Goal: Information Seeking & Learning: Check status

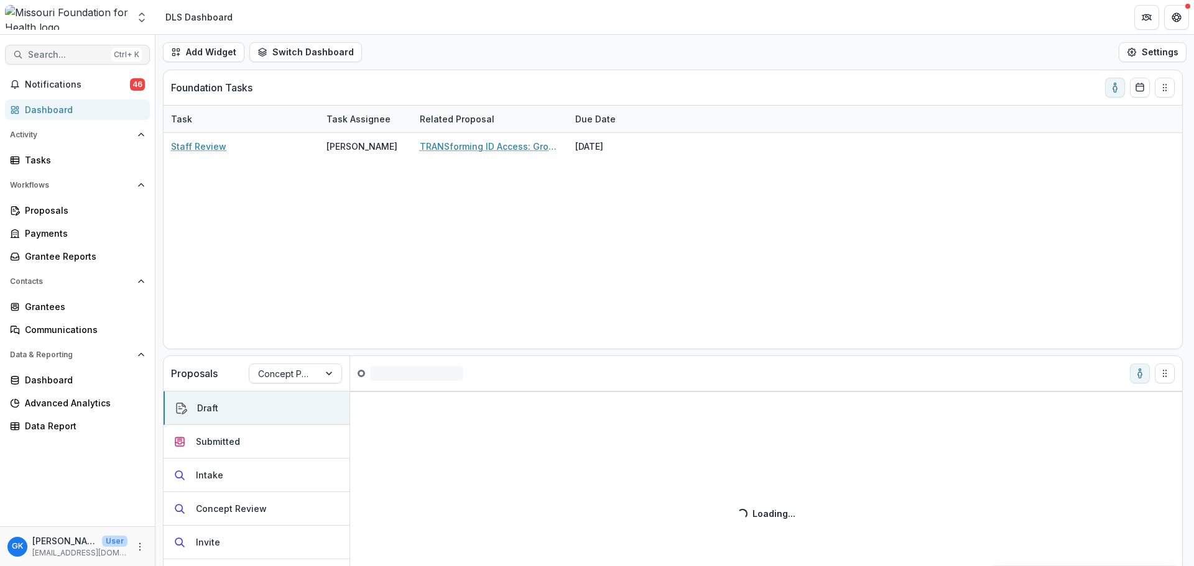
click at [55, 52] on span "Search..." at bounding box center [67, 55] width 78 height 11
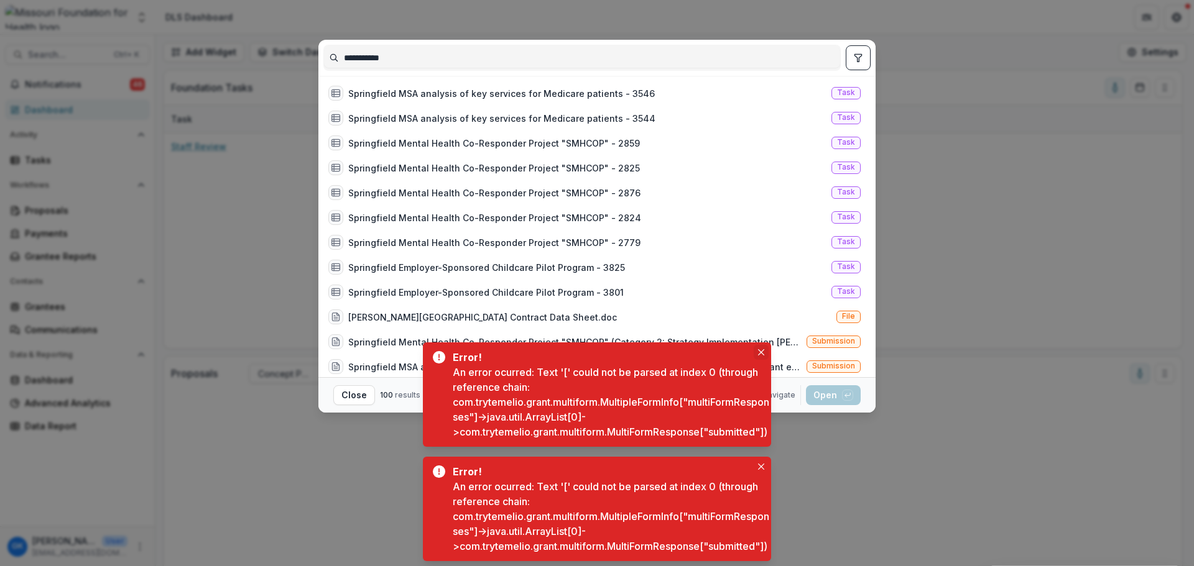
type input "**********"
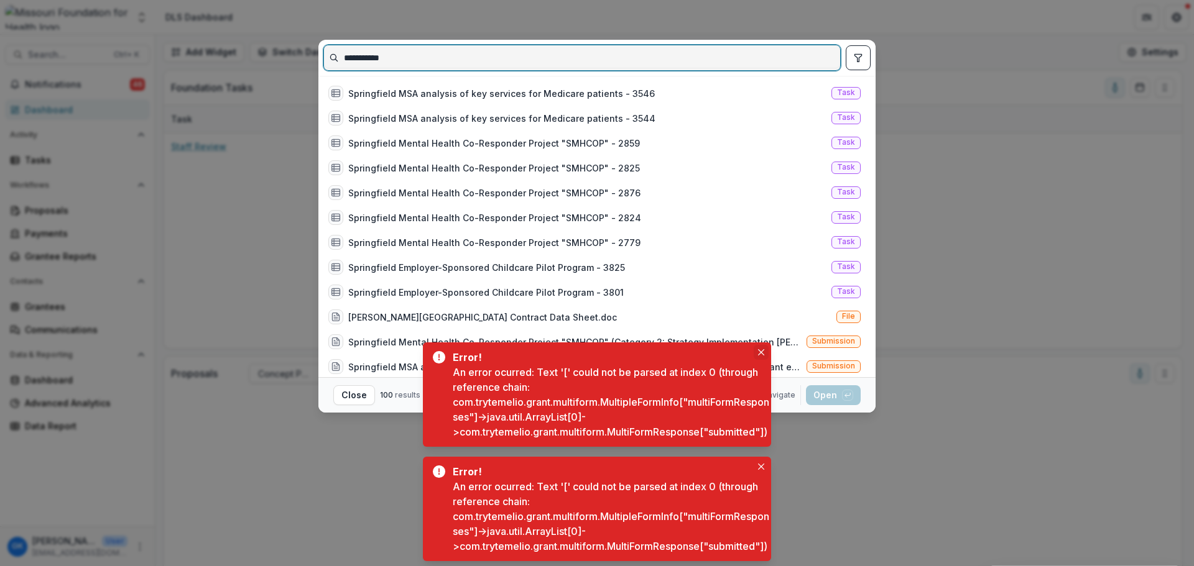
click at [760, 349] on icon "Close" at bounding box center [761, 352] width 6 height 6
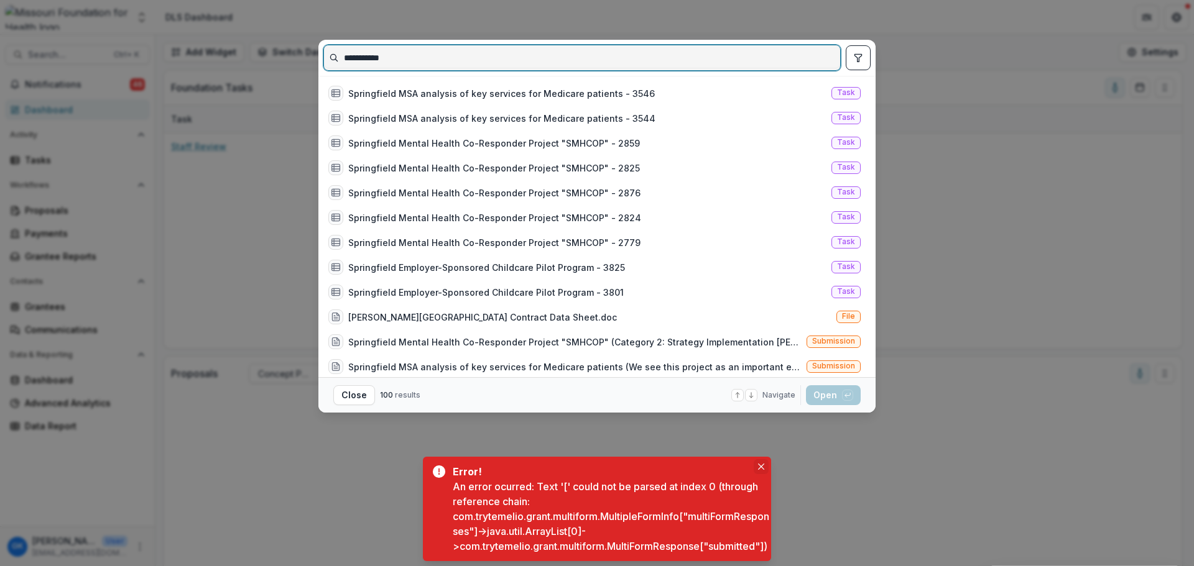
click at [763, 459] on button "Close" at bounding box center [760, 466] width 15 height 15
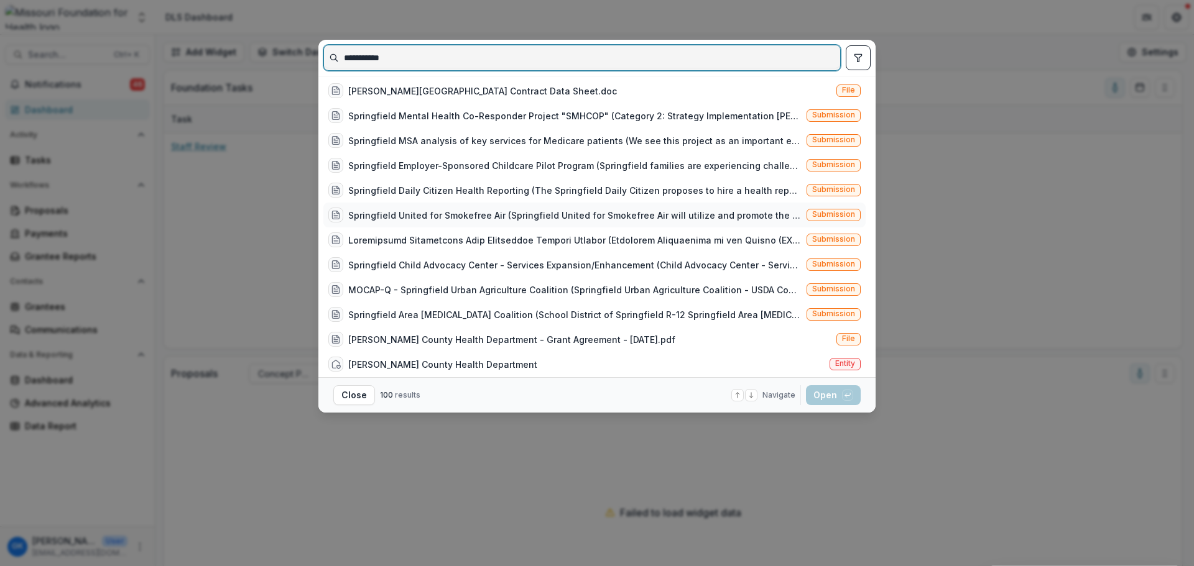
scroll to position [249, 0]
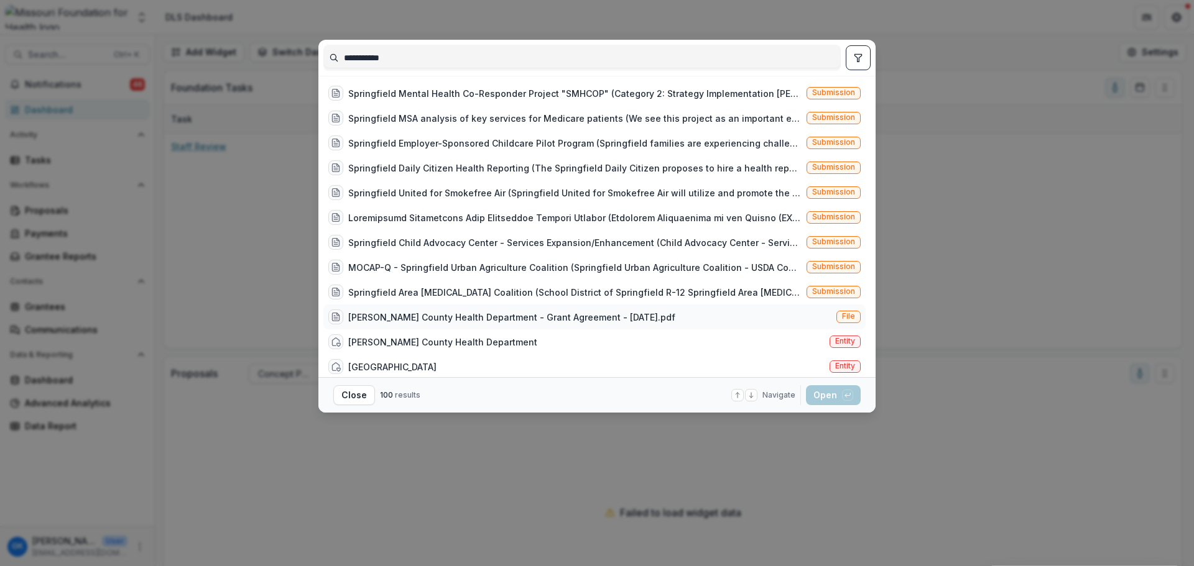
click at [546, 315] on div "[PERSON_NAME] County Health Department - Grant Agreement - [DATE].pdf" at bounding box center [511, 317] width 327 height 13
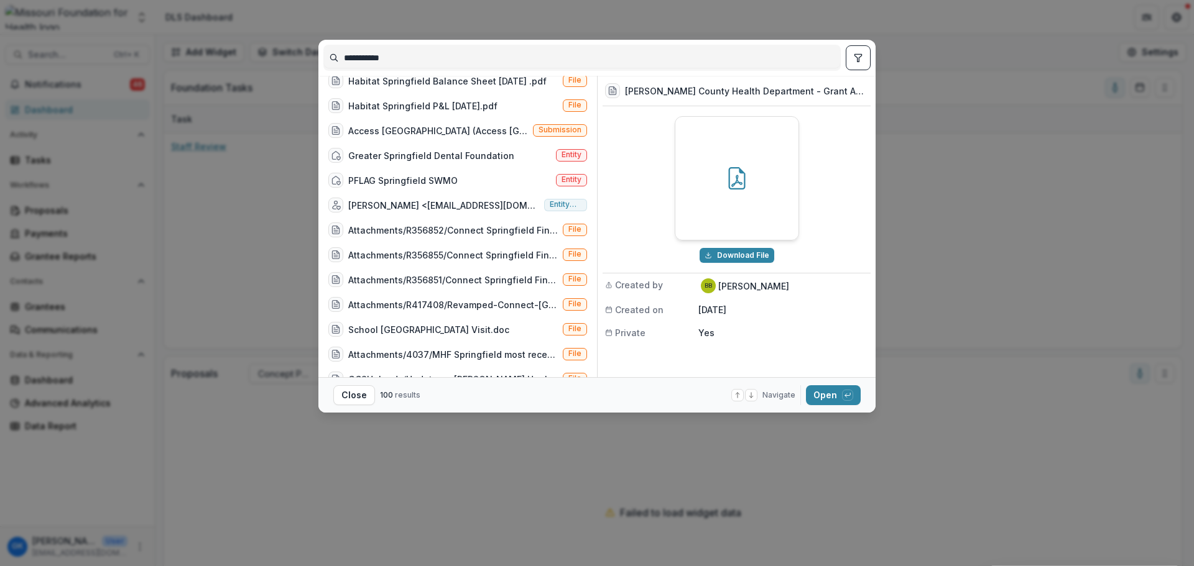
scroll to position [0, 0]
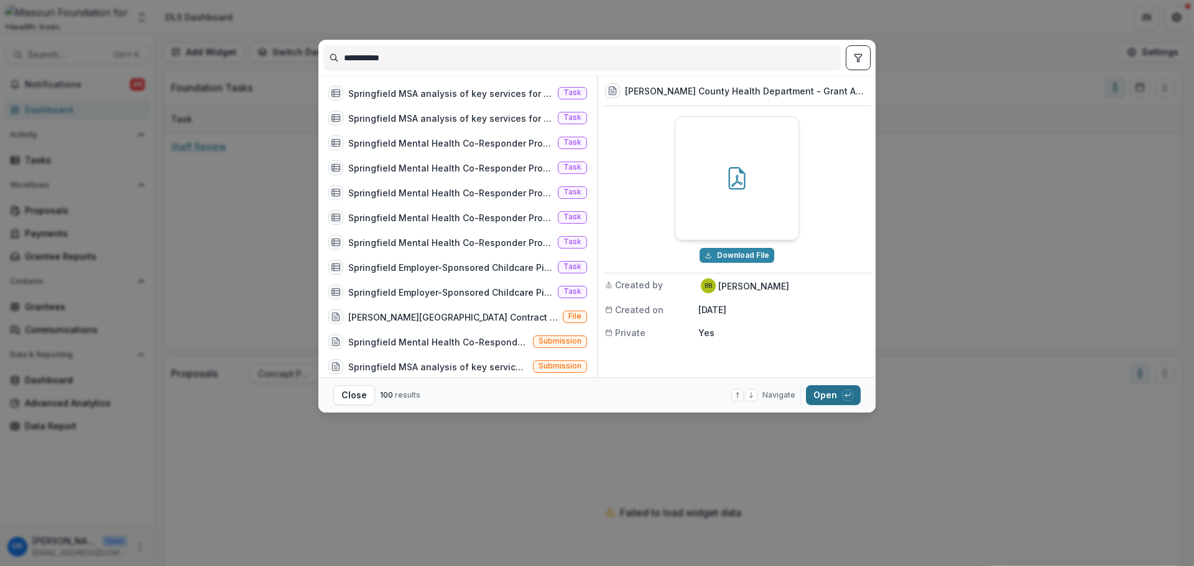
click at [816, 392] on button "Open with enter key" at bounding box center [833, 395] width 55 height 20
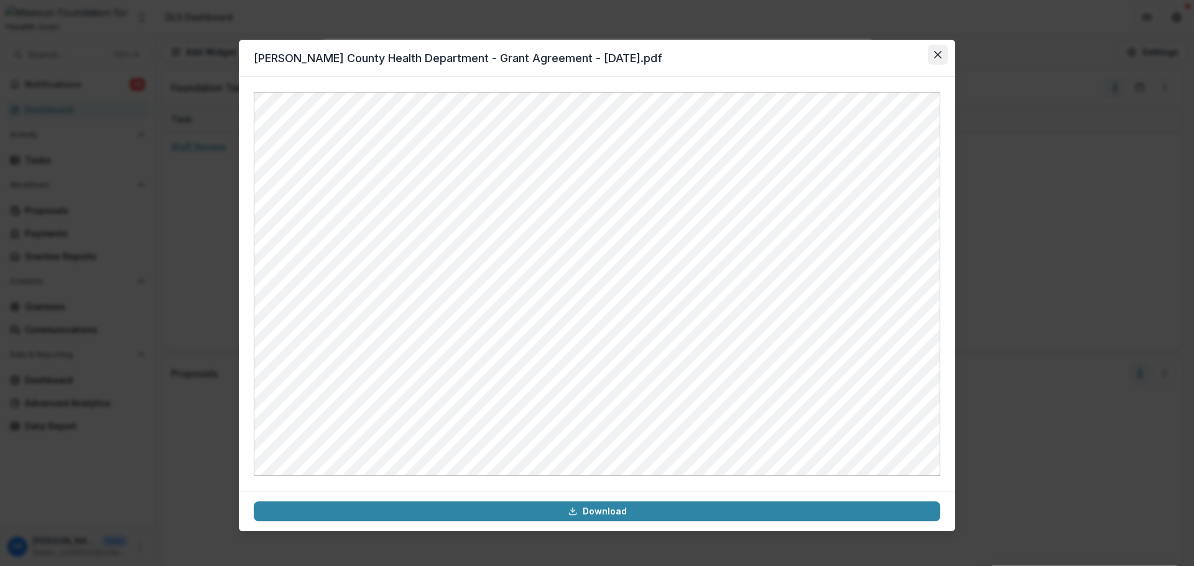
click at [941, 55] on button "Close" at bounding box center [937, 55] width 20 height 20
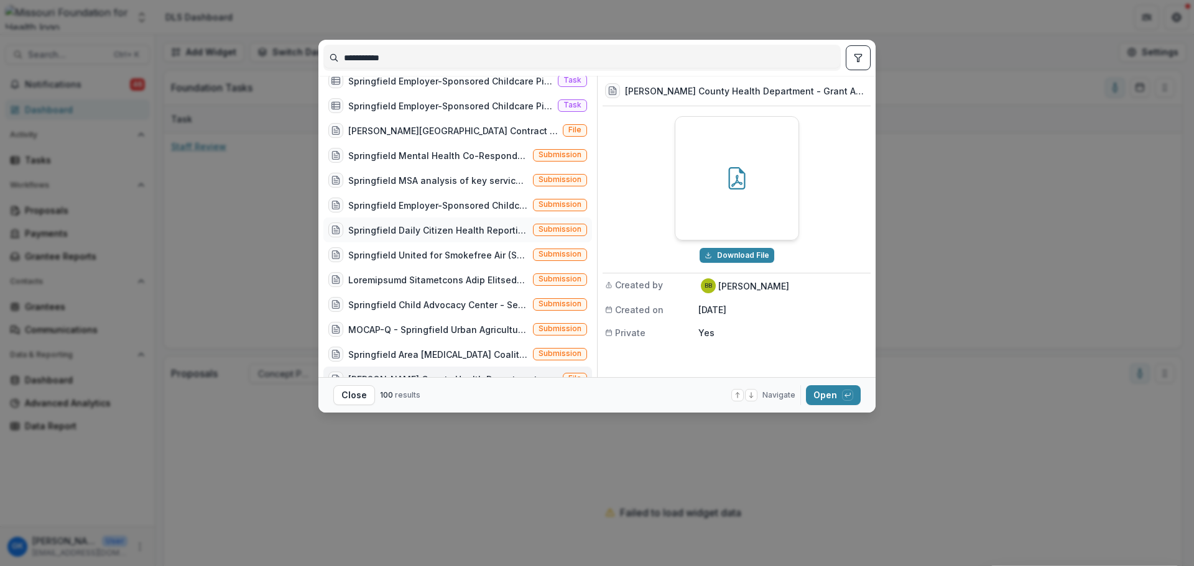
scroll to position [311, 0]
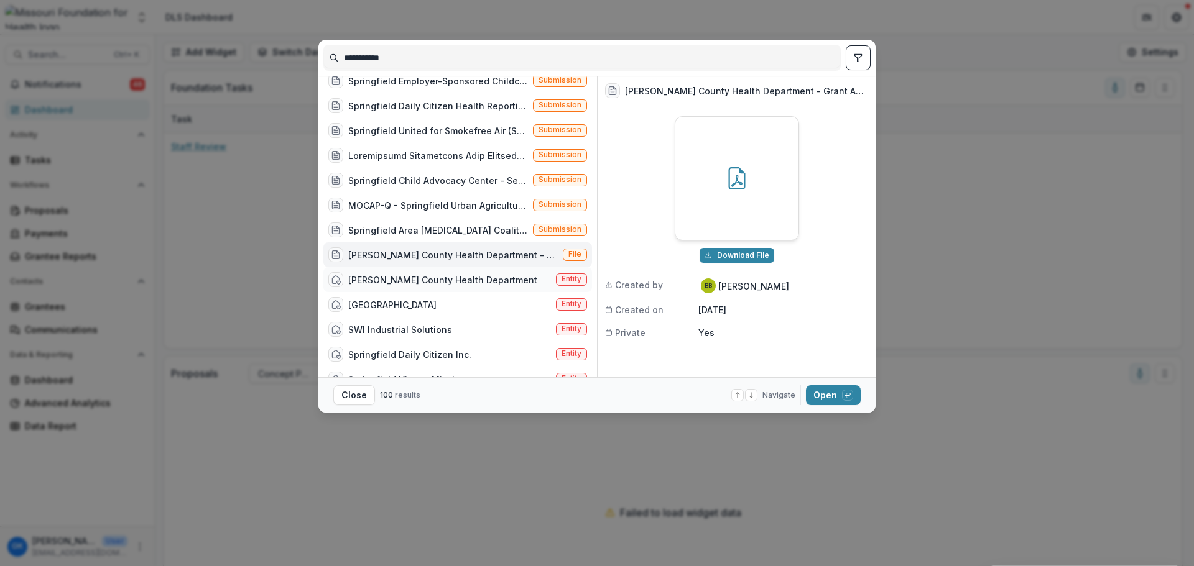
click at [439, 280] on div "[PERSON_NAME] County Health Department" at bounding box center [442, 280] width 189 height 13
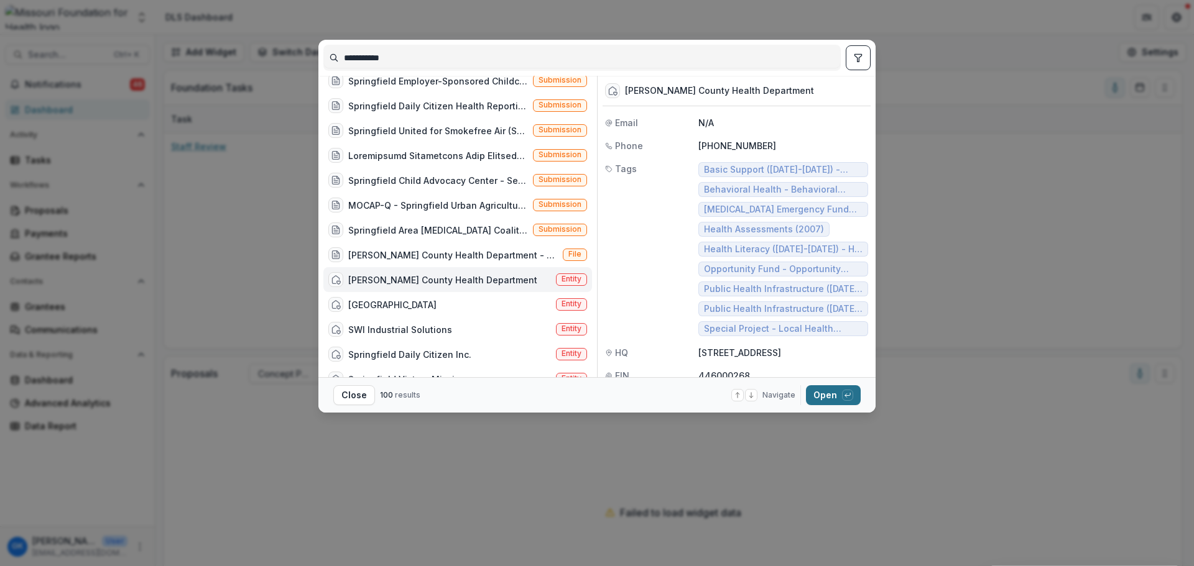
click at [832, 401] on button "Open with enter key" at bounding box center [833, 395] width 55 height 20
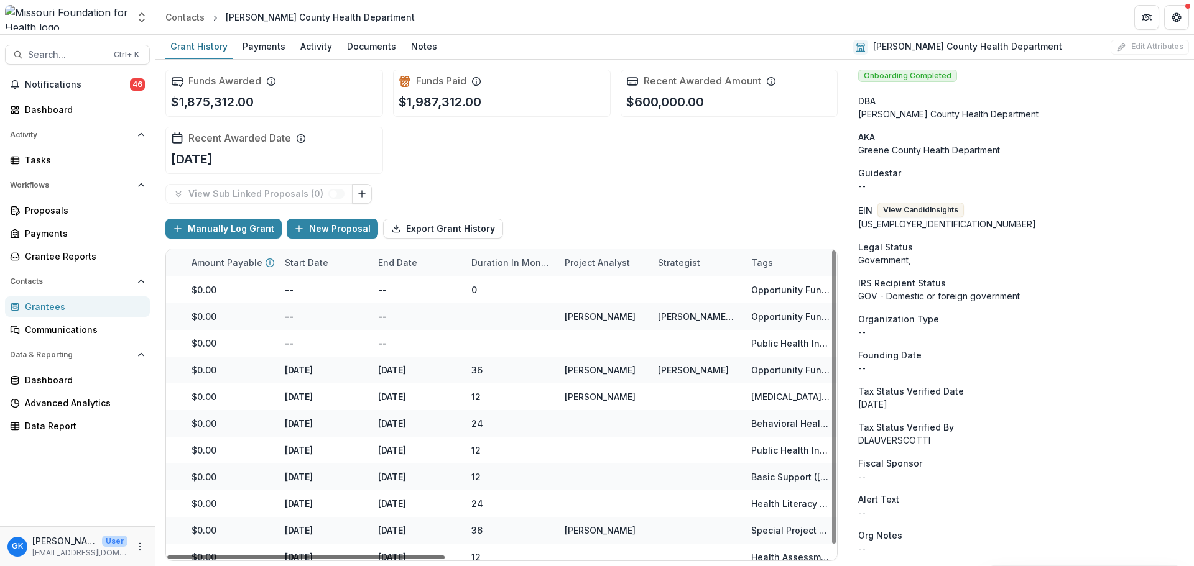
scroll to position [0, 725]
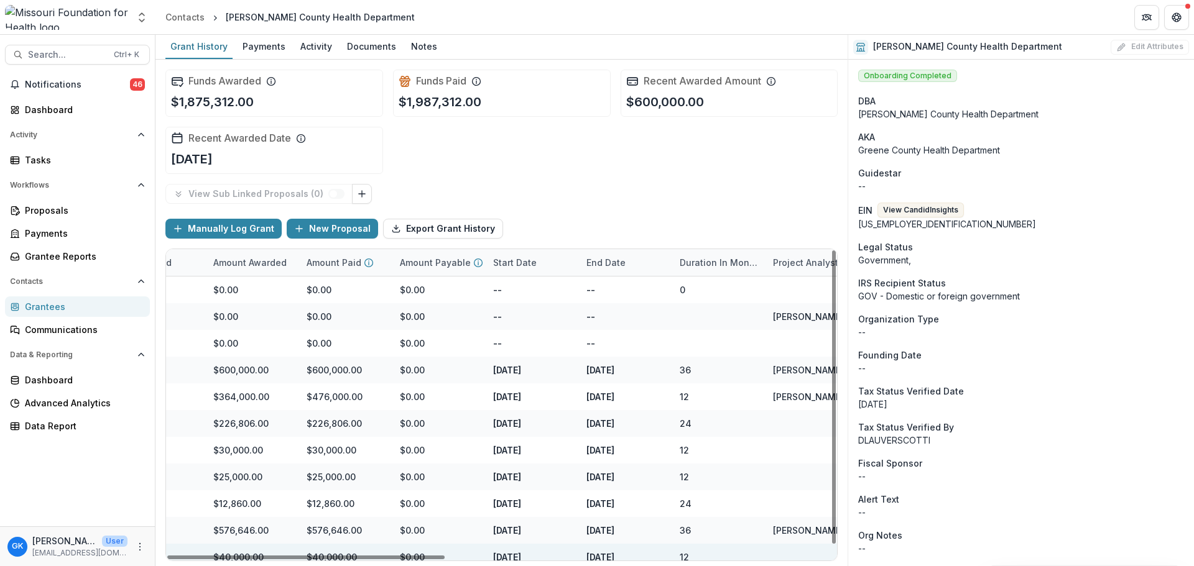
drag, startPoint x: 428, startPoint y: 558, endPoint x: 488, endPoint y: 559, distance: 60.3
click at [405, 556] on div at bounding box center [305, 558] width 277 height 4
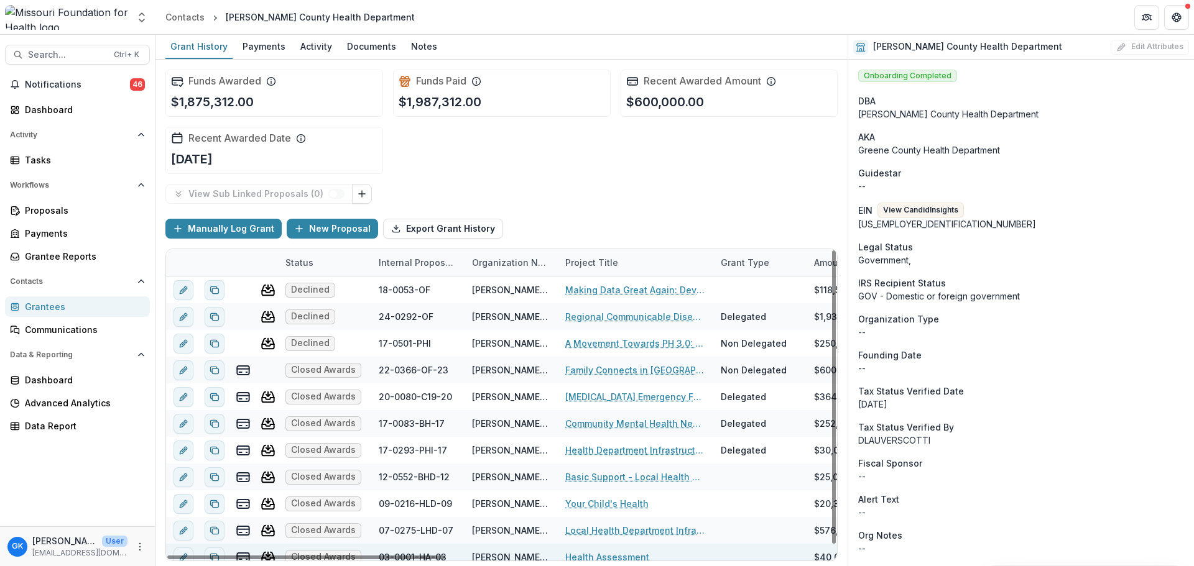
click at [559, 154] on div "Funds Awarded $1,875,312.00 Funds Paid $1,987,312.00 Recent Awarded Amount $600…" at bounding box center [501, 122] width 672 height 124
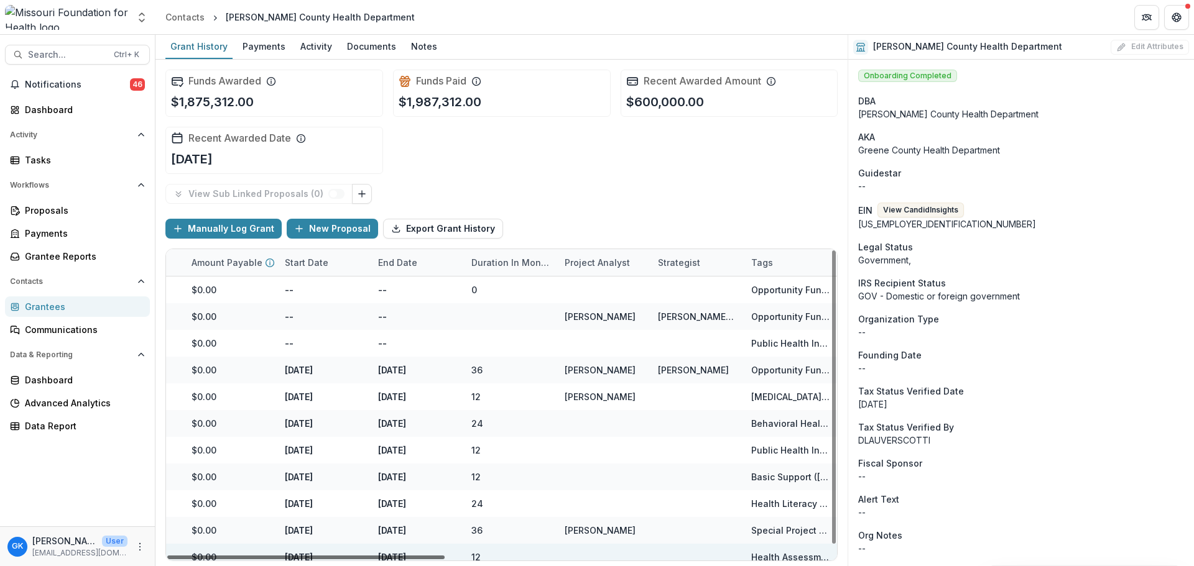
scroll to position [0, 763]
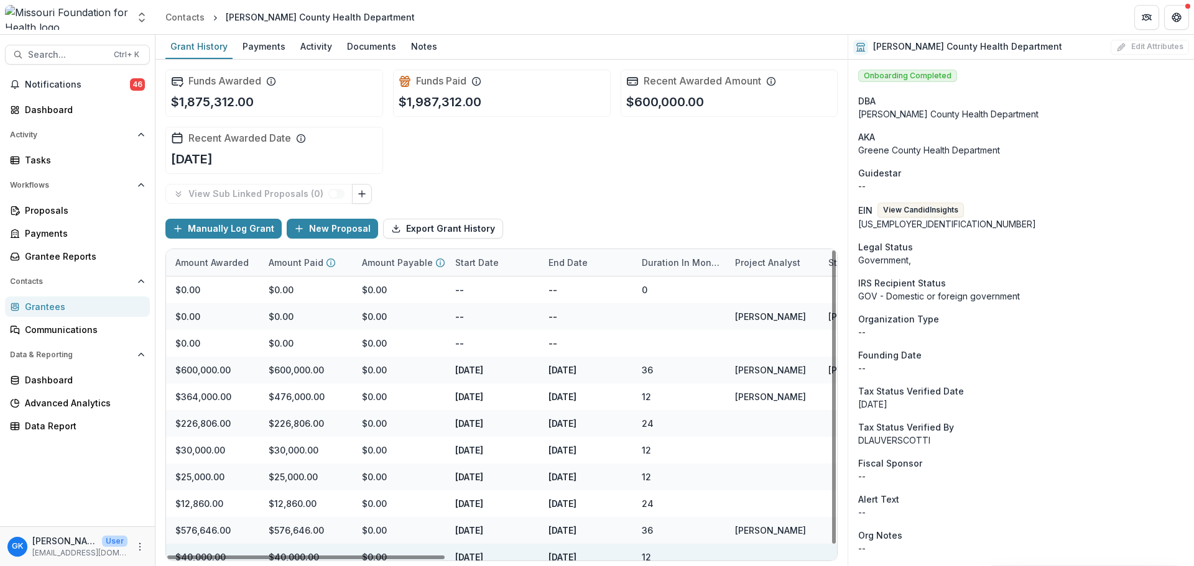
drag, startPoint x: 408, startPoint y: 556, endPoint x: 646, endPoint y: 566, distance: 238.9
click at [444, 556] on div at bounding box center [305, 558] width 277 height 4
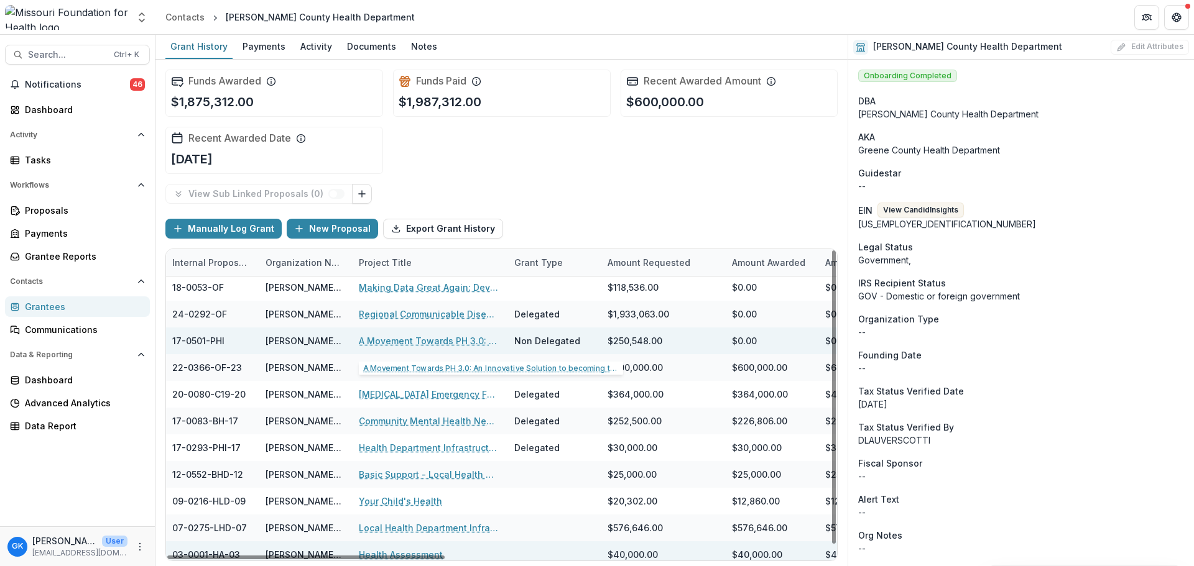
scroll to position [0, 206]
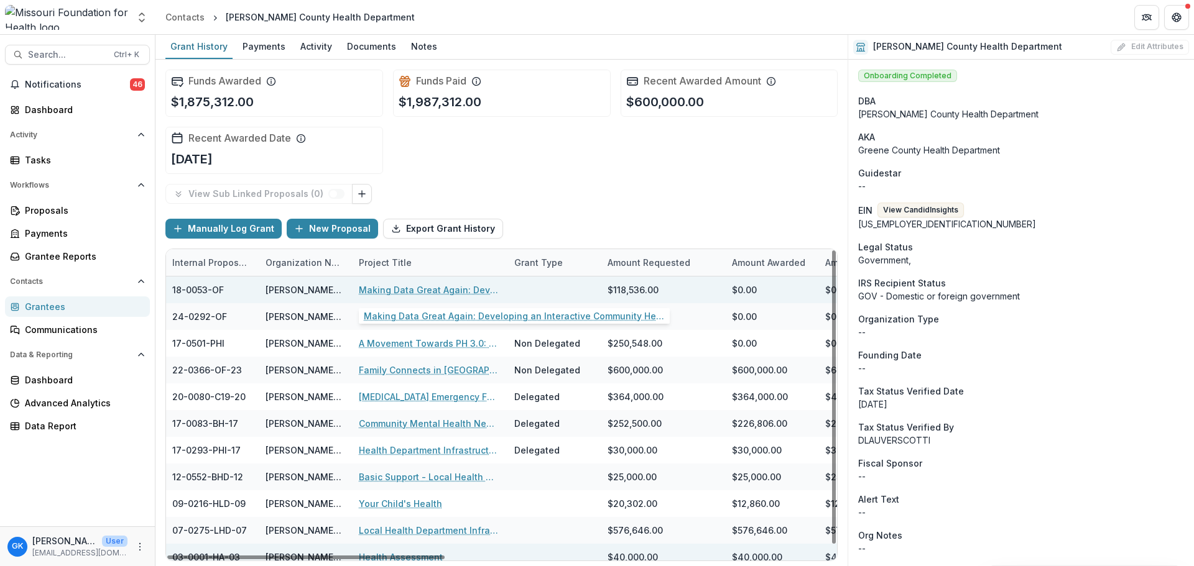
click at [398, 284] on link "Making Data Great Again: Developing an Interactive Community Health Data Platfo…" at bounding box center [429, 289] width 140 height 13
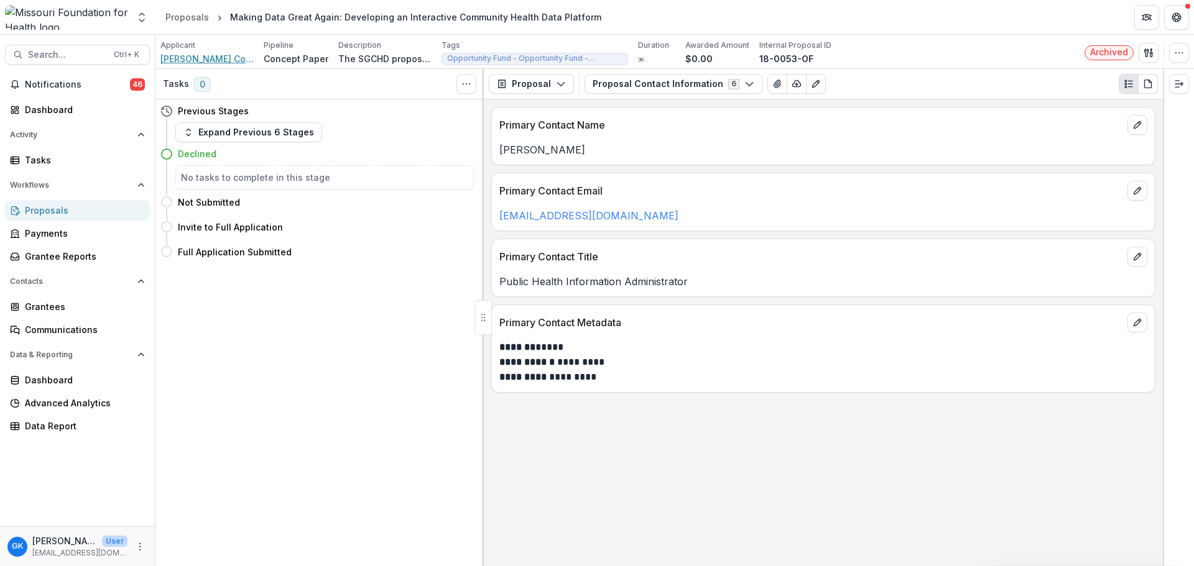
click at [241, 55] on span "[PERSON_NAME] County Health Department" at bounding box center [206, 58] width 93 height 13
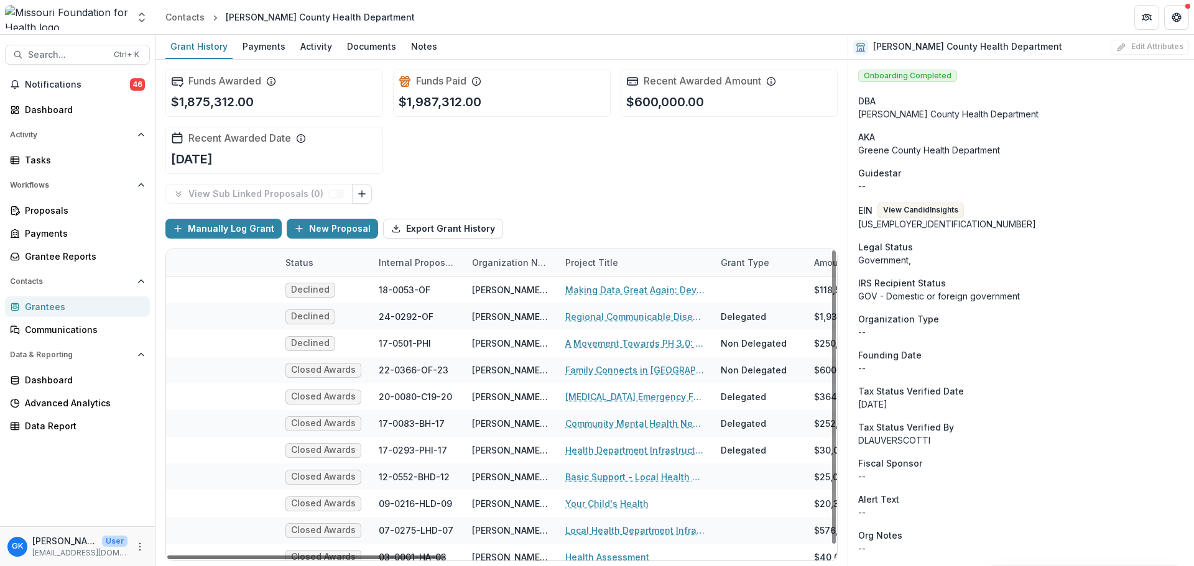
scroll to position [0, 755]
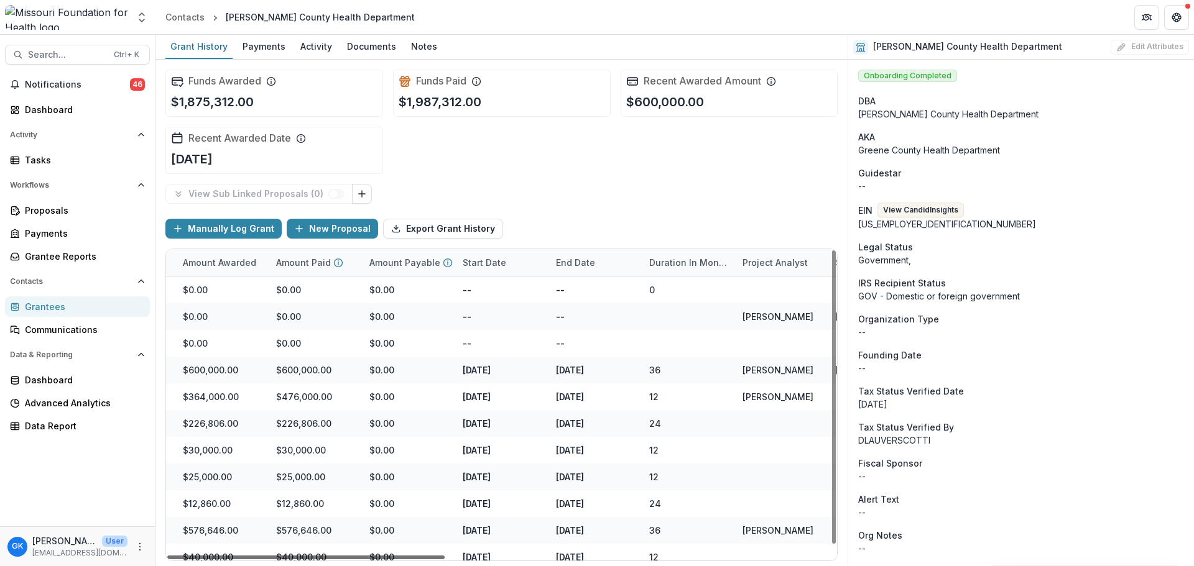
drag, startPoint x: 382, startPoint y: 559, endPoint x: 693, endPoint y: 552, distance: 311.5
click at [444, 556] on div at bounding box center [305, 558] width 277 height 4
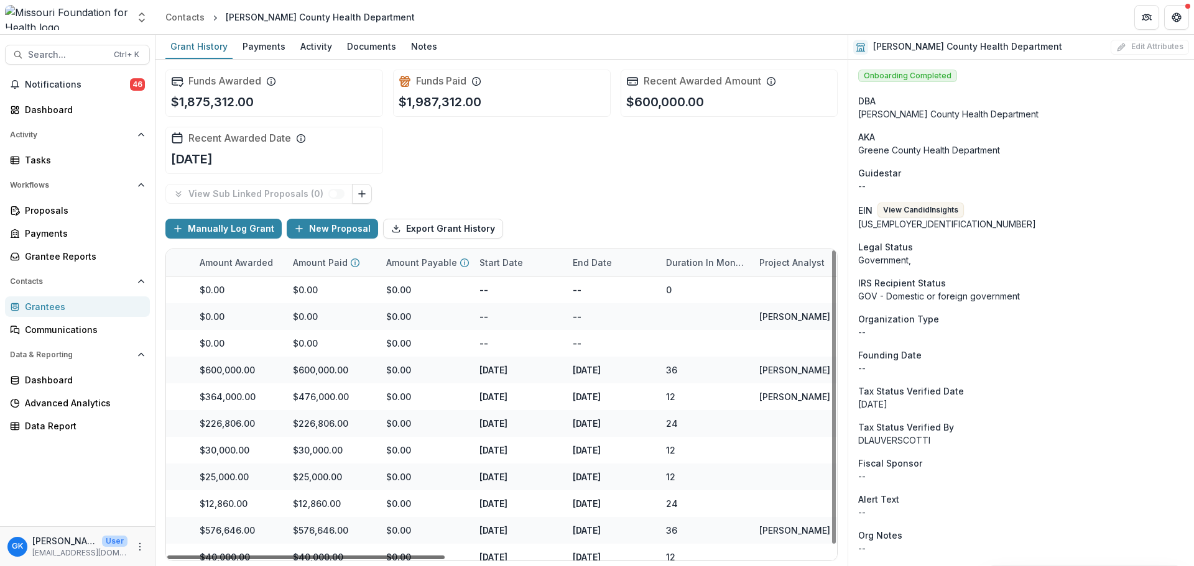
scroll to position [0, 484]
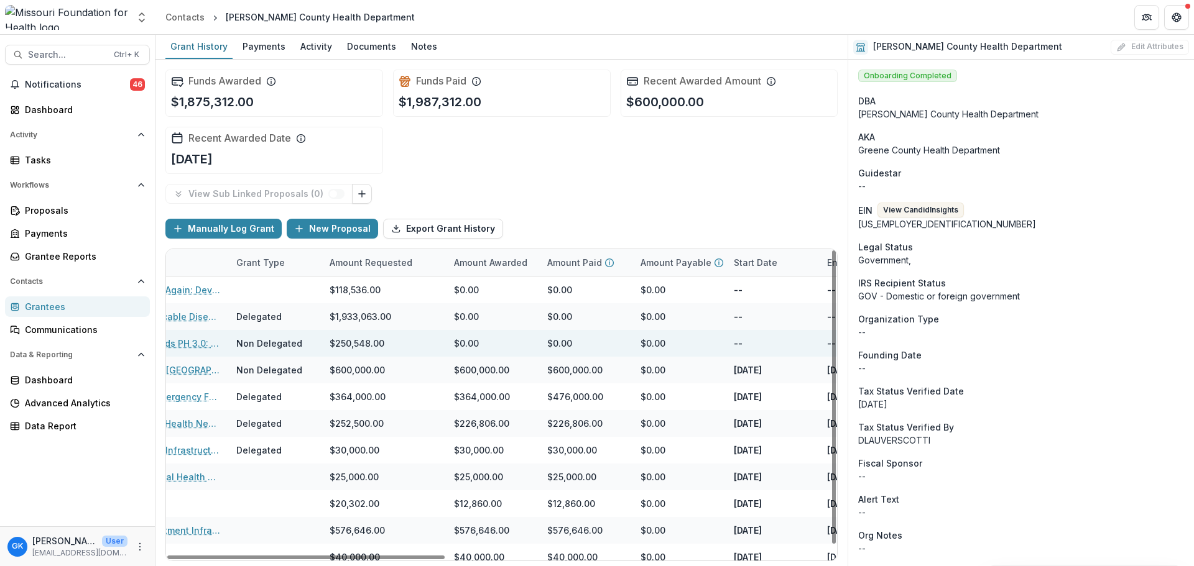
drag, startPoint x: 726, startPoint y: 556, endPoint x: 441, endPoint y: 331, distance: 363.8
click at [444, 556] on div at bounding box center [305, 558] width 277 height 4
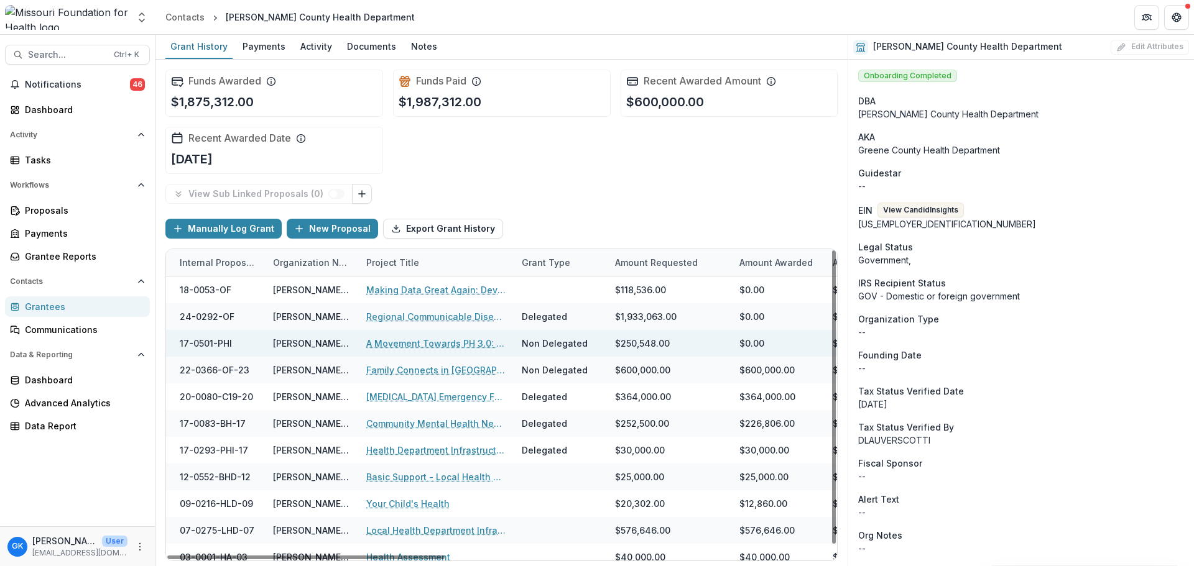
click at [441, 331] on div "A Movement Towards PH 3.0: An Innovative Solution to becoming the Community Hea…" at bounding box center [436, 343] width 140 height 27
click at [472, 343] on link "A Movement Towards PH 3.0: An Innovative Solution to becoming the Community Hea…" at bounding box center [436, 343] width 140 height 13
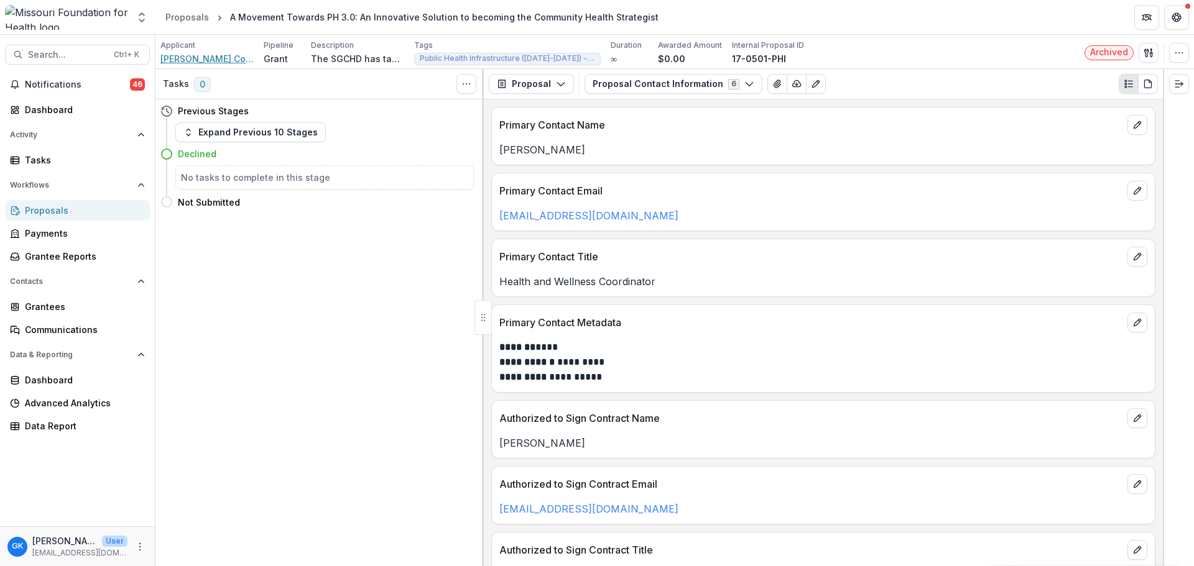
click at [190, 61] on span "[PERSON_NAME] County Health Department" at bounding box center [206, 58] width 93 height 13
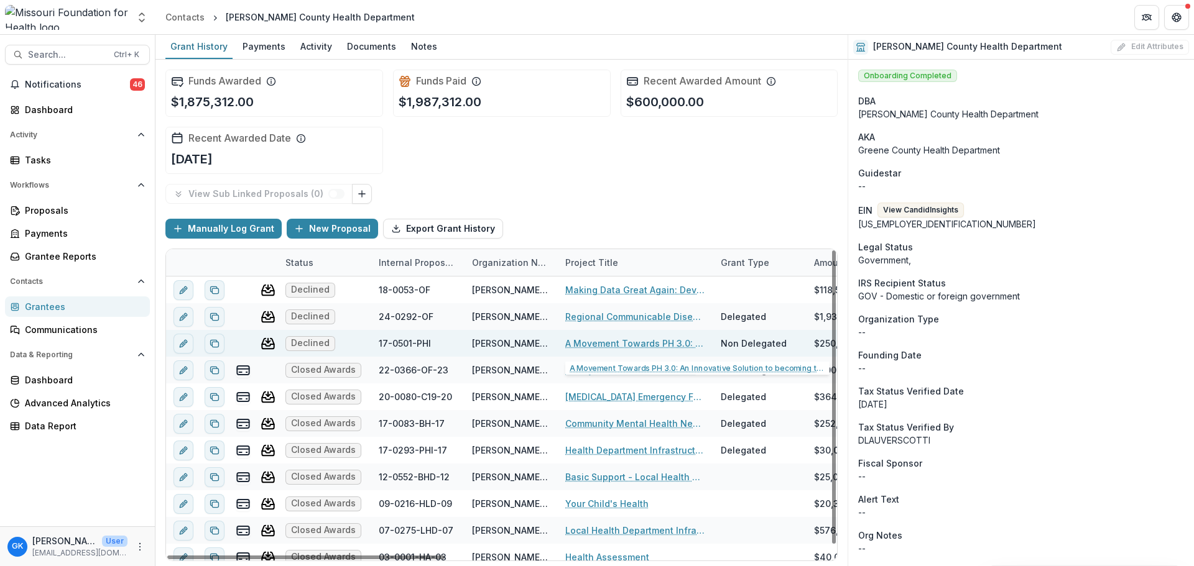
click at [663, 348] on link "A Movement Towards PH 3.0: An Innovative Solution to becoming the Community Hea…" at bounding box center [635, 343] width 140 height 13
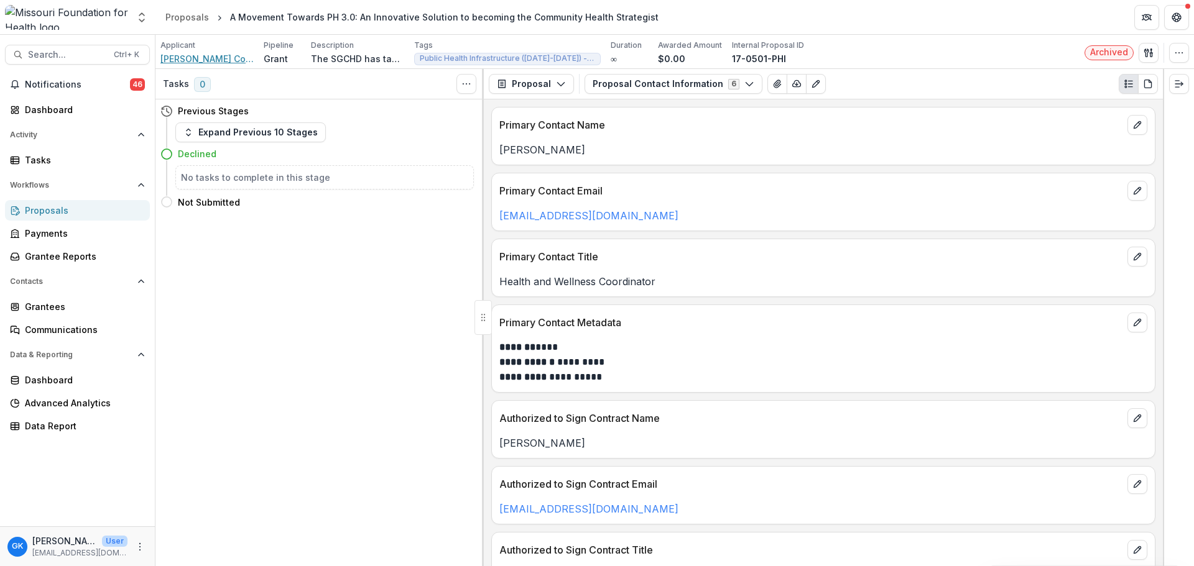
click at [187, 55] on span "[PERSON_NAME] County Health Department" at bounding box center [206, 58] width 93 height 13
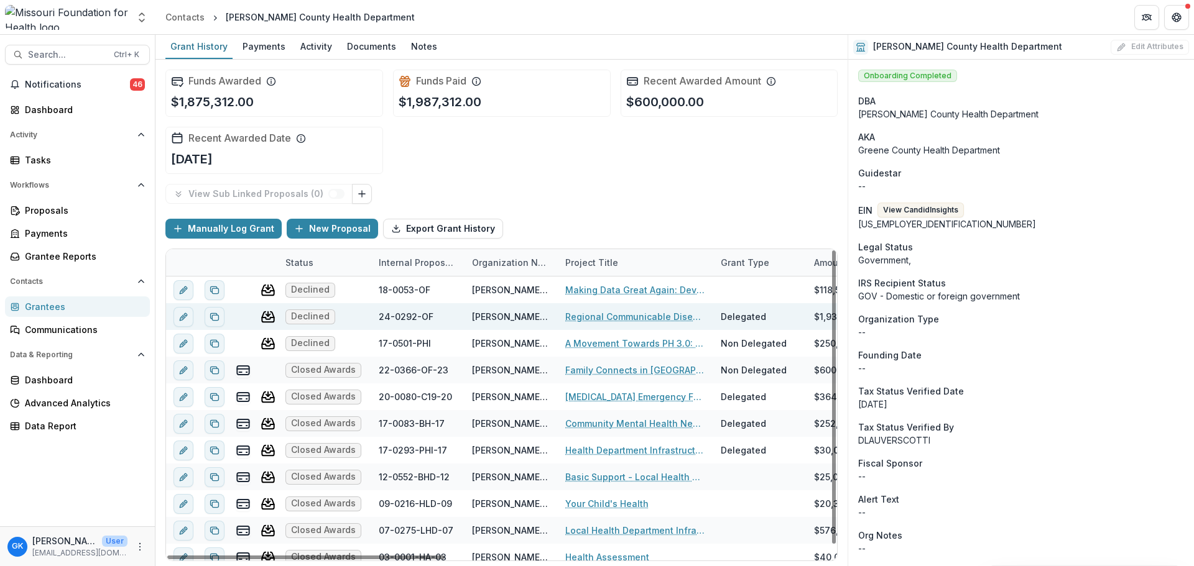
click at [623, 318] on link "Regional Communicable Disease Response Team" at bounding box center [635, 316] width 140 height 13
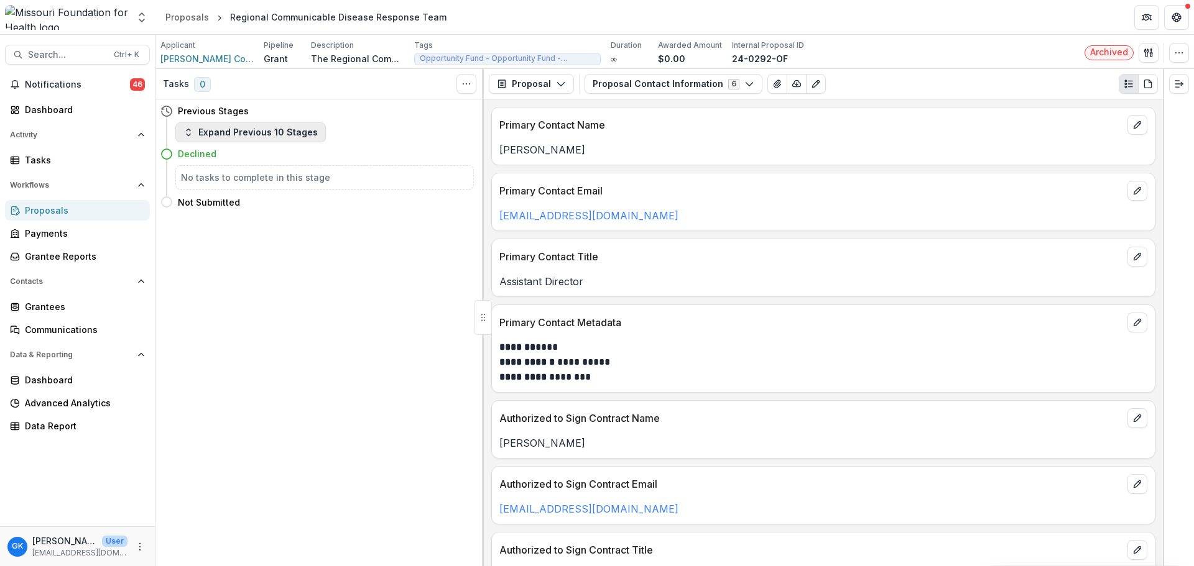
click at [292, 130] on button "Expand Previous 10 Stages" at bounding box center [250, 132] width 150 height 20
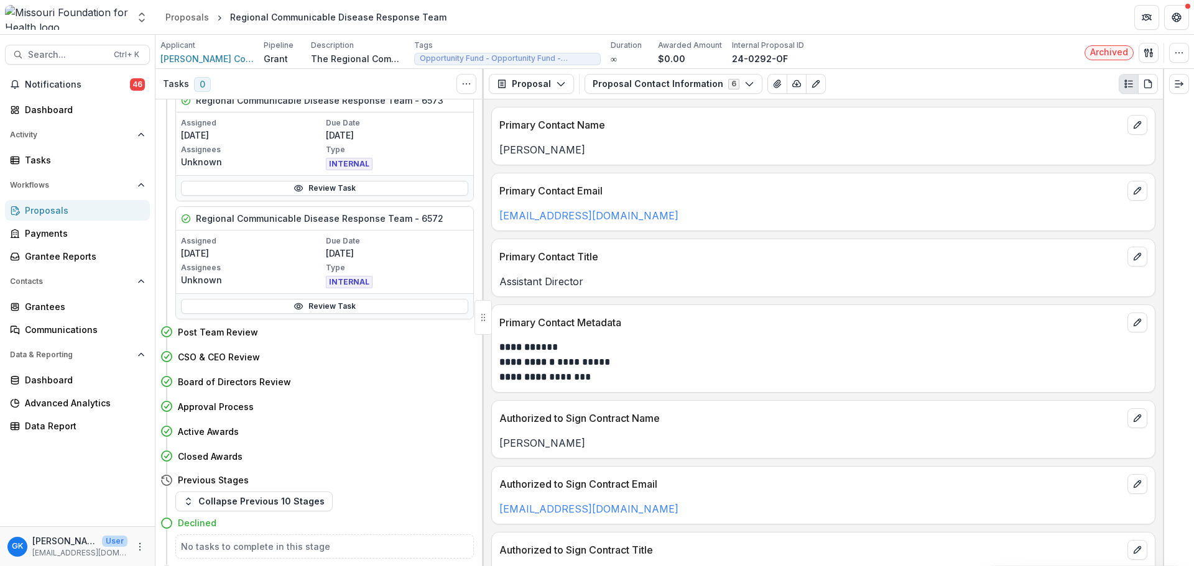
scroll to position [364, 0]
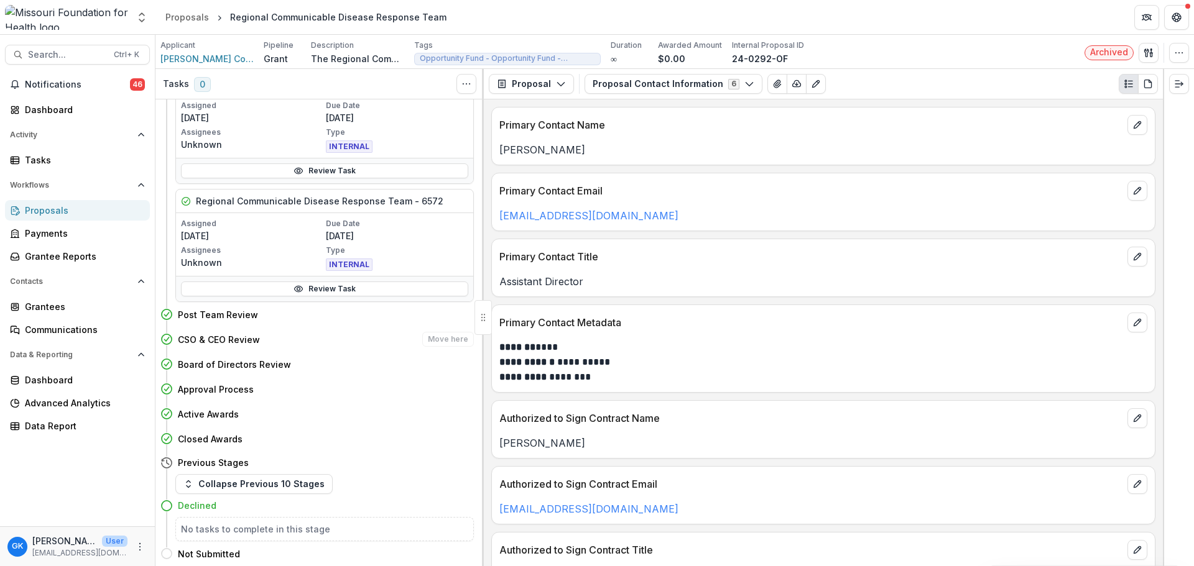
click at [231, 343] on h4 "CSO & CEO Review" at bounding box center [219, 339] width 82 height 13
click at [218, 318] on h4 "Post Team Review" at bounding box center [218, 314] width 80 height 13
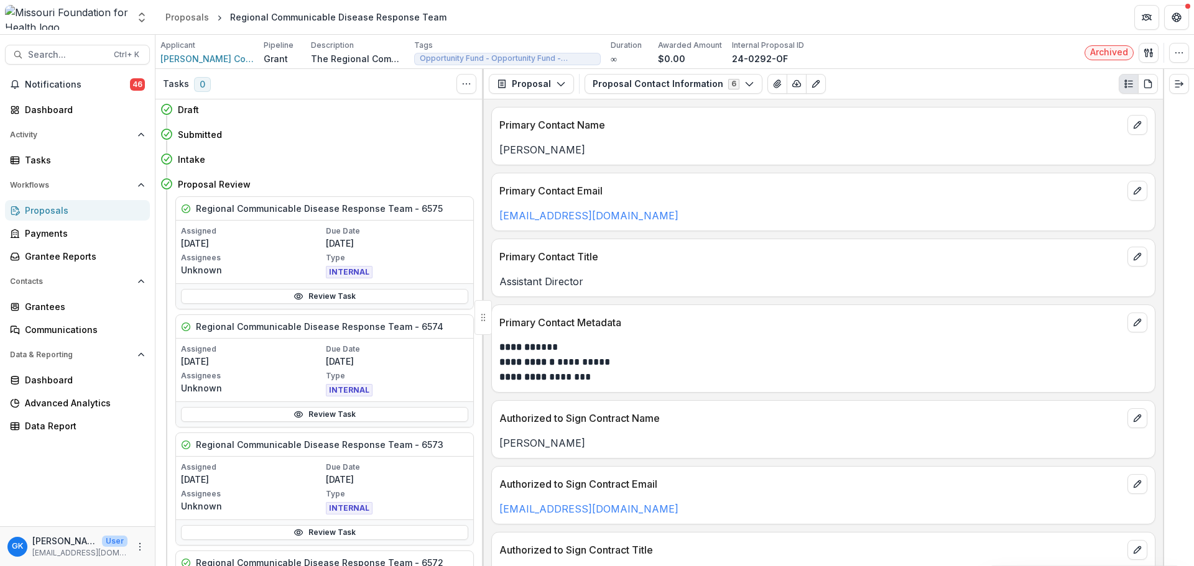
scroll to position [0, 0]
click at [235, 284] on div "Assigned [DATE] Due Date [DATE] Assignees Unknown Type INTERNAL" at bounding box center [324, 254] width 297 height 63
click at [238, 299] on link "Review Task" at bounding box center [324, 299] width 287 height 15
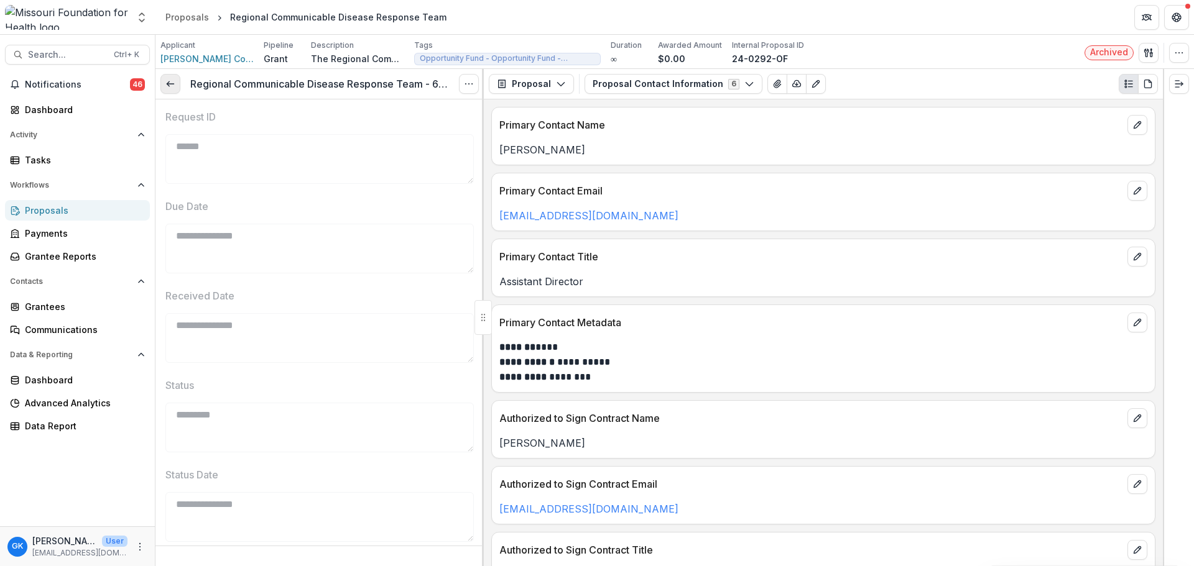
click at [177, 88] on link at bounding box center [170, 84] width 20 height 20
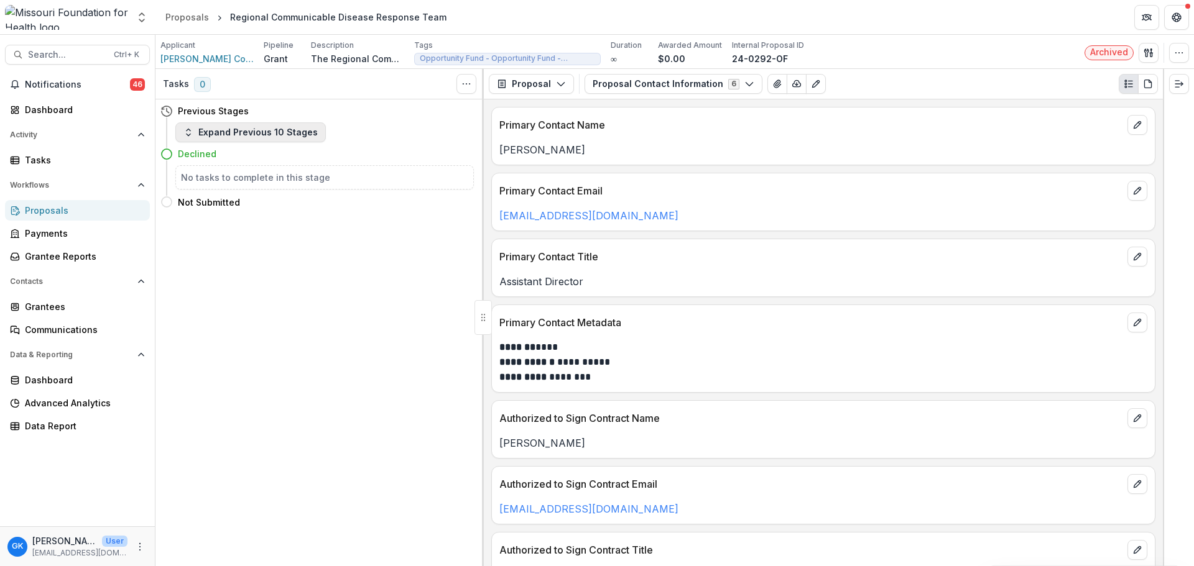
click at [231, 127] on button "Expand Previous 10 Stages" at bounding box center [250, 132] width 150 height 20
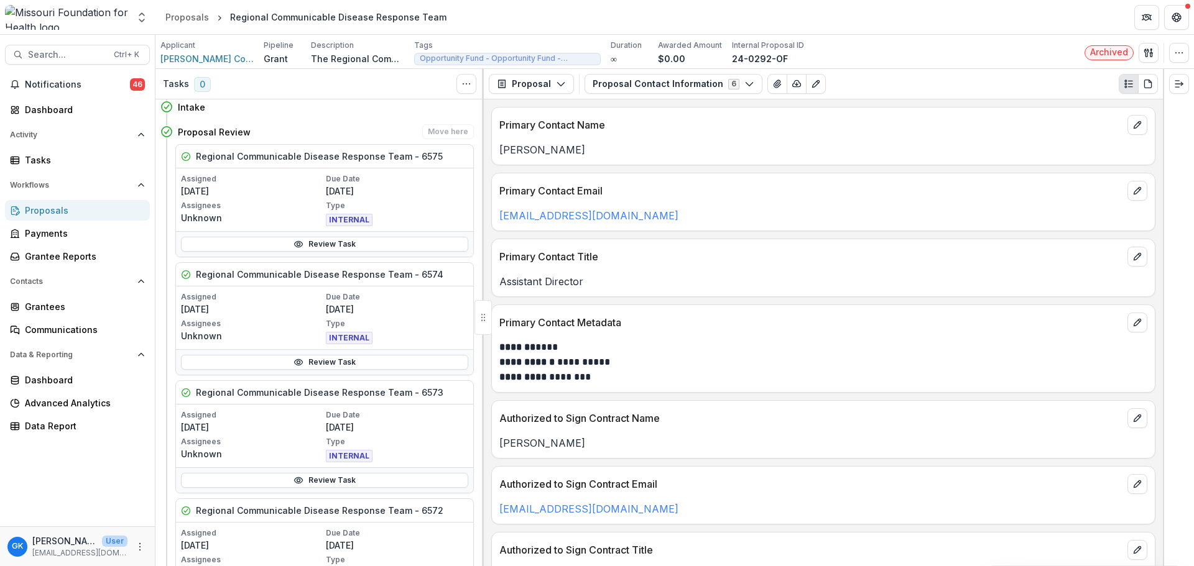
scroll to position [53, 0]
click at [318, 244] on link "Review Task" at bounding box center [324, 245] width 287 height 15
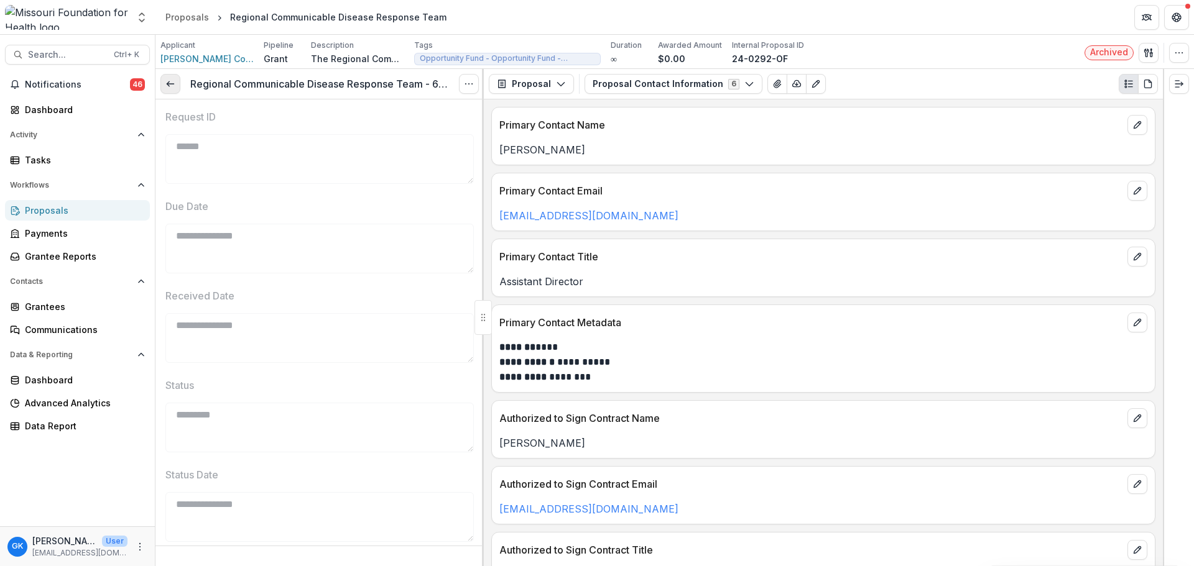
click at [175, 88] on icon at bounding box center [170, 84] width 10 height 10
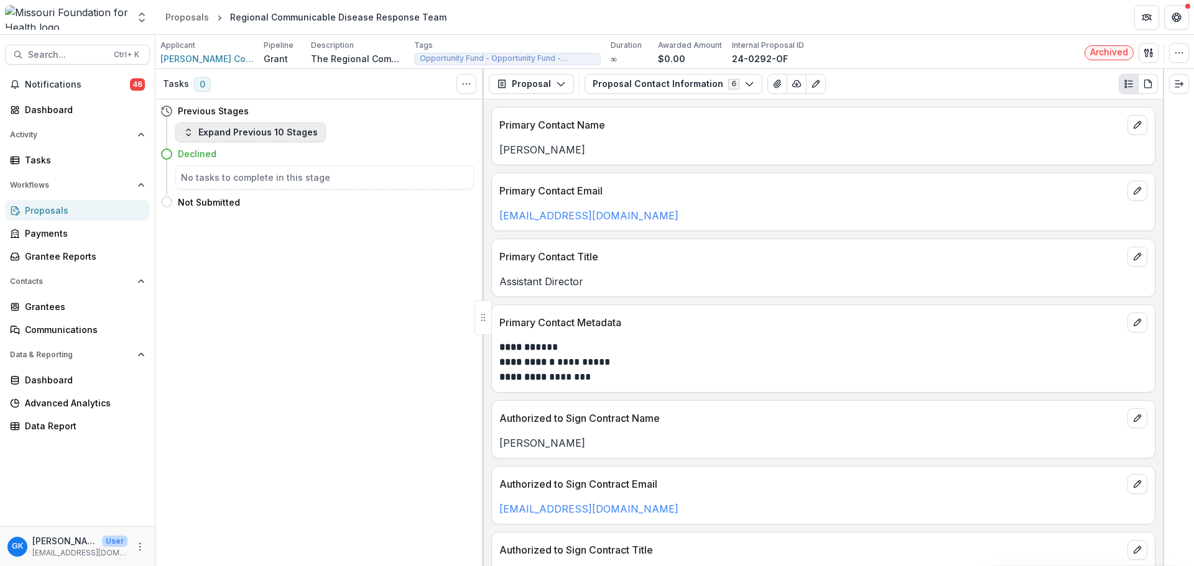
click at [214, 131] on button "Expand Previous 10 Stages" at bounding box center [250, 132] width 150 height 20
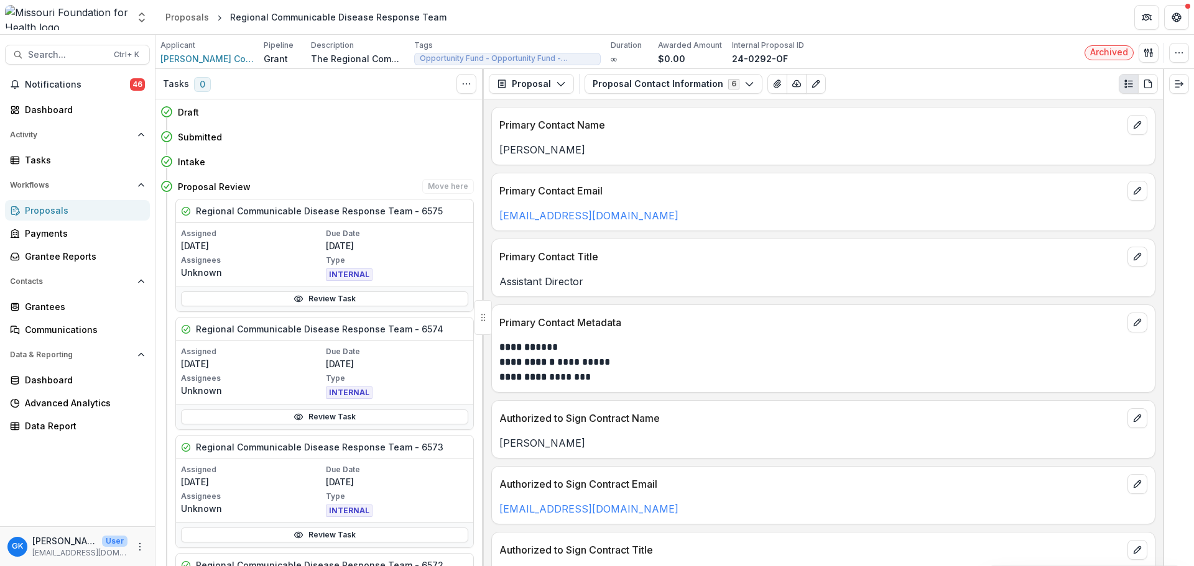
click at [287, 289] on div "Review Task" at bounding box center [324, 298] width 297 height 25
click at [269, 293] on link "Review Task" at bounding box center [324, 299] width 287 height 15
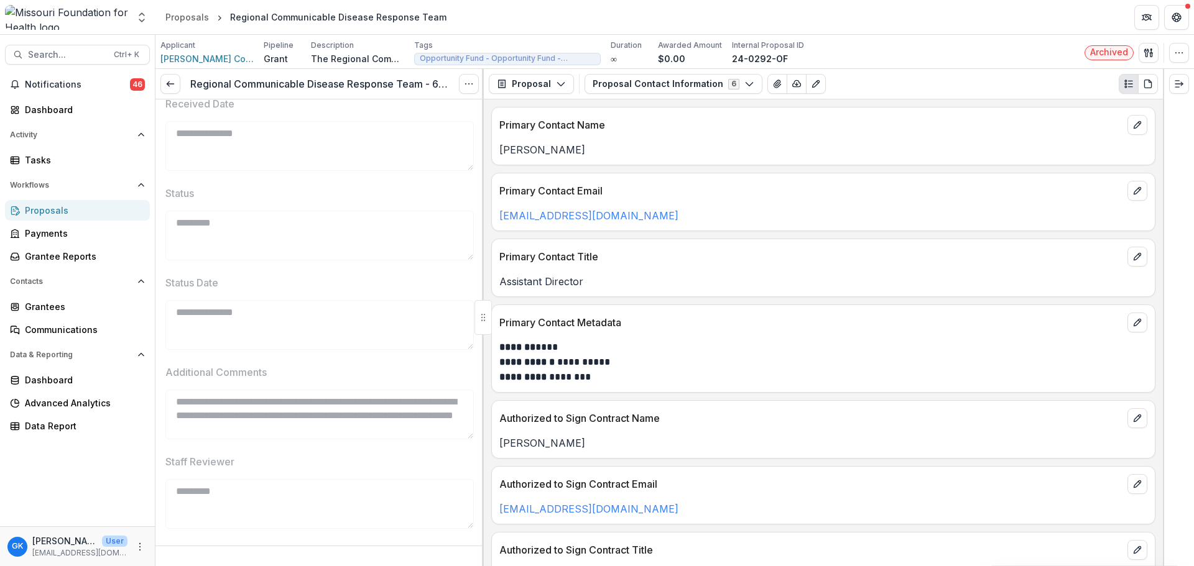
scroll to position [373, 0]
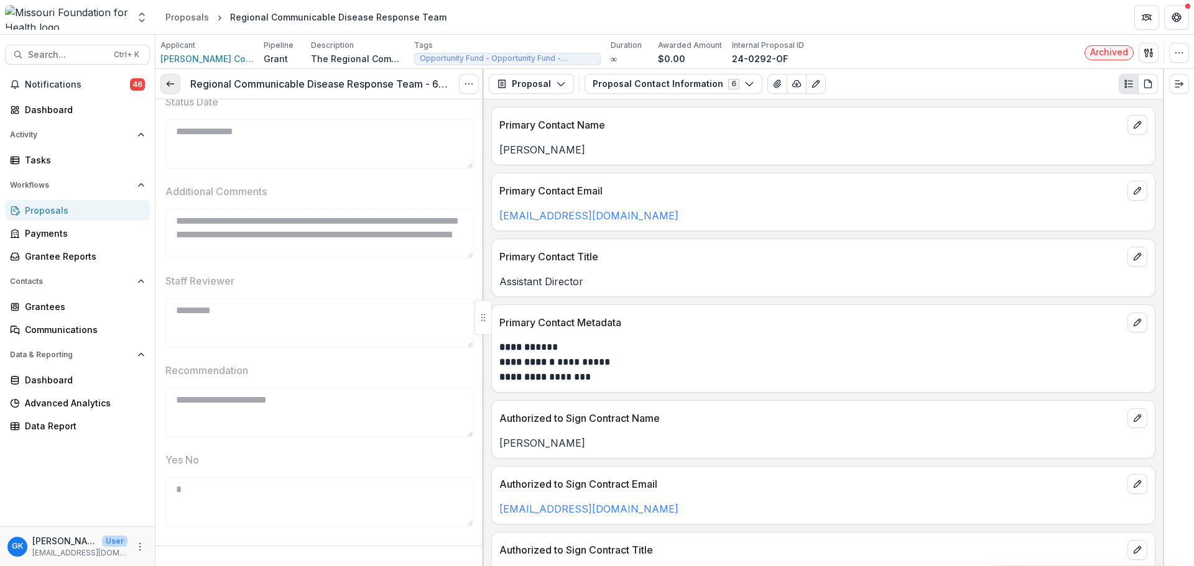
click at [172, 76] on link at bounding box center [170, 84] width 20 height 20
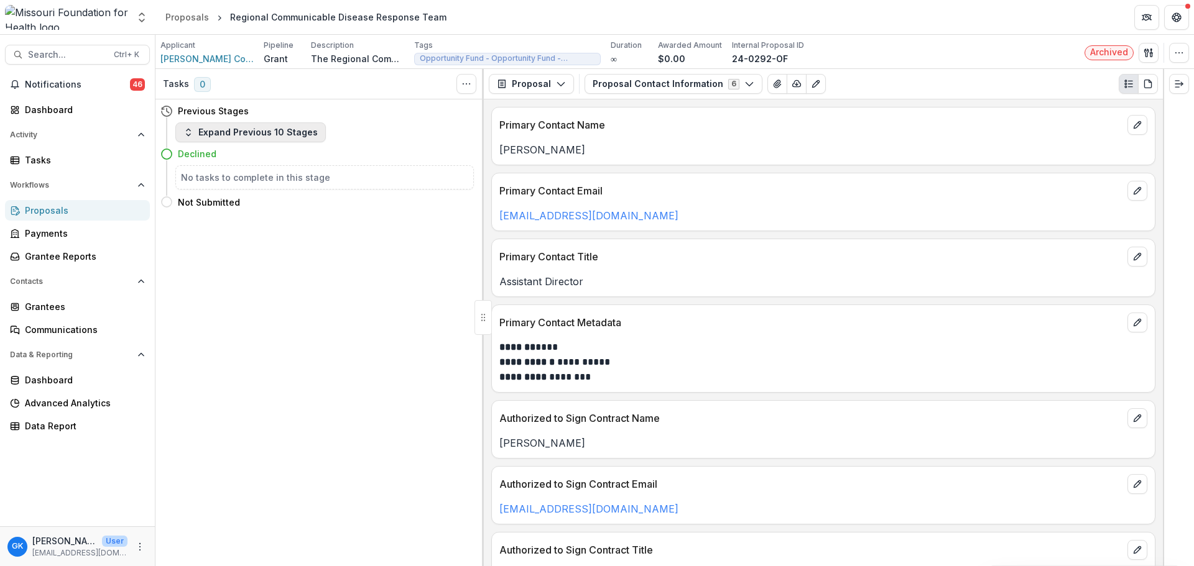
click at [259, 136] on button "Expand Previous 10 Stages" at bounding box center [250, 132] width 150 height 20
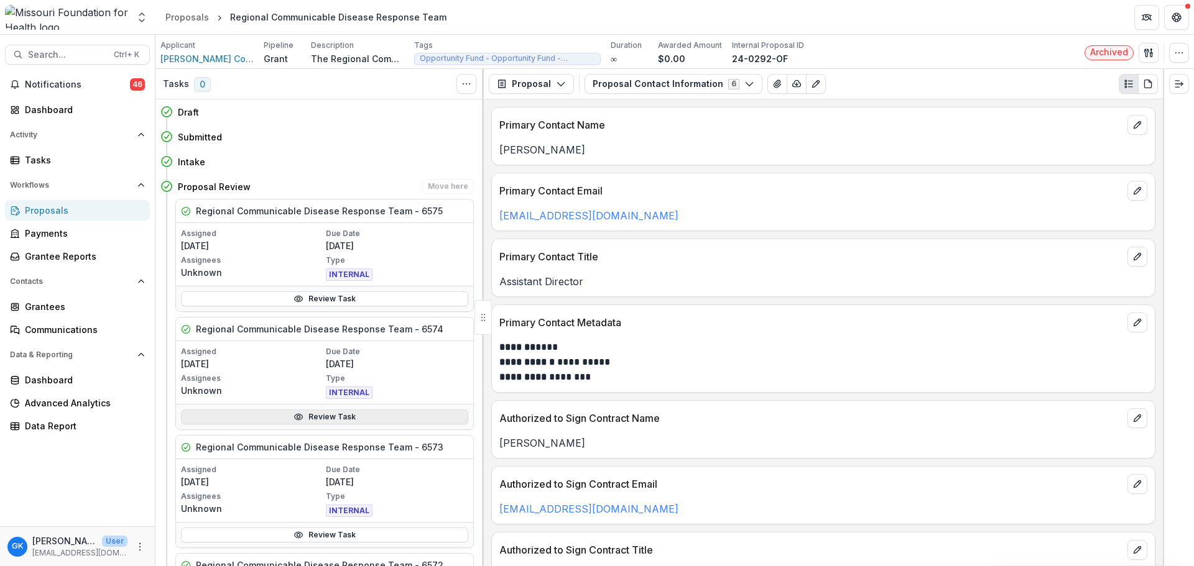
click at [259, 413] on link "Review Task" at bounding box center [324, 417] width 287 height 15
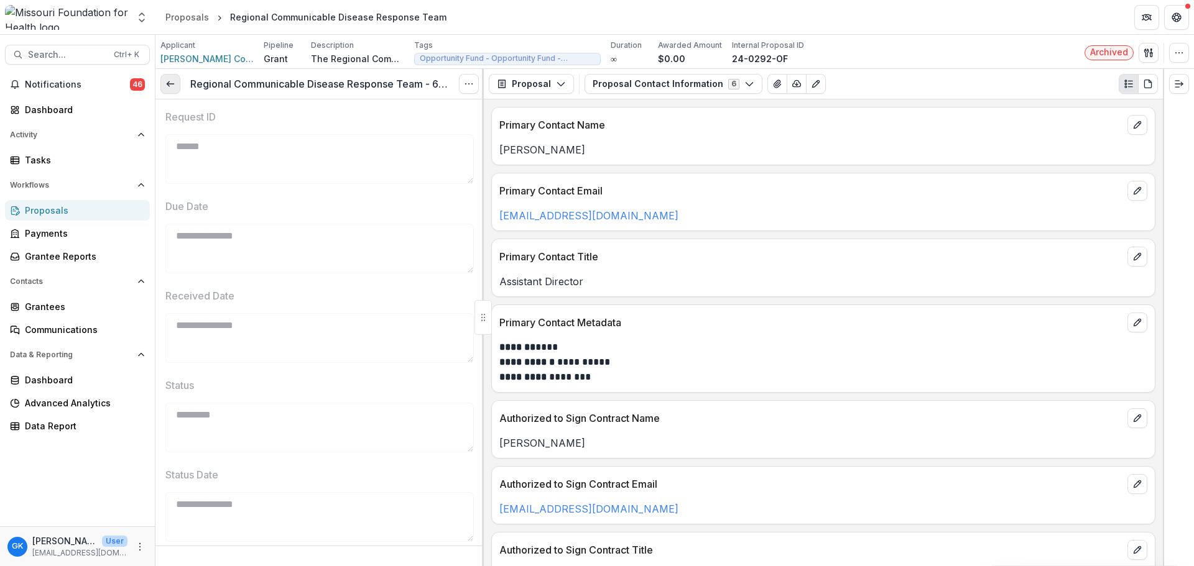
click at [170, 86] on icon at bounding box center [170, 84] width 10 height 10
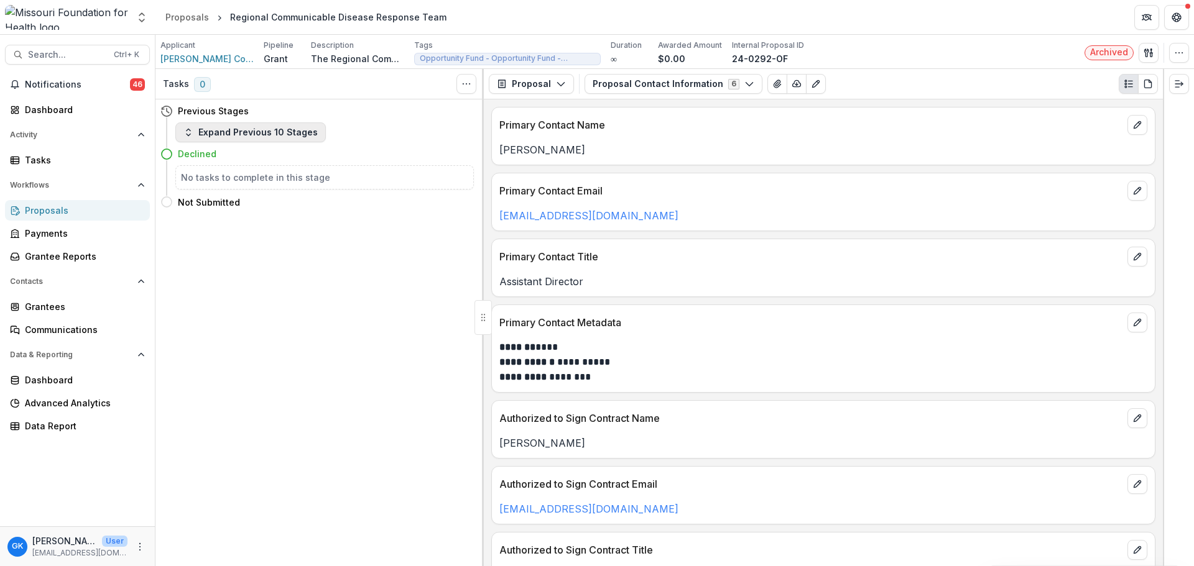
click at [219, 132] on button "Expand Previous 10 Stages" at bounding box center [250, 132] width 150 height 20
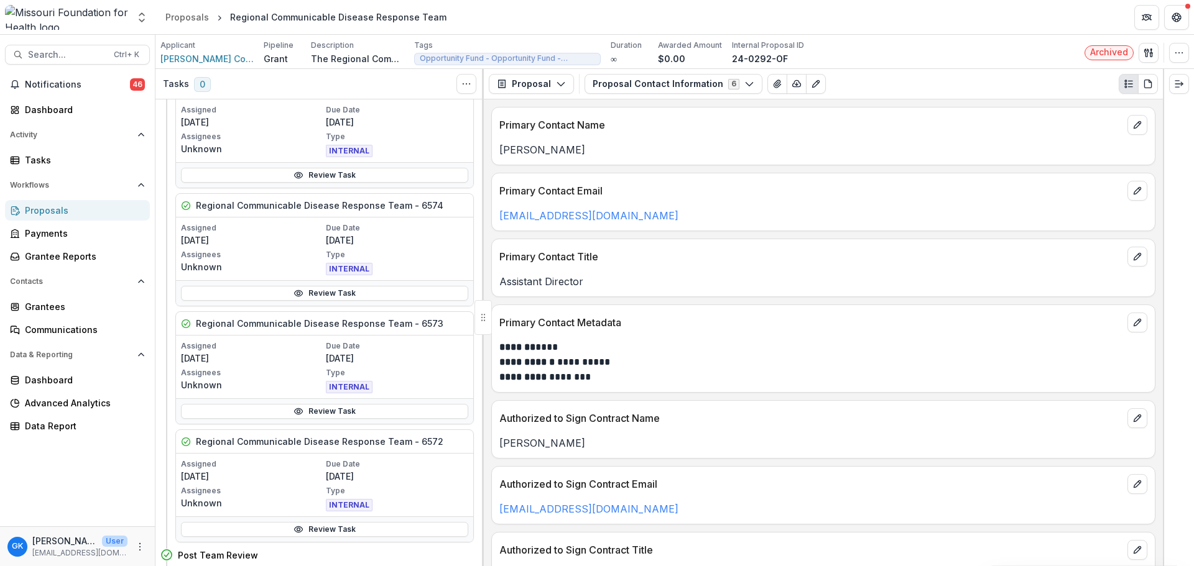
scroll to position [124, 0]
click at [281, 413] on link "Review Task" at bounding box center [324, 410] width 287 height 15
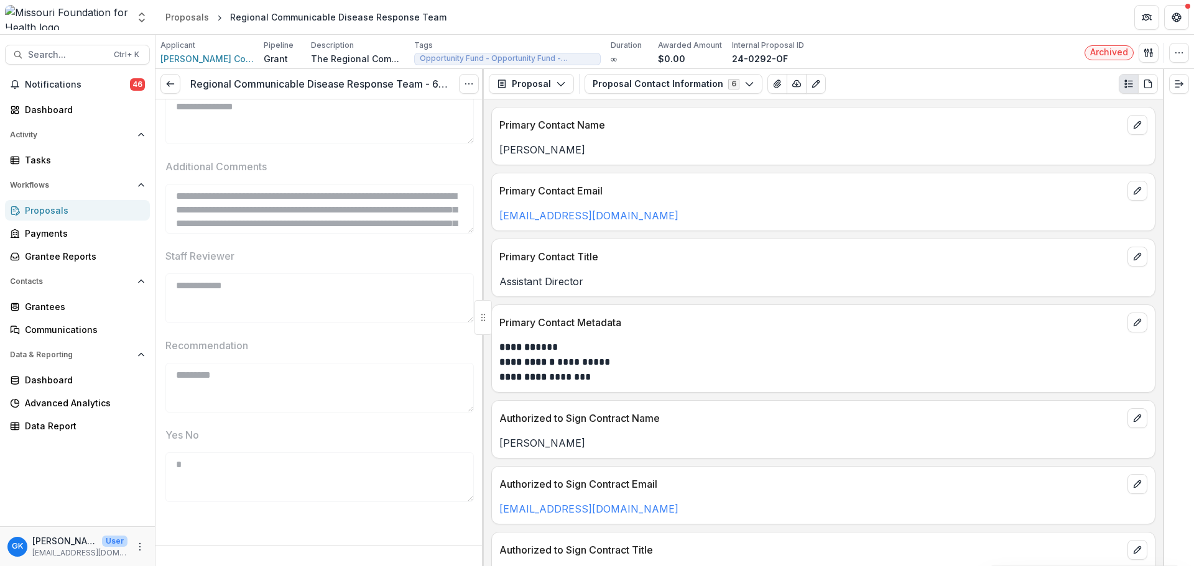
scroll to position [399, 0]
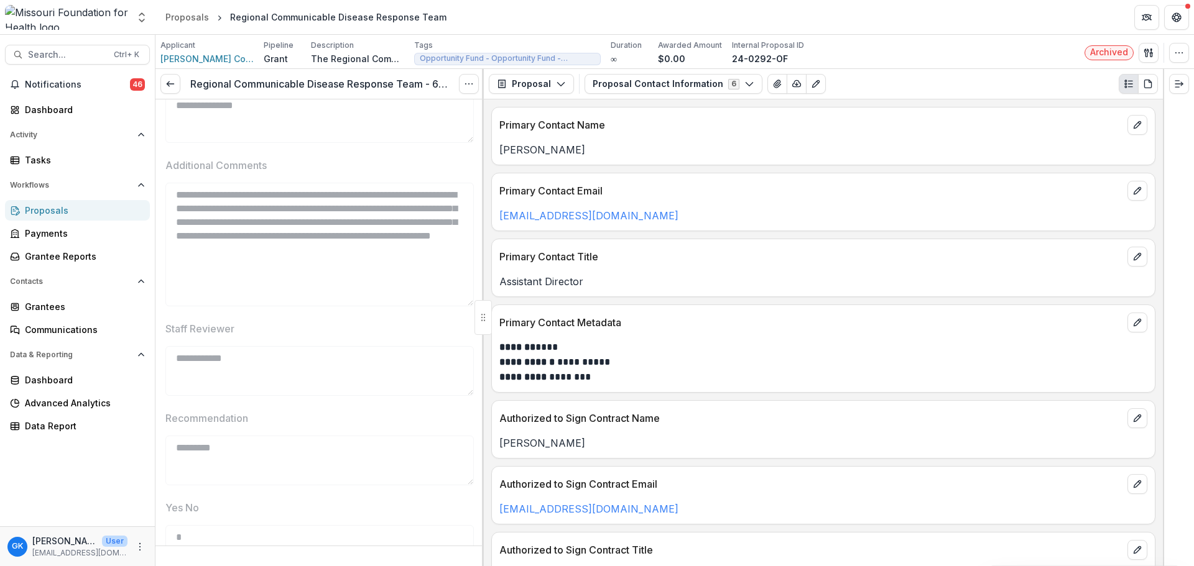
click at [477, 305] on div "**********" at bounding box center [319, 317] width 328 height 497
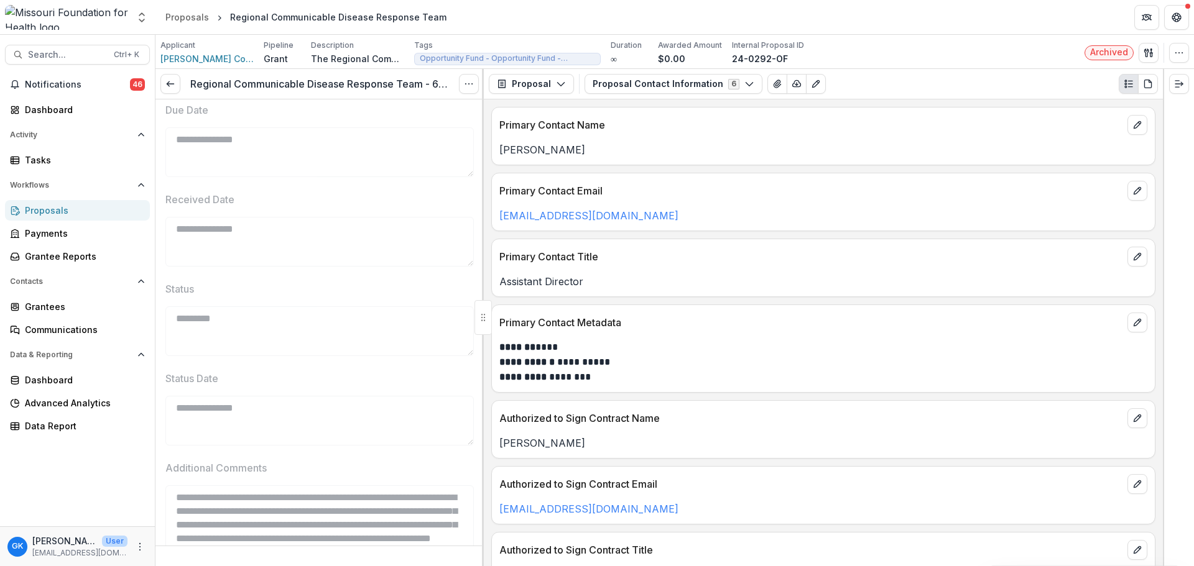
scroll to position [0, 0]
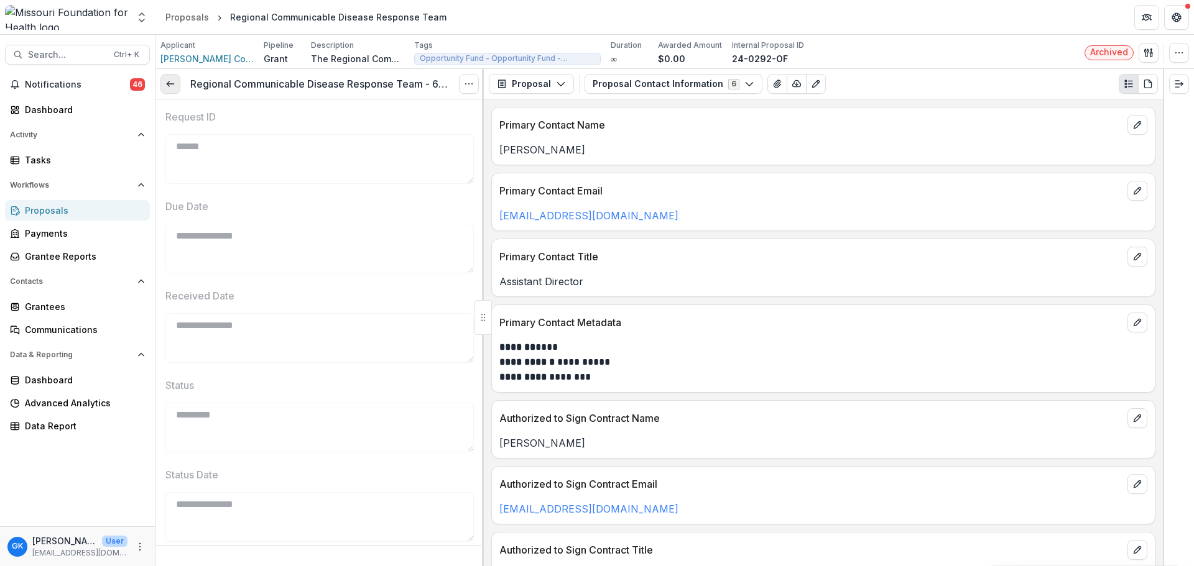
click at [165, 75] on link at bounding box center [170, 84] width 20 height 20
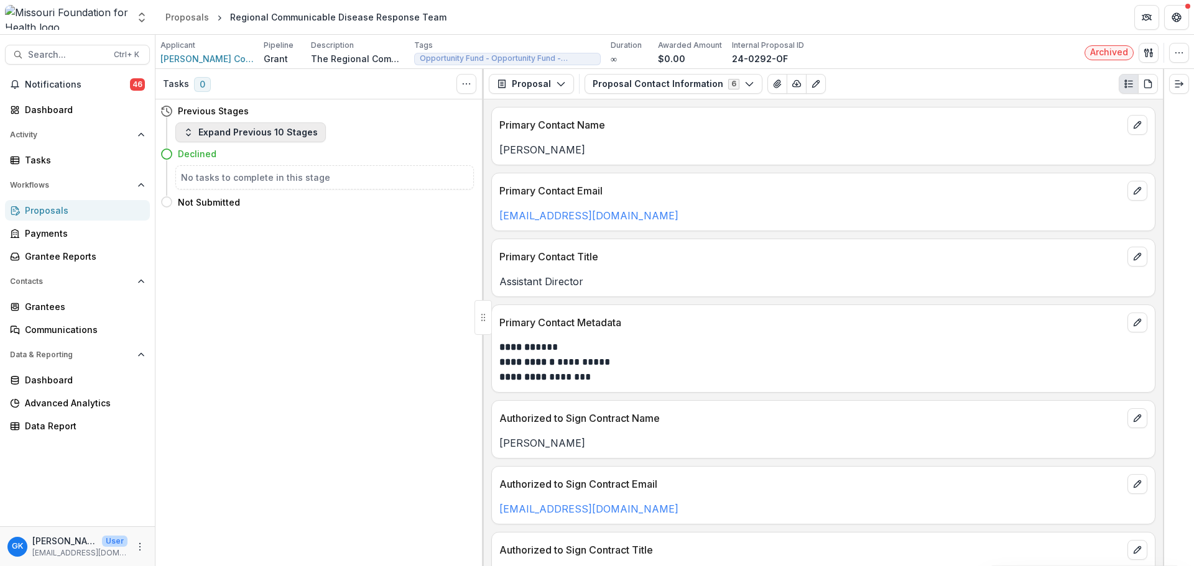
click at [250, 134] on button "Expand Previous 10 Stages" at bounding box center [250, 132] width 150 height 20
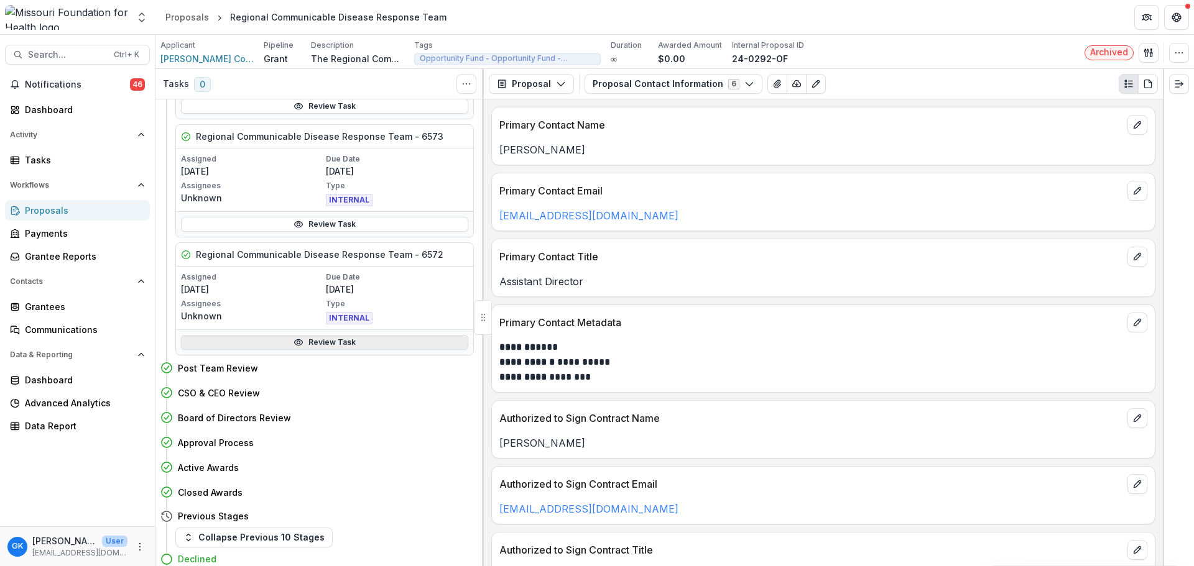
scroll to position [364, 0]
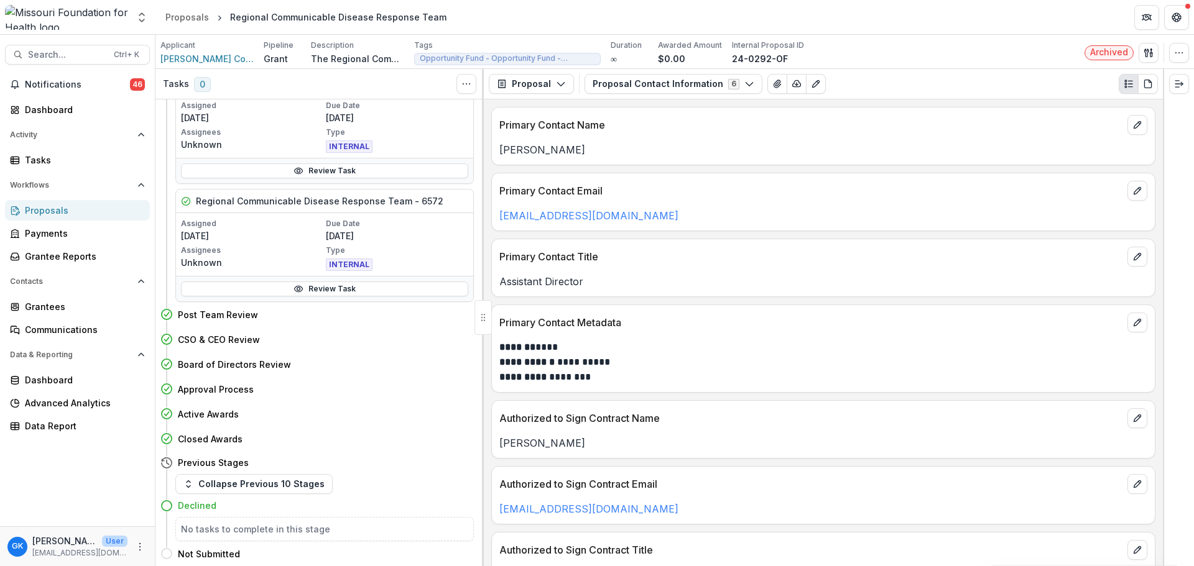
click at [206, 460] on h4 "Previous Stages" at bounding box center [213, 462] width 71 height 13
click at [517, 80] on button "Proposal" at bounding box center [531, 84] width 85 height 20
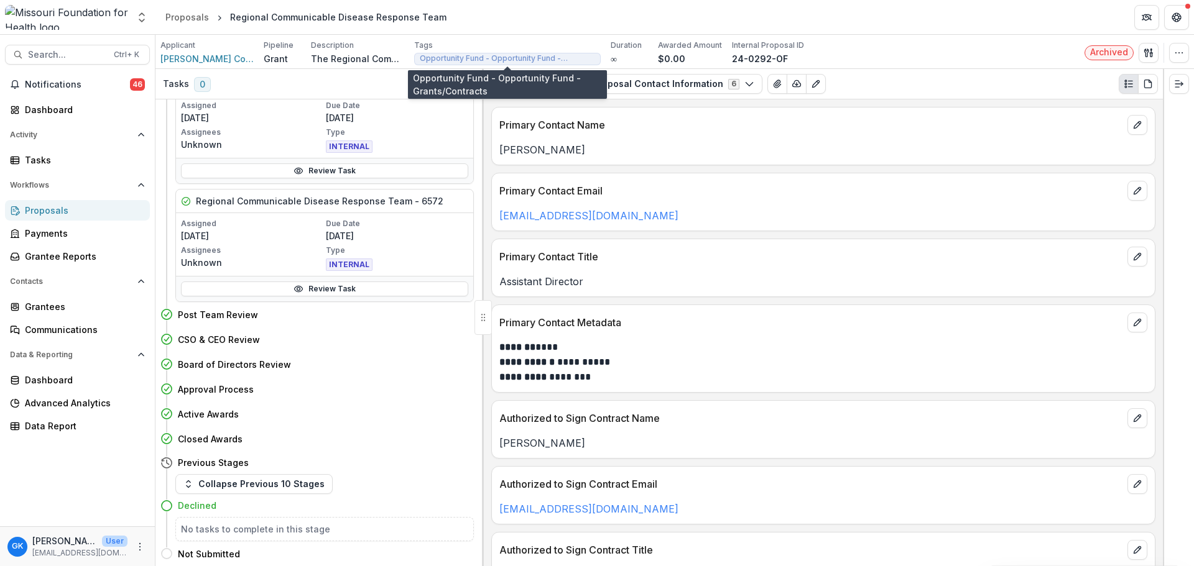
click at [489, 58] on span "Opportunity Fund - Opportunity Fund - Grants/Contracts" at bounding box center [507, 58] width 175 height 9
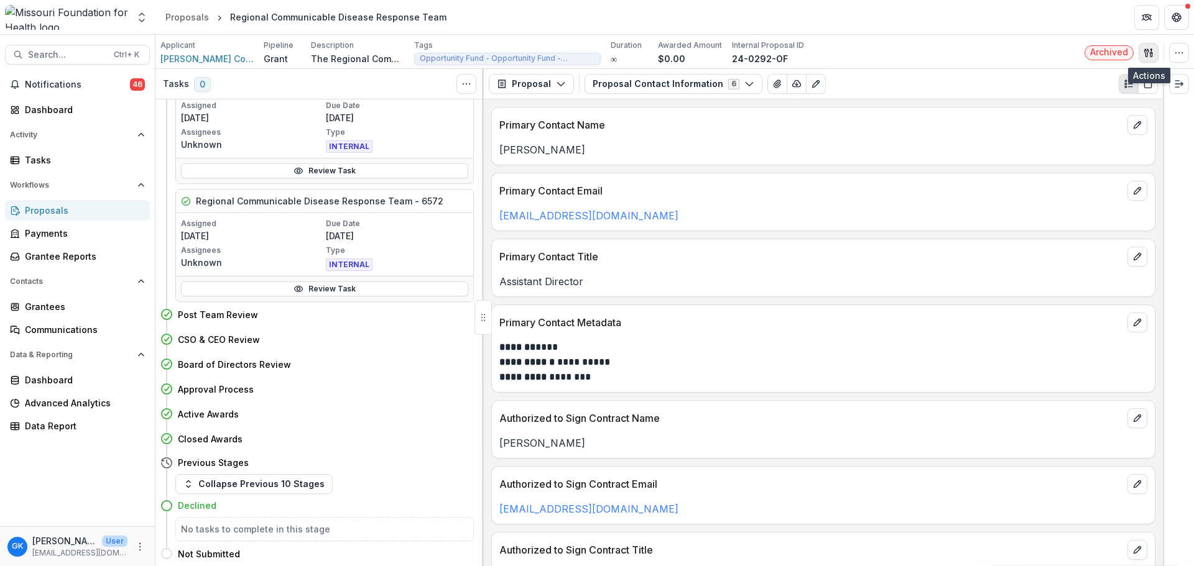
click at [1144, 52] on icon "button" at bounding box center [1146, 52] width 4 height 8
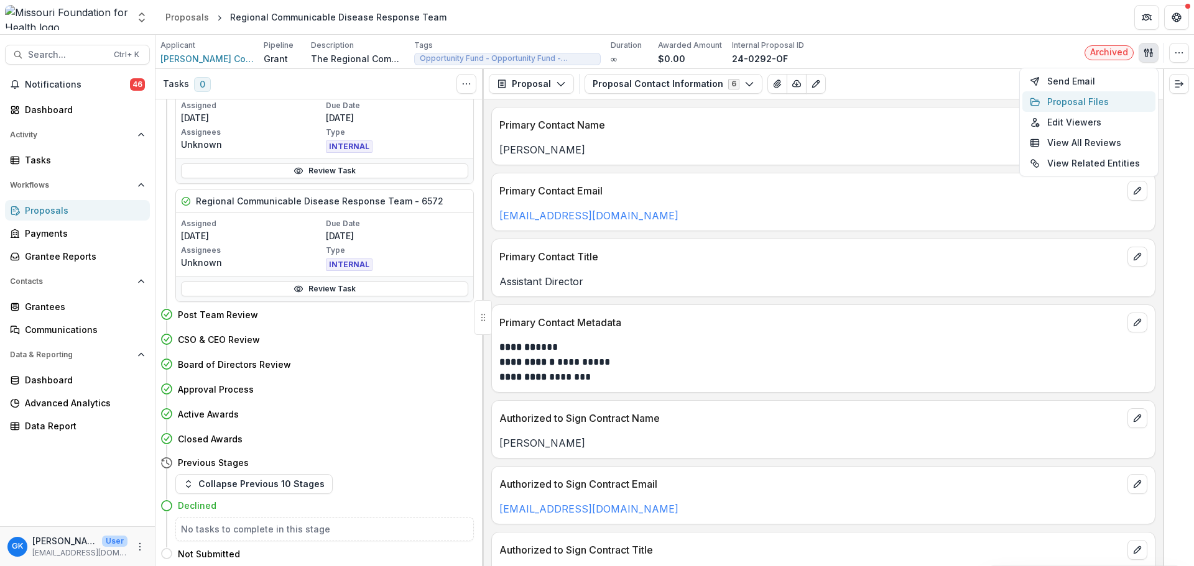
click at [1099, 105] on button "Proposal Files" at bounding box center [1088, 101] width 133 height 21
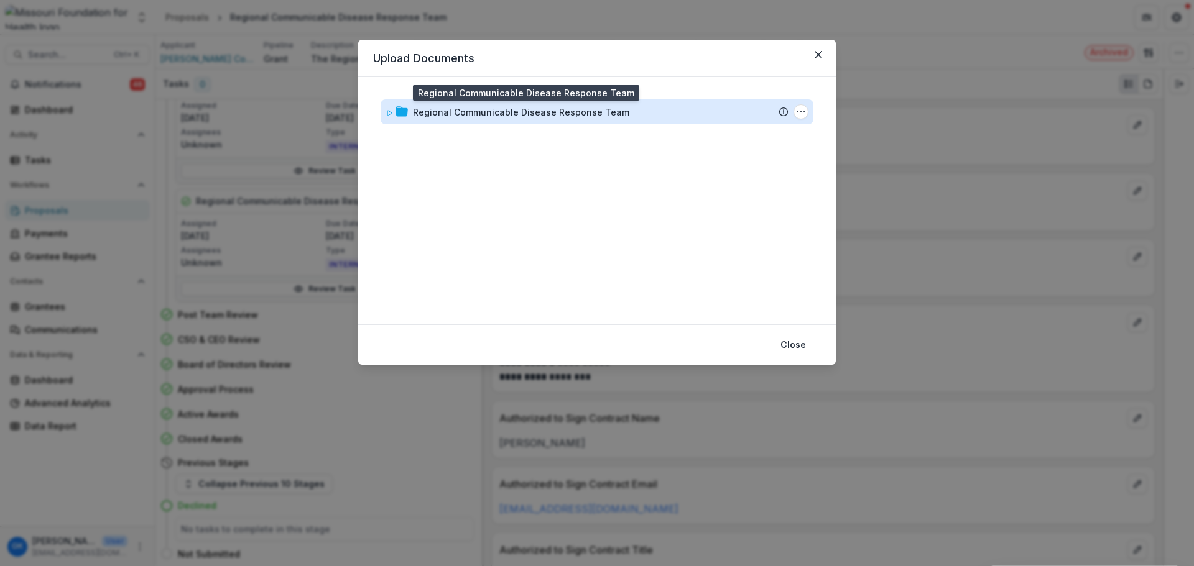
click at [523, 116] on div "Regional Communicable Disease Response Team" at bounding box center [521, 112] width 216 height 13
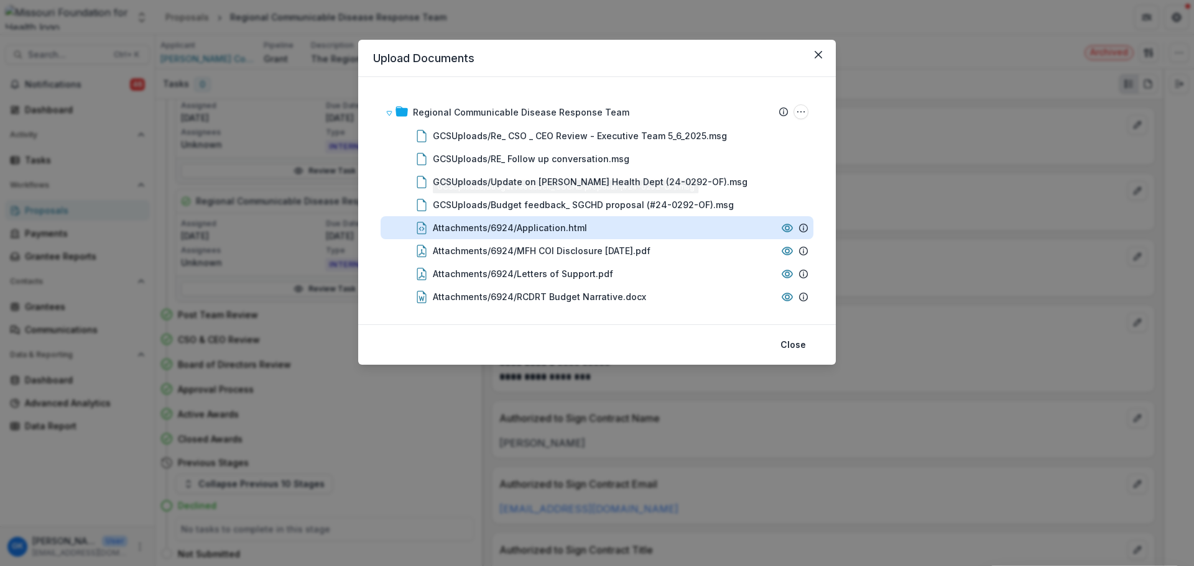
scroll to position [98, 0]
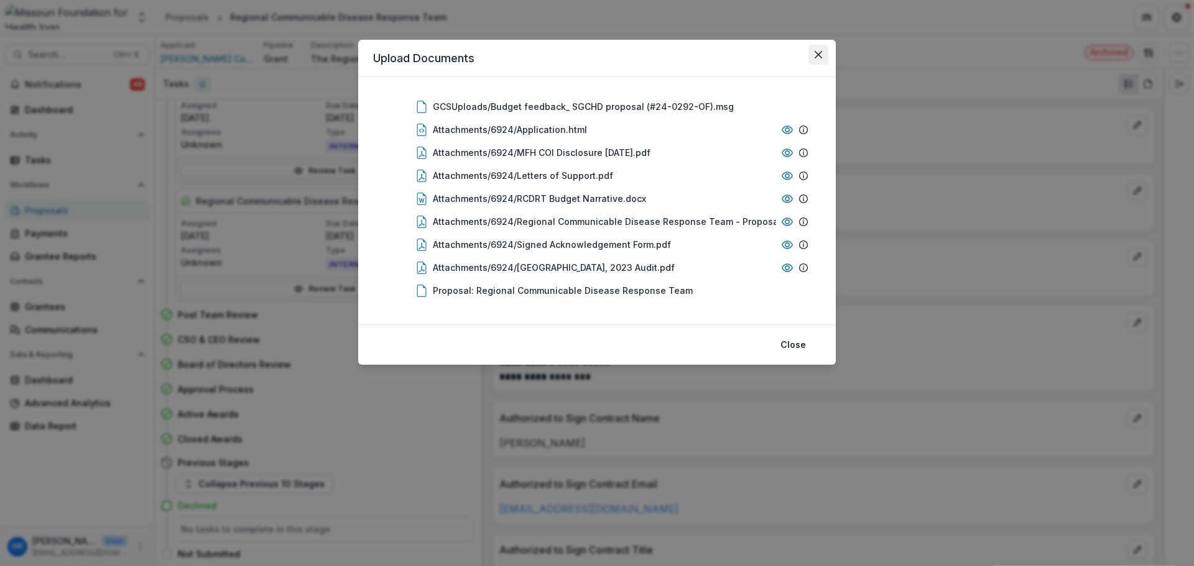
click at [826, 54] on button "Close" at bounding box center [818, 55] width 20 height 20
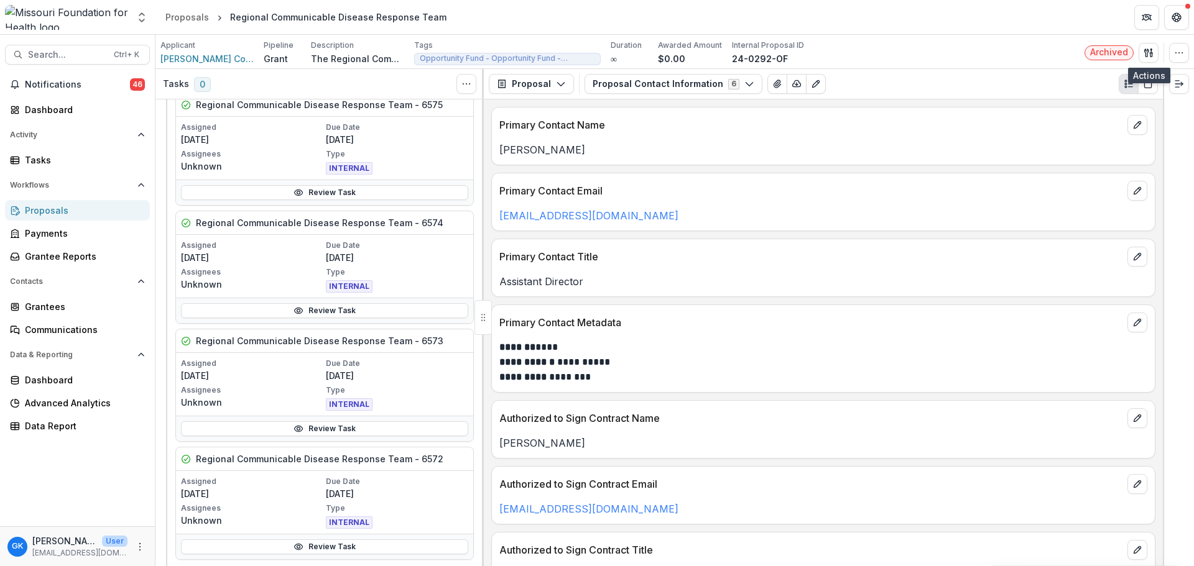
scroll to position [0, 0]
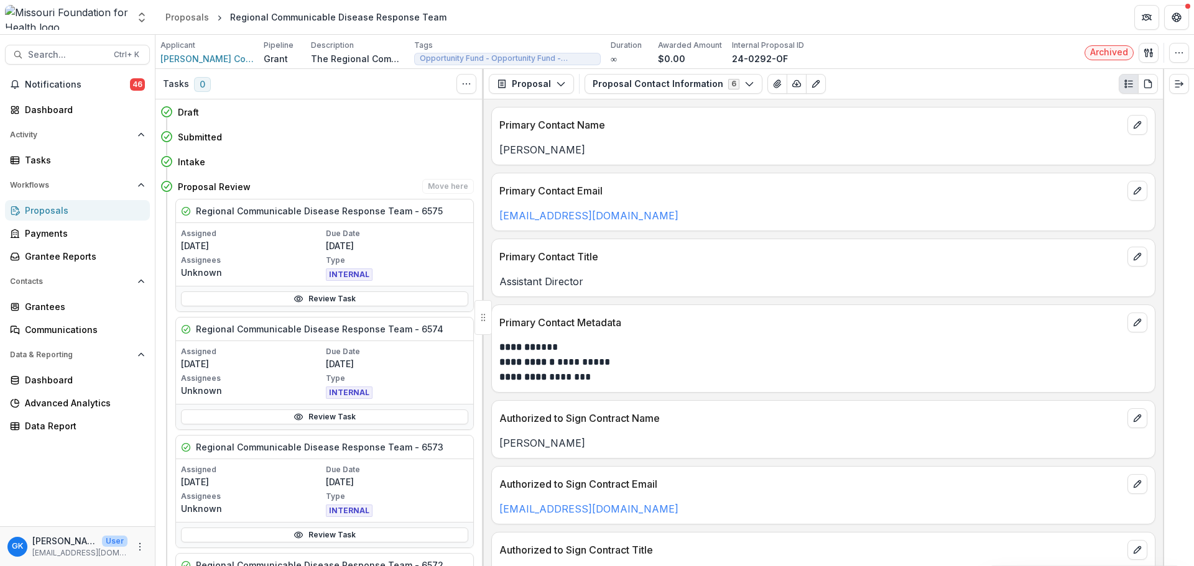
click at [208, 184] on h4 "Proposal Review" at bounding box center [214, 186] width 73 height 13
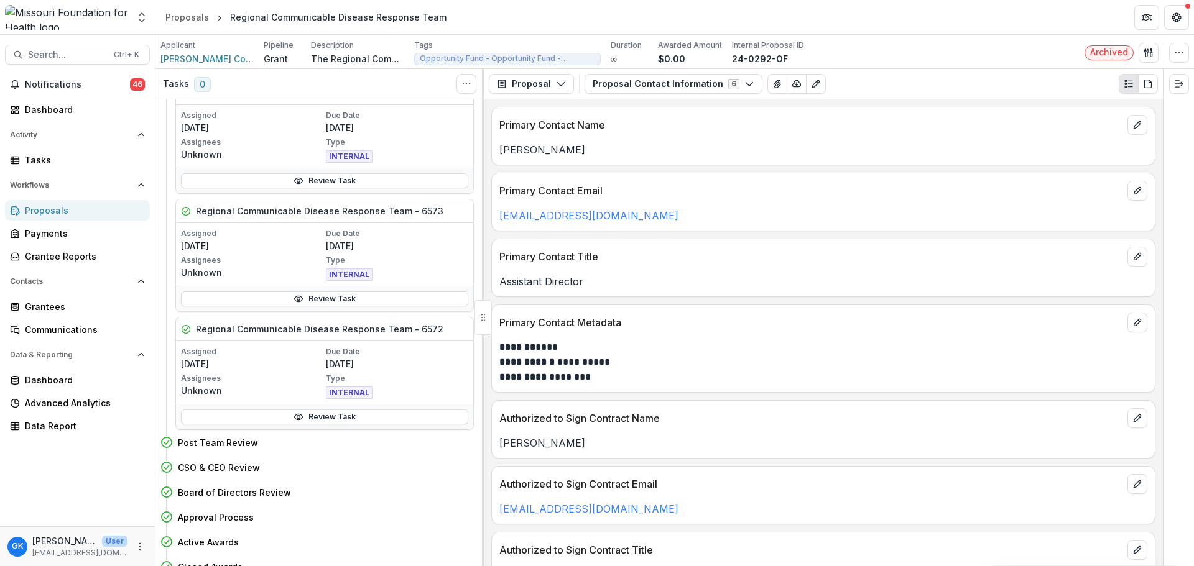
scroll to position [364, 0]
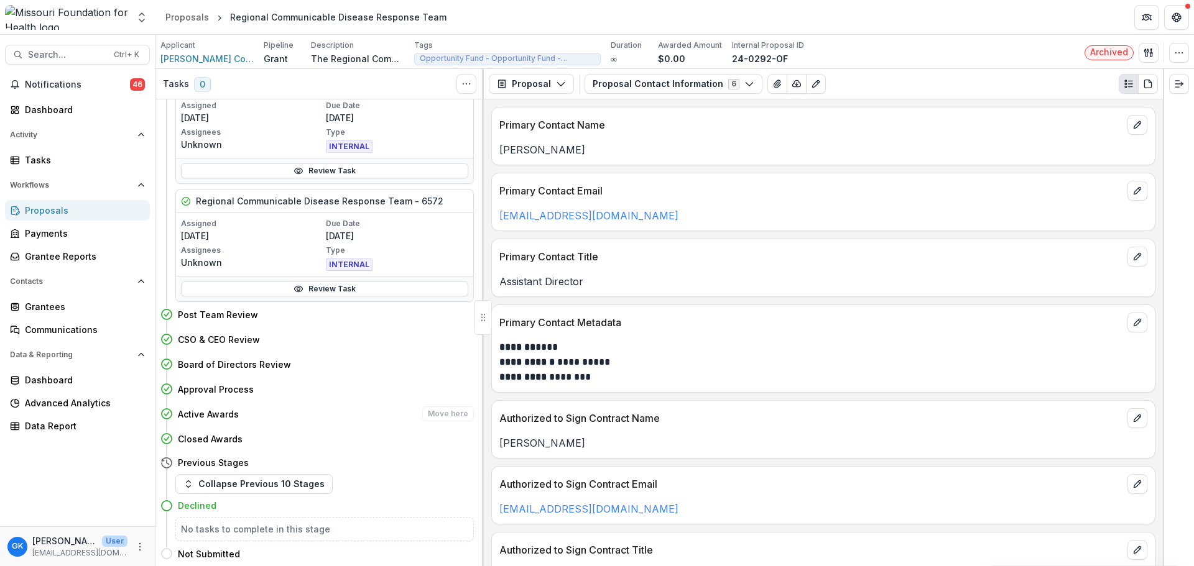
click at [207, 412] on h4 "Active Awards" at bounding box center [208, 414] width 61 height 13
click at [165, 390] on polyline at bounding box center [166, 389] width 4 height 4
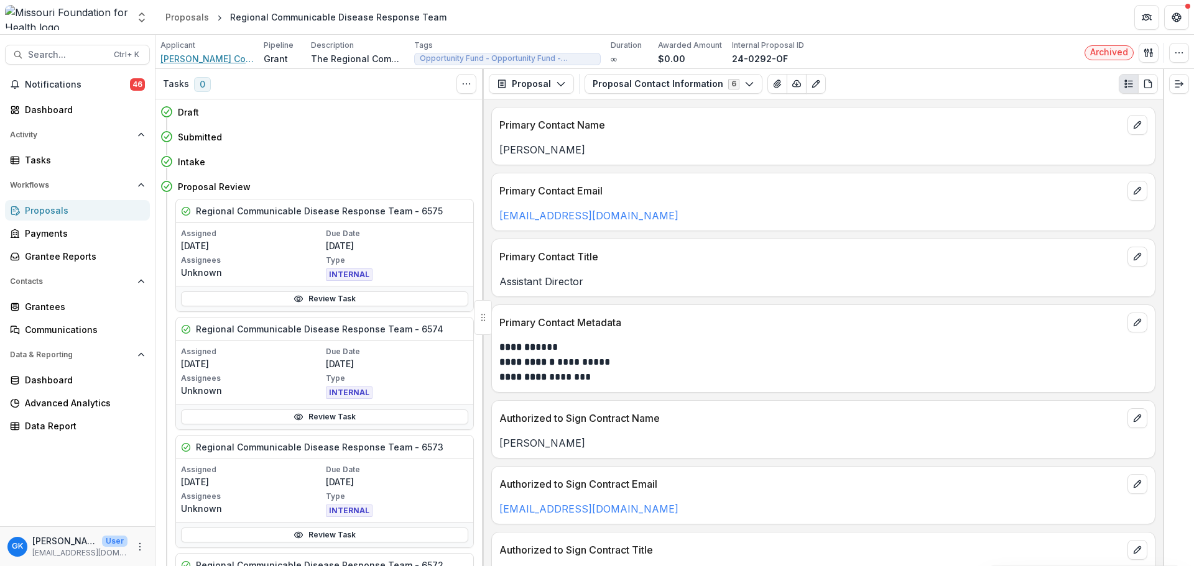
click at [190, 57] on span "[PERSON_NAME] County Health Department" at bounding box center [206, 58] width 93 height 13
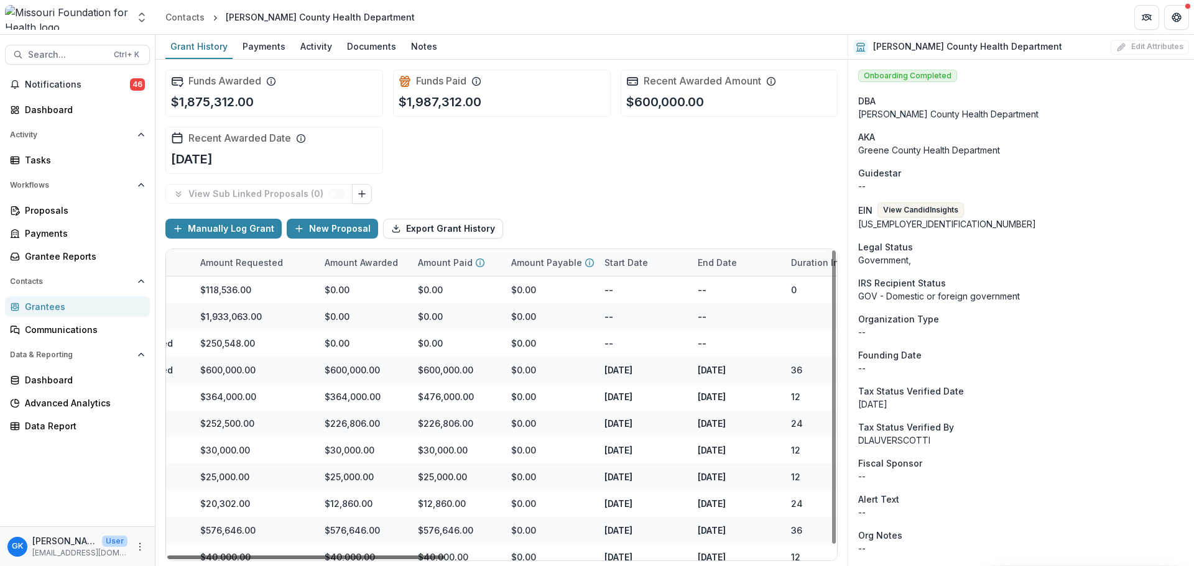
scroll to position [0, 400]
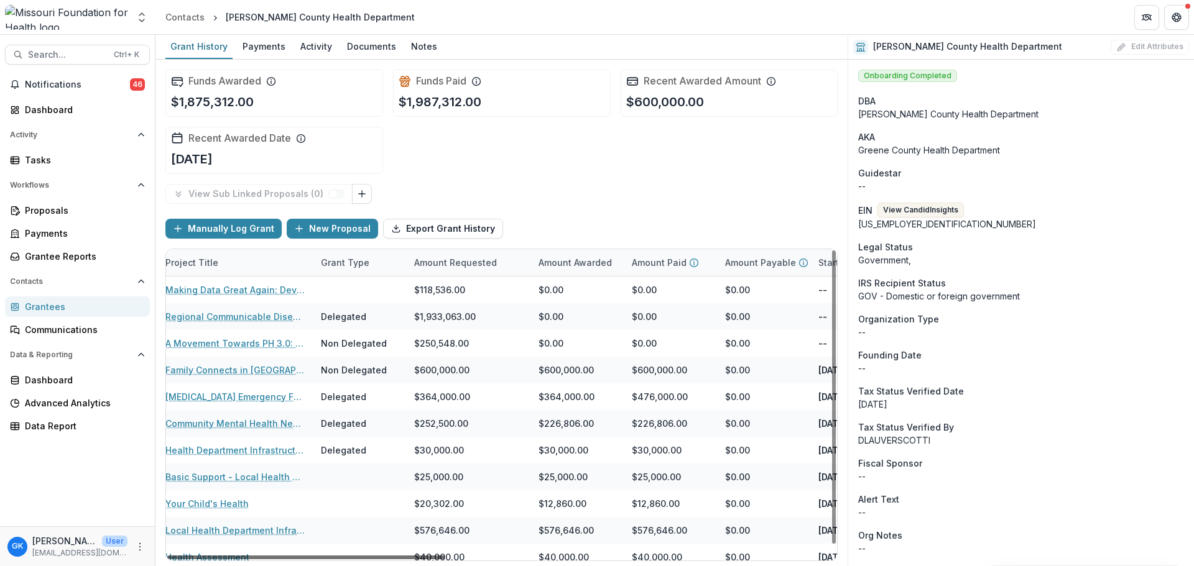
drag, startPoint x: 404, startPoint y: 556, endPoint x: 584, endPoint y: 555, distance: 180.3
click at [444, 559] on div at bounding box center [305, 558] width 277 height 4
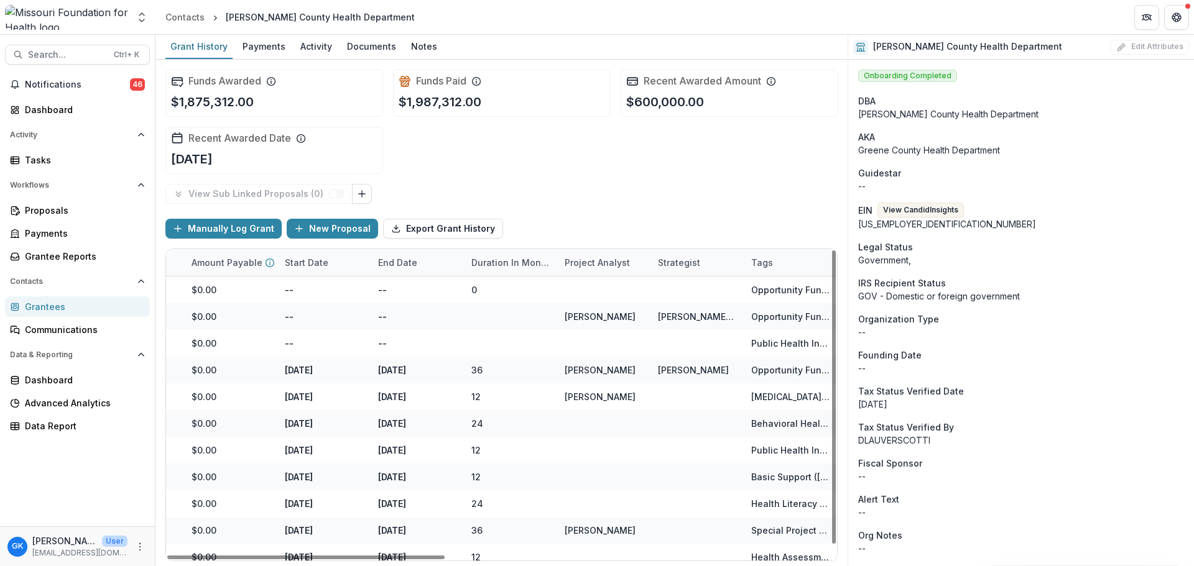
scroll to position [0, 666]
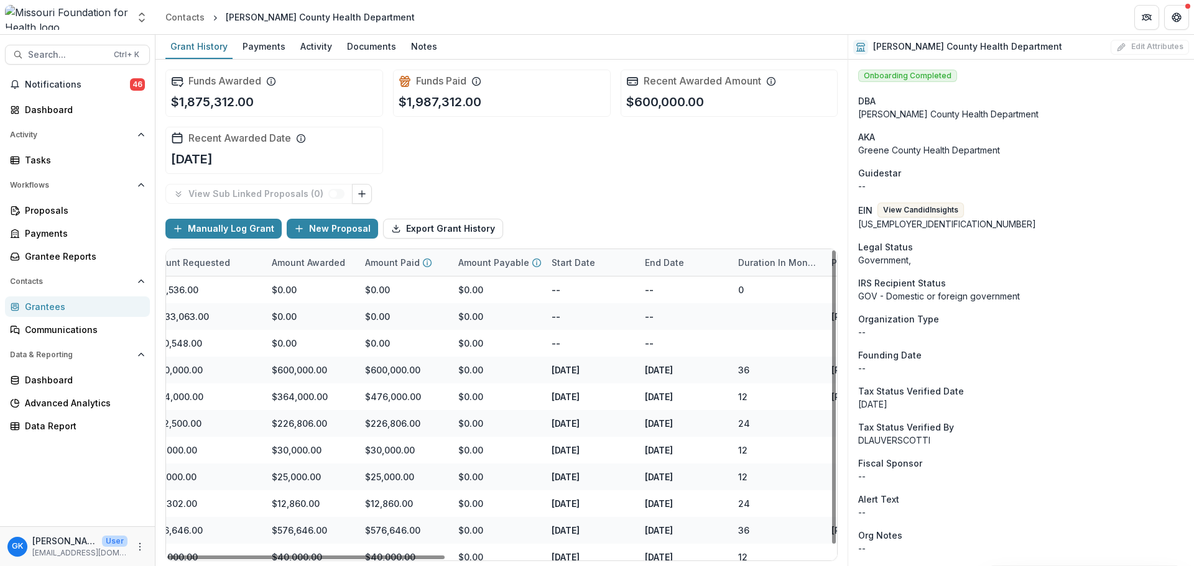
drag, startPoint x: 585, startPoint y: 556, endPoint x: 645, endPoint y: 141, distance: 419.6
click at [167, 556] on div at bounding box center [305, 558] width 277 height 4
click at [243, 557] on div at bounding box center [305, 558] width 277 height 4
click at [645, 141] on div "Funds Awarded $1,875,312.00 Funds Paid $1,987,312.00 Recent Awarded Amount $600…" at bounding box center [501, 122] width 672 height 124
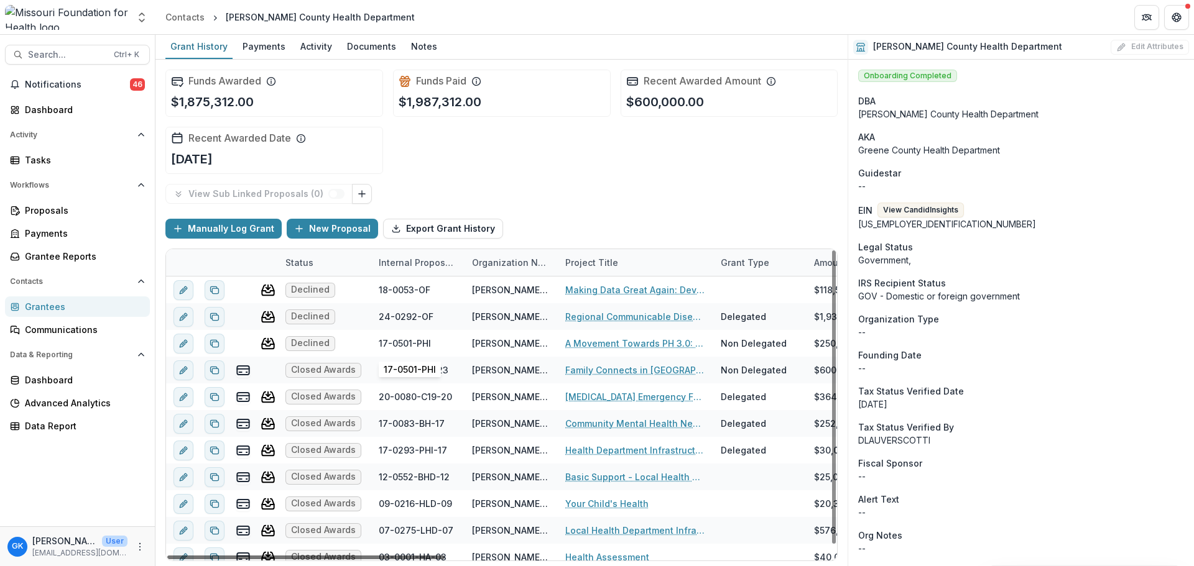
click at [444, 557] on div at bounding box center [305, 558] width 277 height 4
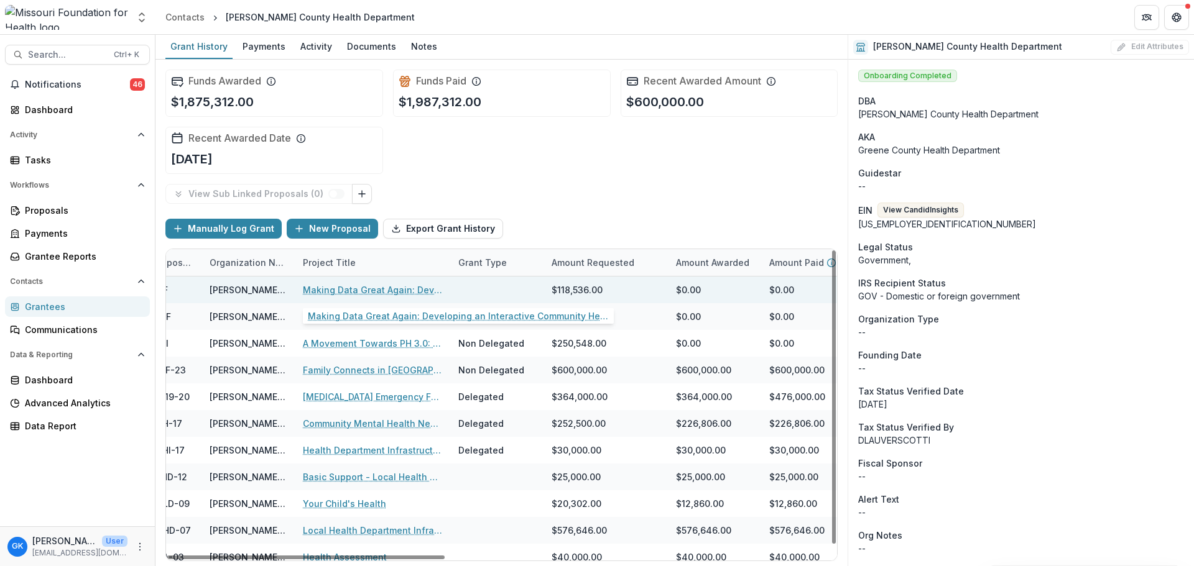
click at [364, 288] on link "Making Data Great Again: Developing an Interactive Community Health Data Platfo…" at bounding box center [373, 289] width 140 height 13
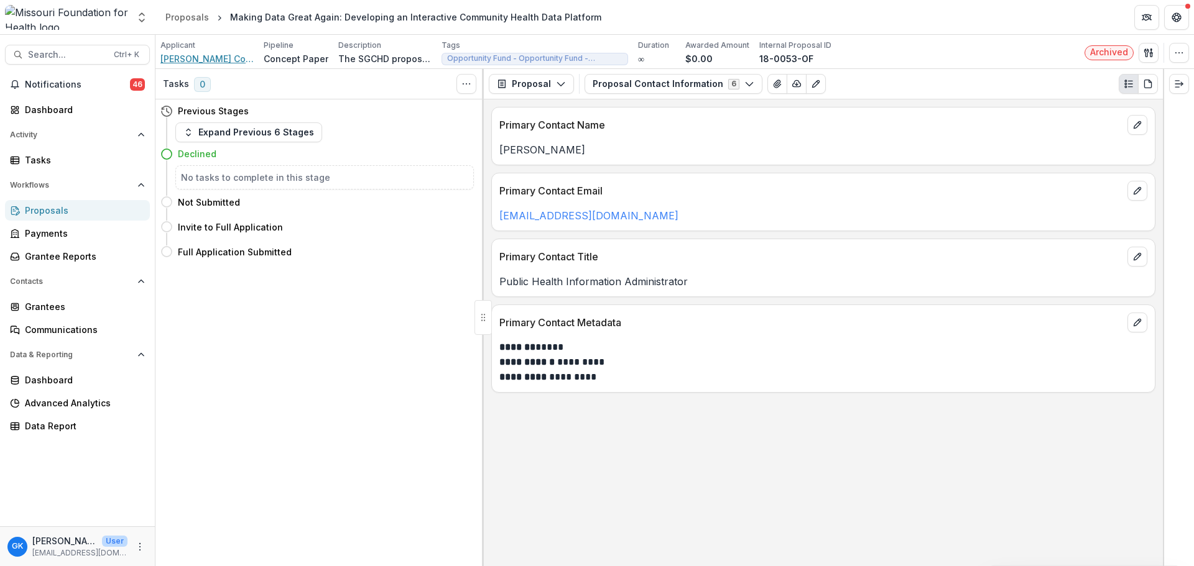
click at [187, 63] on span "[PERSON_NAME] County Health Department" at bounding box center [206, 58] width 93 height 13
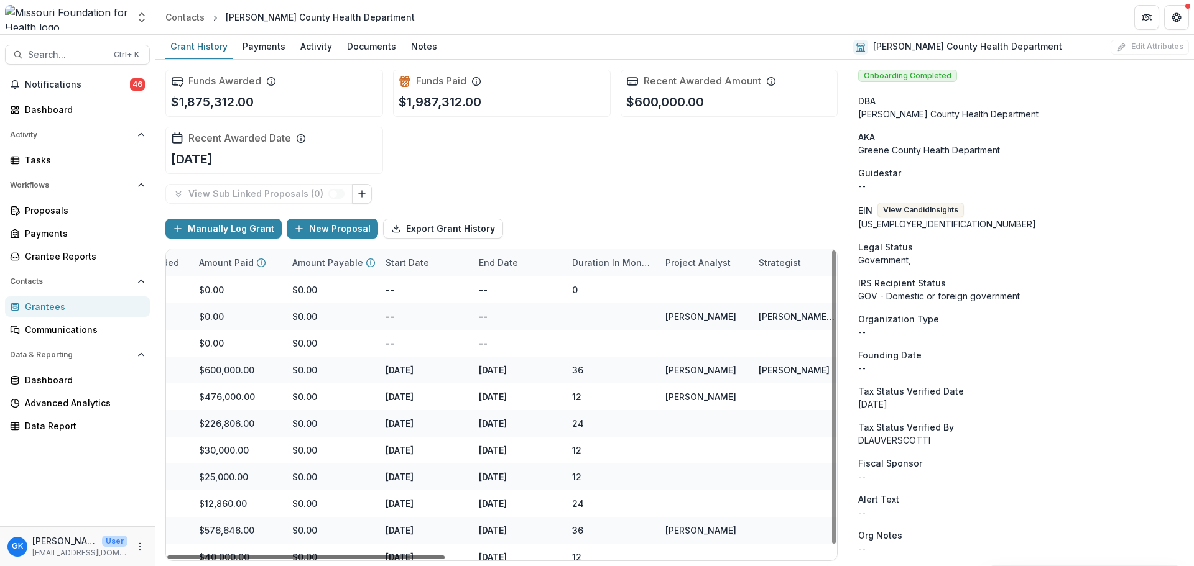
scroll to position [0, 933]
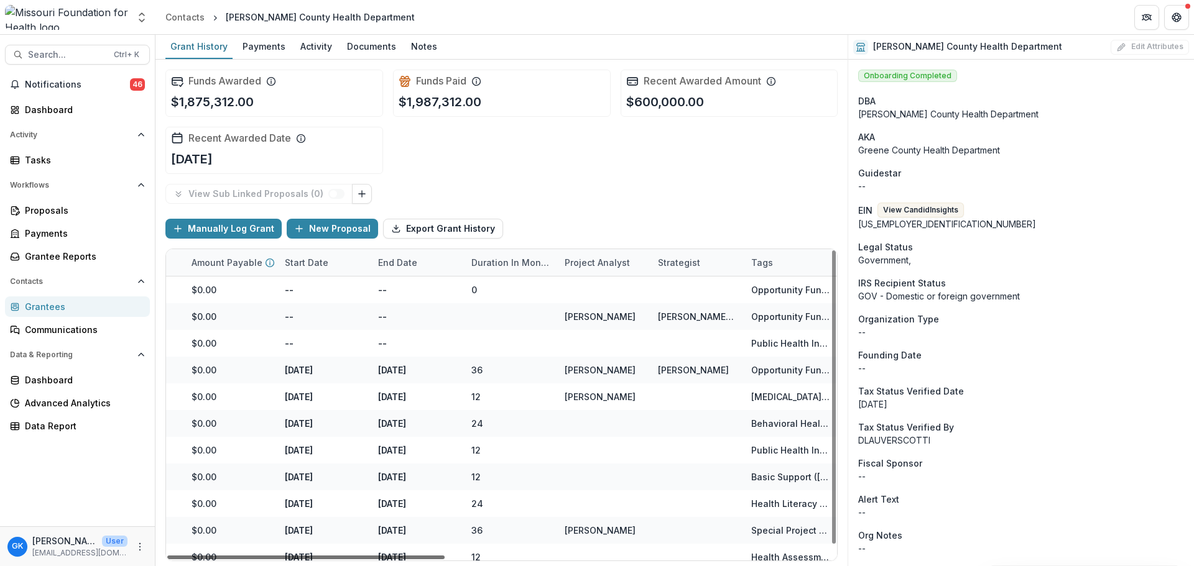
drag, startPoint x: 407, startPoint y: 555, endPoint x: 855, endPoint y: 585, distance: 449.2
click at [444, 559] on div at bounding box center [305, 558] width 277 height 4
click at [585, 320] on div "[PERSON_NAME]" at bounding box center [599, 316] width 71 height 13
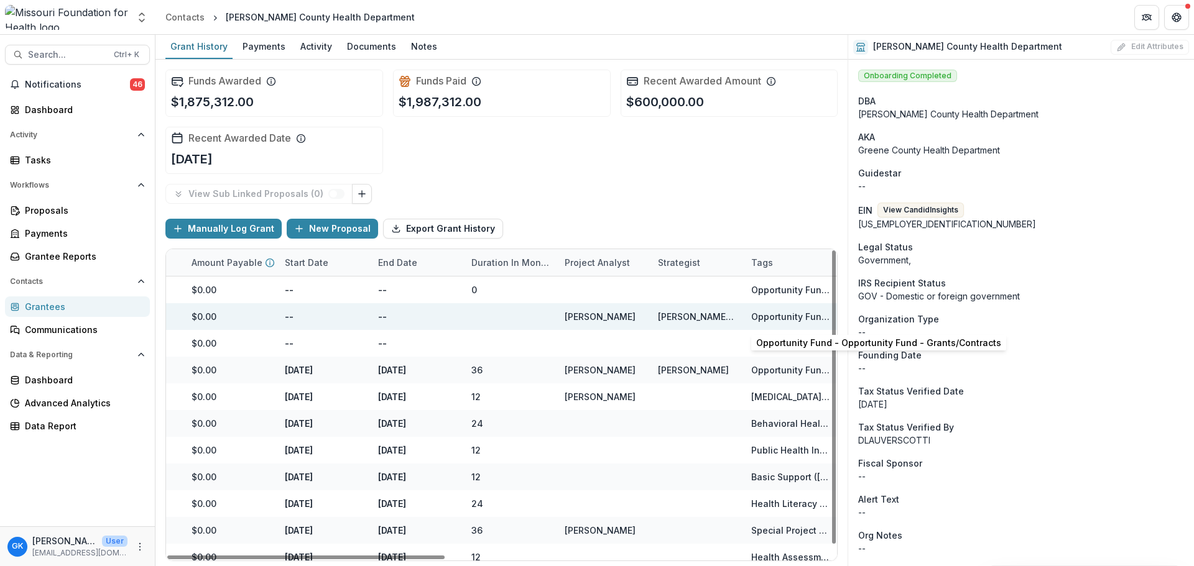
click at [780, 315] on div "Opportunity Fund - Opportunity Fund - Grants/Contracts" at bounding box center [790, 316] width 78 height 13
click at [713, 322] on div "[PERSON_NAME][US_STATE]" at bounding box center [697, 316] width 78 height 13
click at [342, 312] on div "--" at bounding box center [323, 316] width 93 height 27
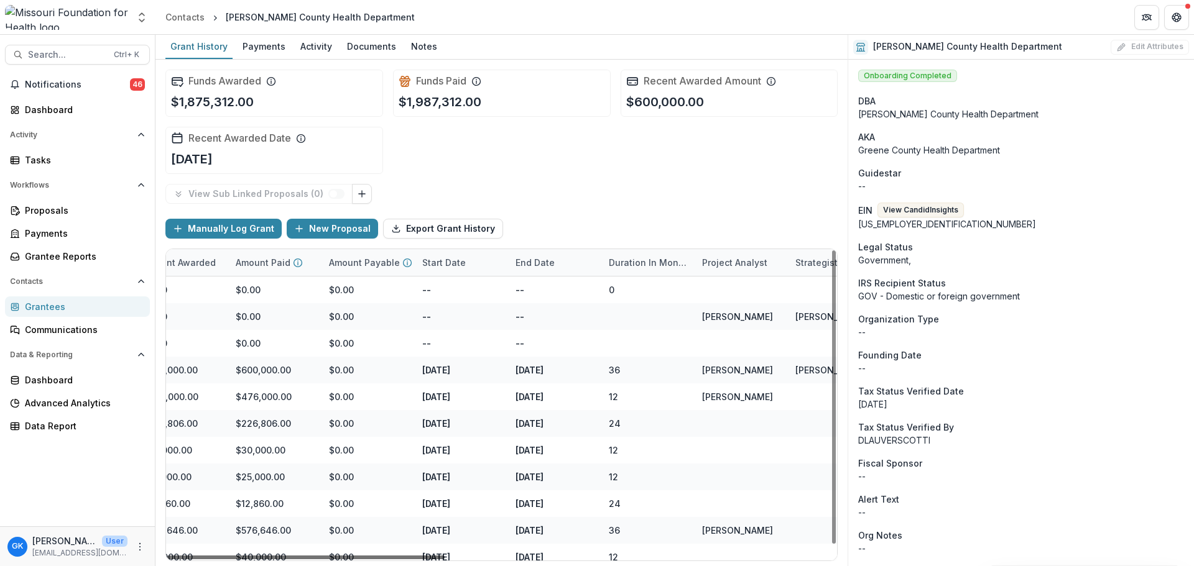
scroll to position [0, 493]
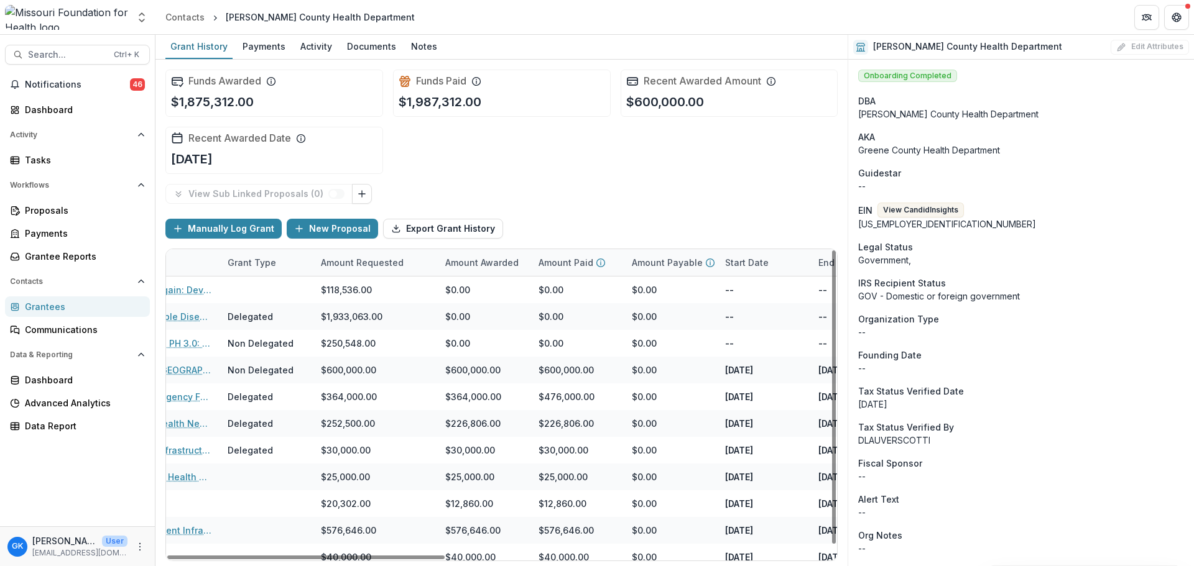
drag, startPoint x: 591, startPoint y: 559, endPoint x: 375, endPoint y: 561, distance: 215.7
click at [219, 556] on div at bounding box center [305, 558] width 277 height 4
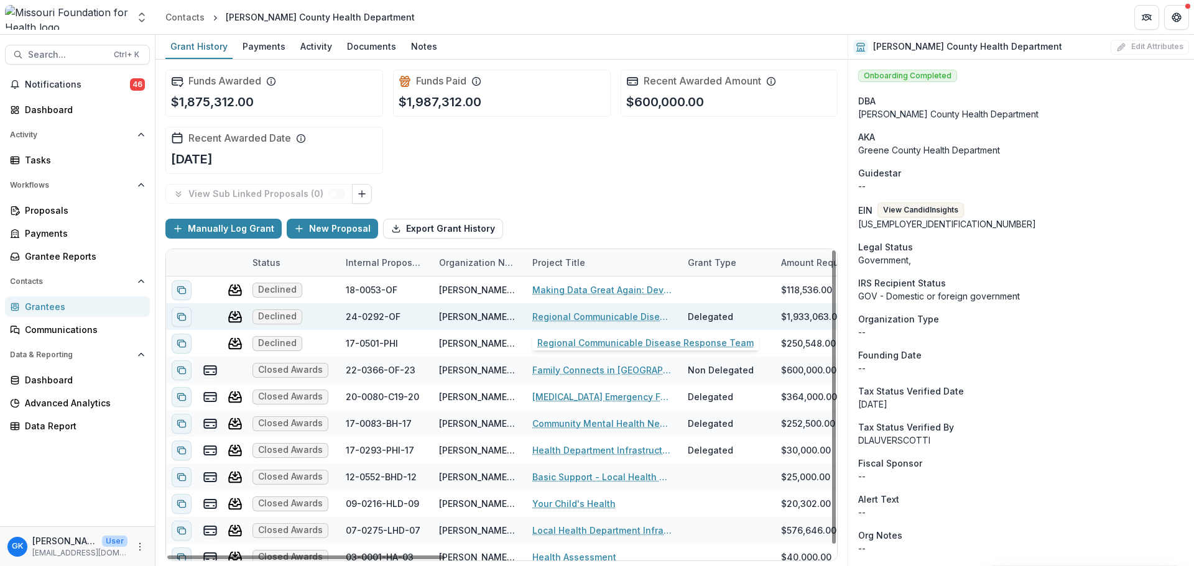
click at [591, 317] on link "Regional Communicable Disease Response Team" at bounding box center [602, 316] width 140 height 13
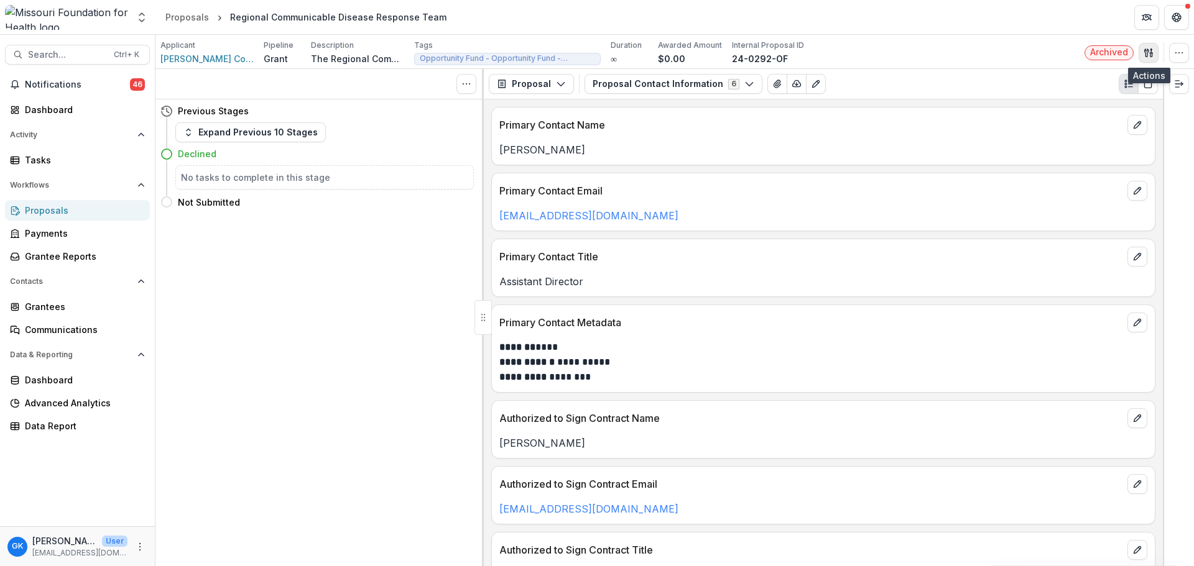
click at [1151, 55] on icon "button" at bounding box center [1148, 53] width 10 height 10
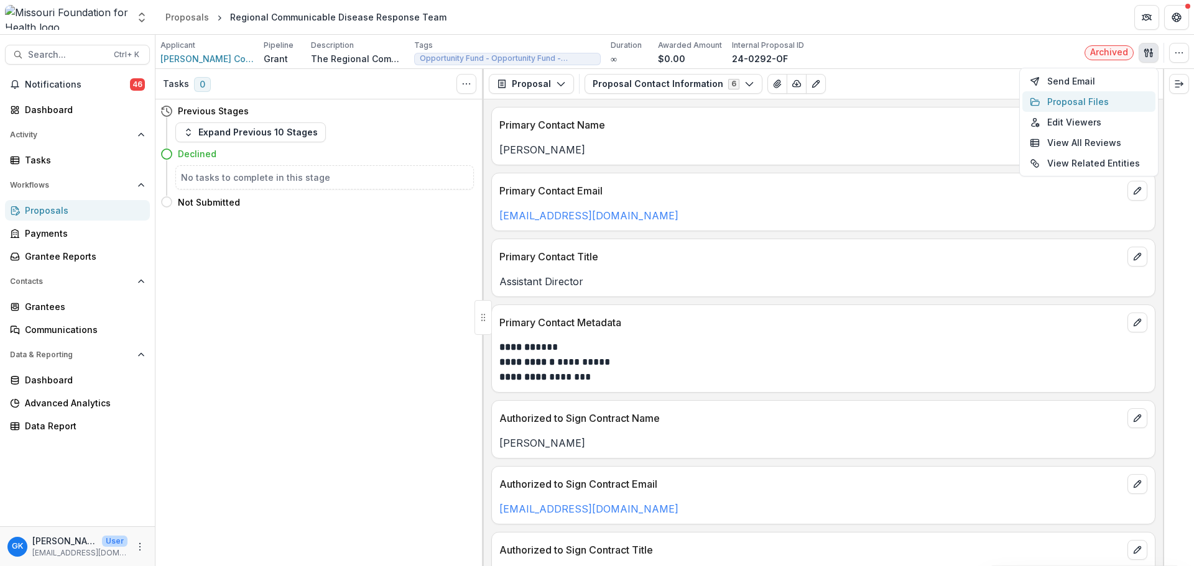
click at [1078, 103] on button "Proposal Files" at bounding box center [1088, 101] width 133 height 21
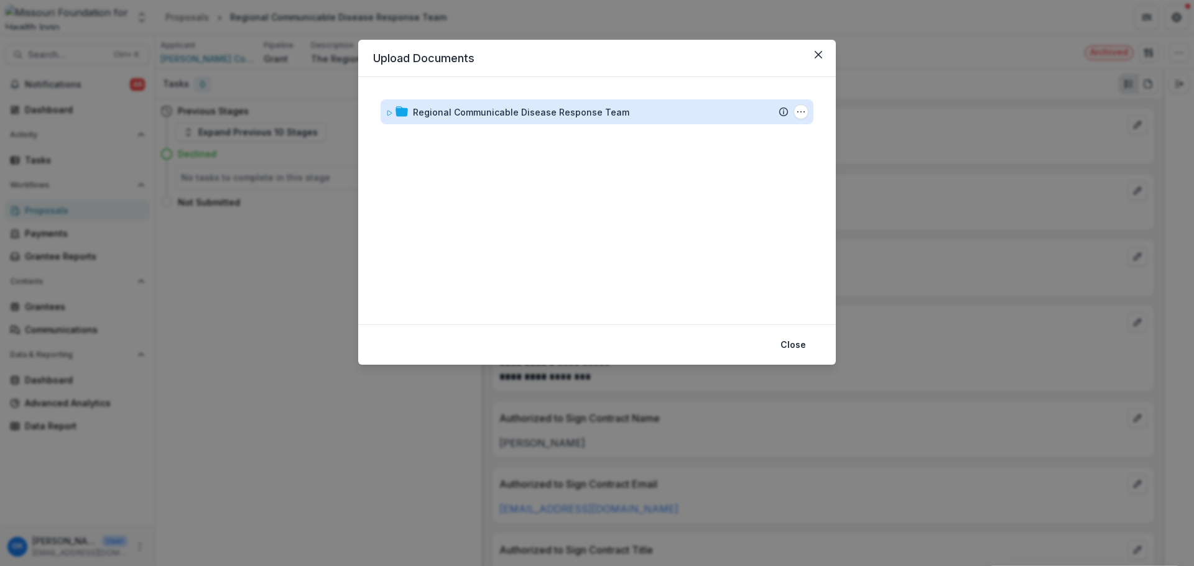
click at [510, 113] on div "Regional Communicable Disease Response Team" at bounding box center [521, 112] width 216 height 13
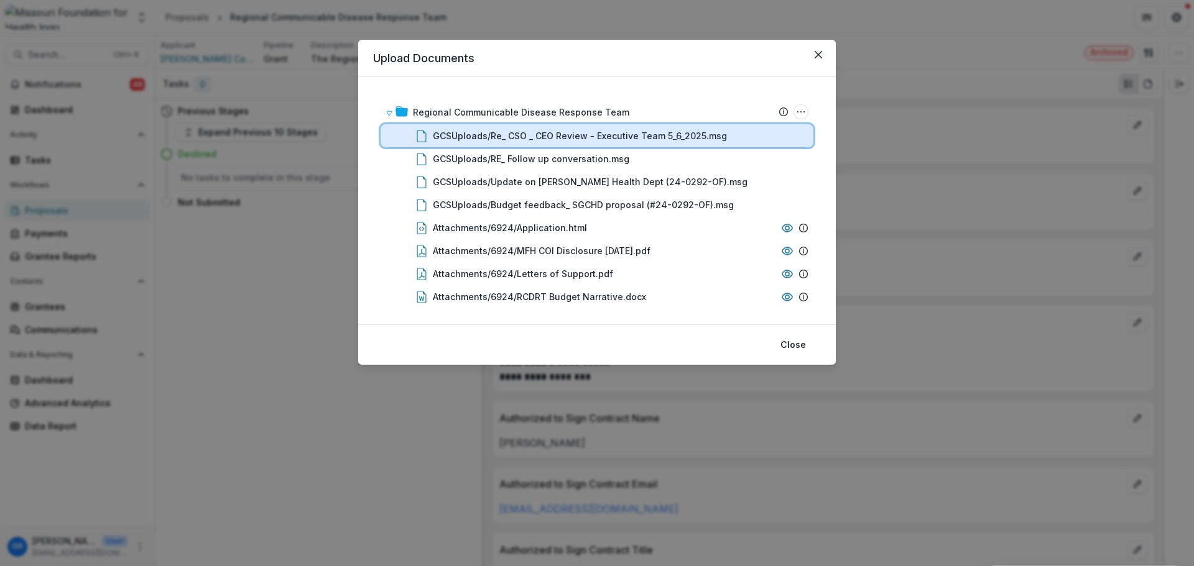
click at [508, 125] on div "GCSUploads/Re_ CSO _ CEO Review - Executive Team 5_6_2025.msg" at bounding box center [596, 135] width 433 height 23
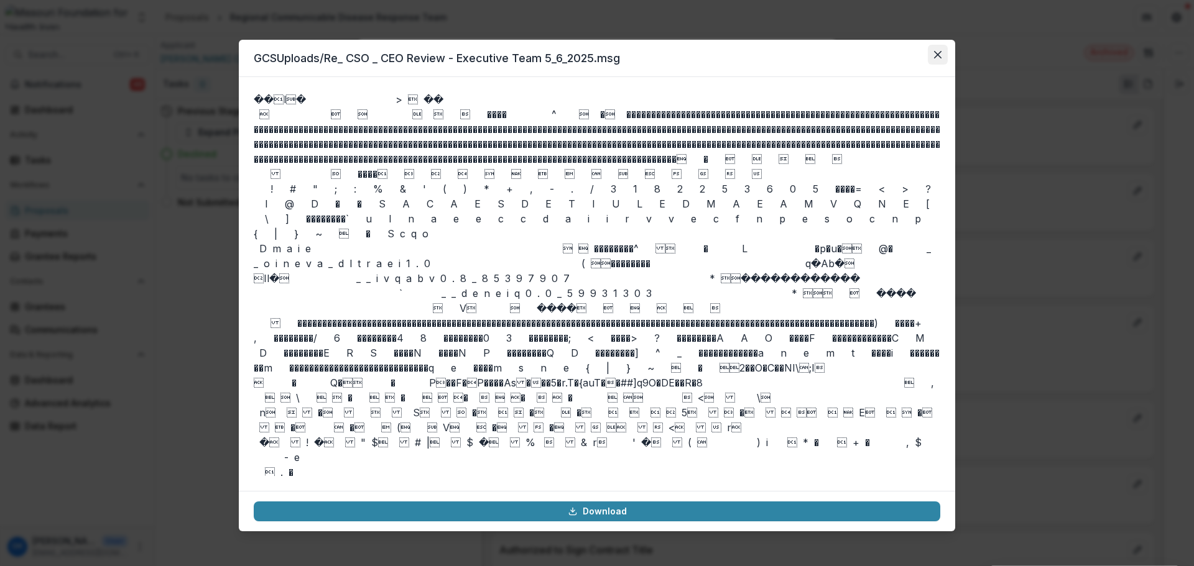
click at [947, 55] on header "GCSUploads/Re_ CSO _ CEO Review - Executive Team 5_6_2025.msg" at bounding box center [597, 58] width 716 height 37
click at [944, 55] on button "Close" at bounding box center [937, 55] width 20 height 20
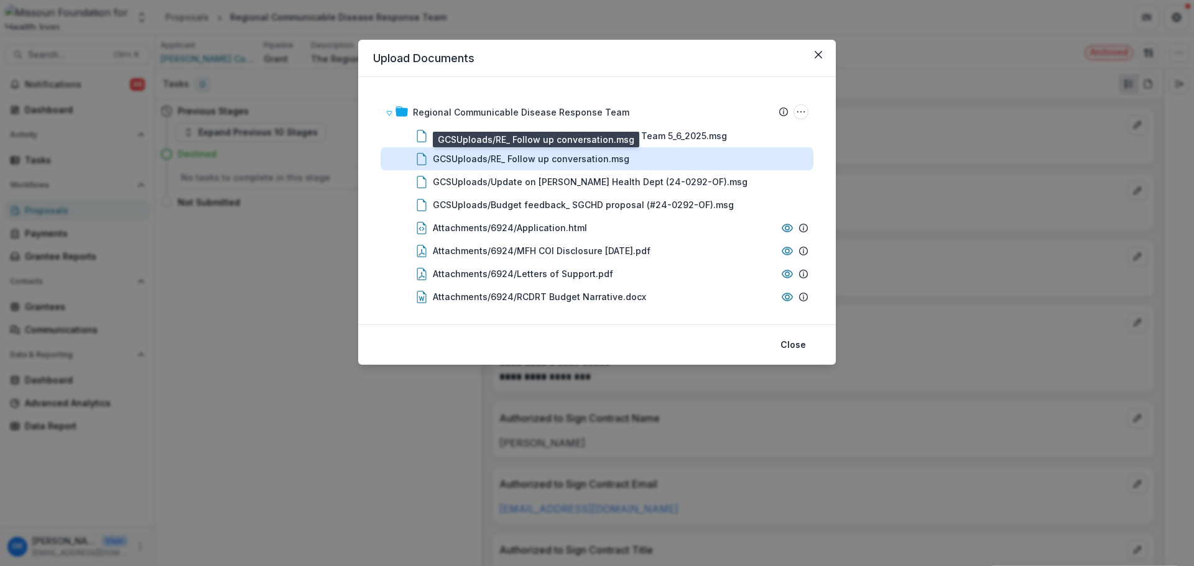
click at [555, 154] on div "GCSUploads/RE_ Follow up conversation.msg" at bounding box center [531, 158] width 196 height 13
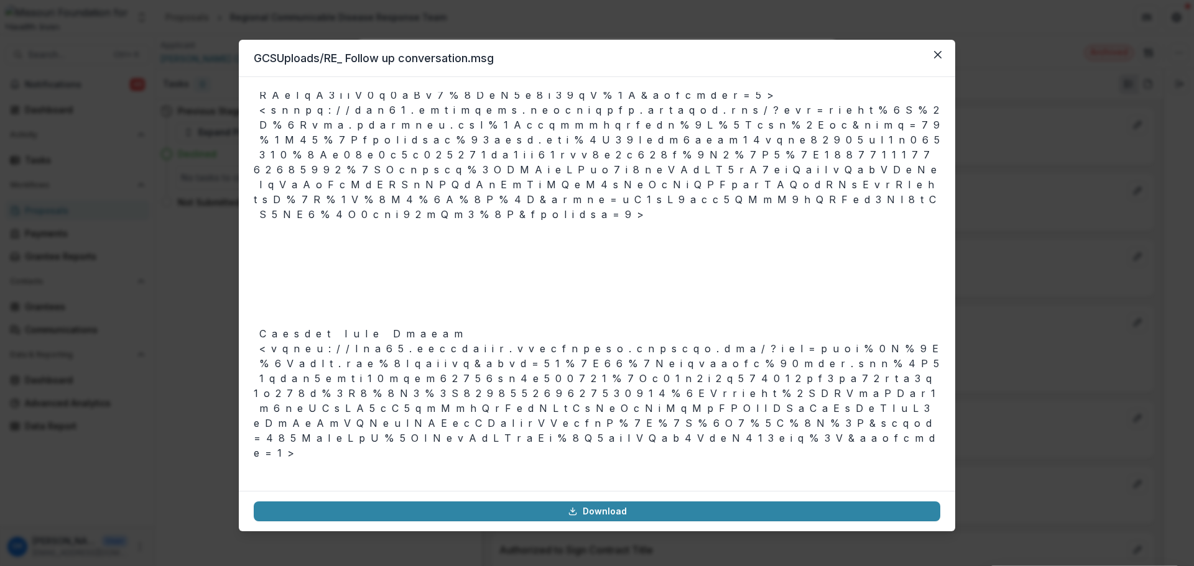
scroll to position [8765, 0]
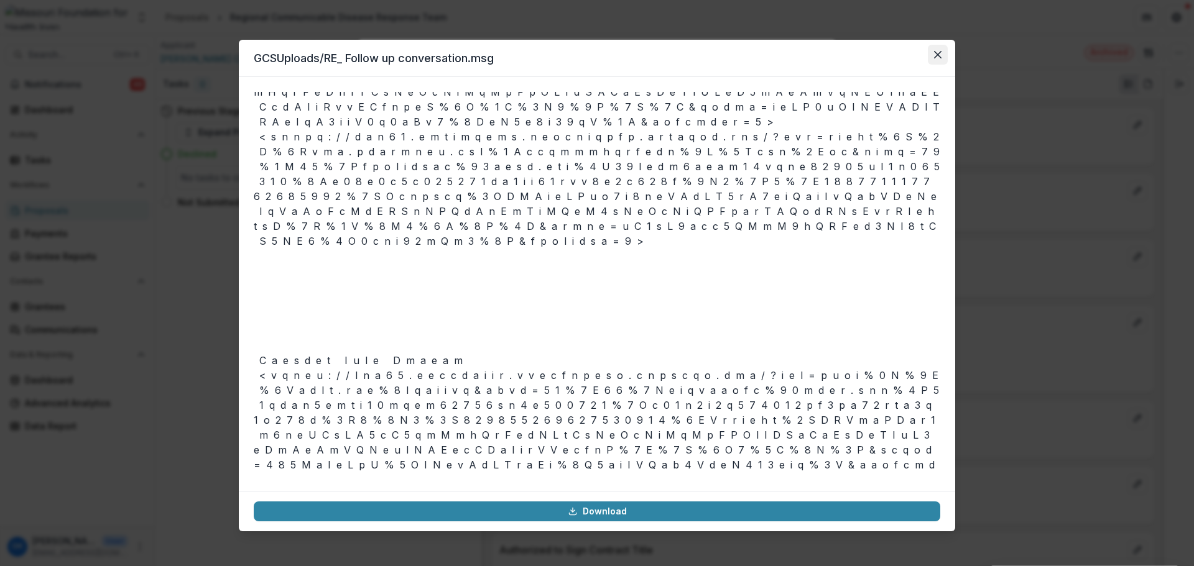
click at [932, 49] on button "Close" at bounding box center [937, 55] width 20 height 20
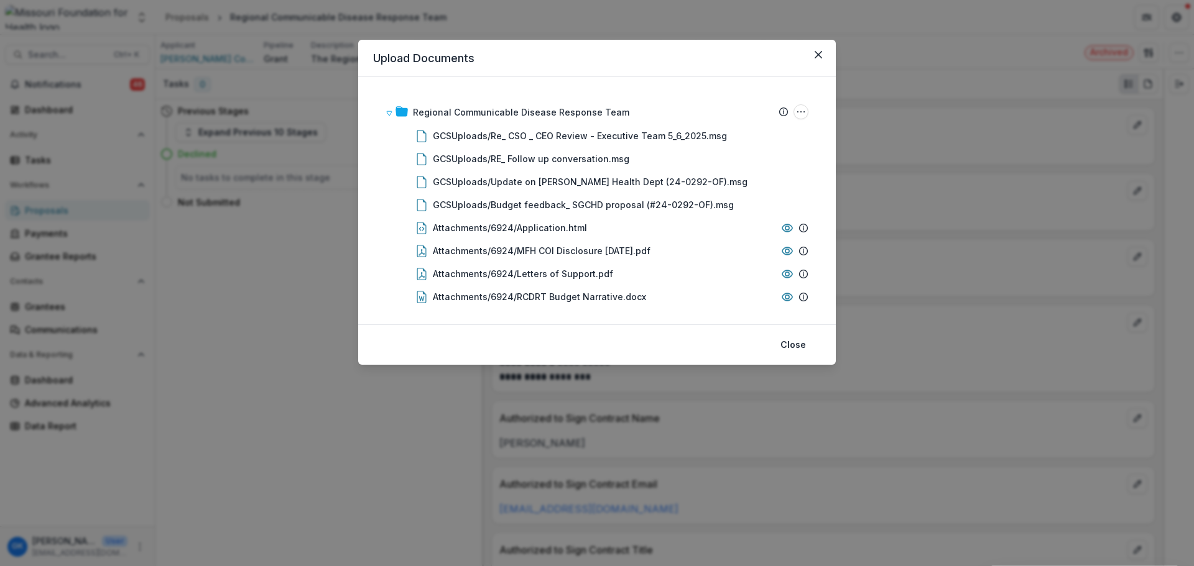
click at [319, 306] on div "Upload Documents Regional Communicable Disease Response Team Submission Temelio…" at bounding box center [597, 283] width 1194 height 566
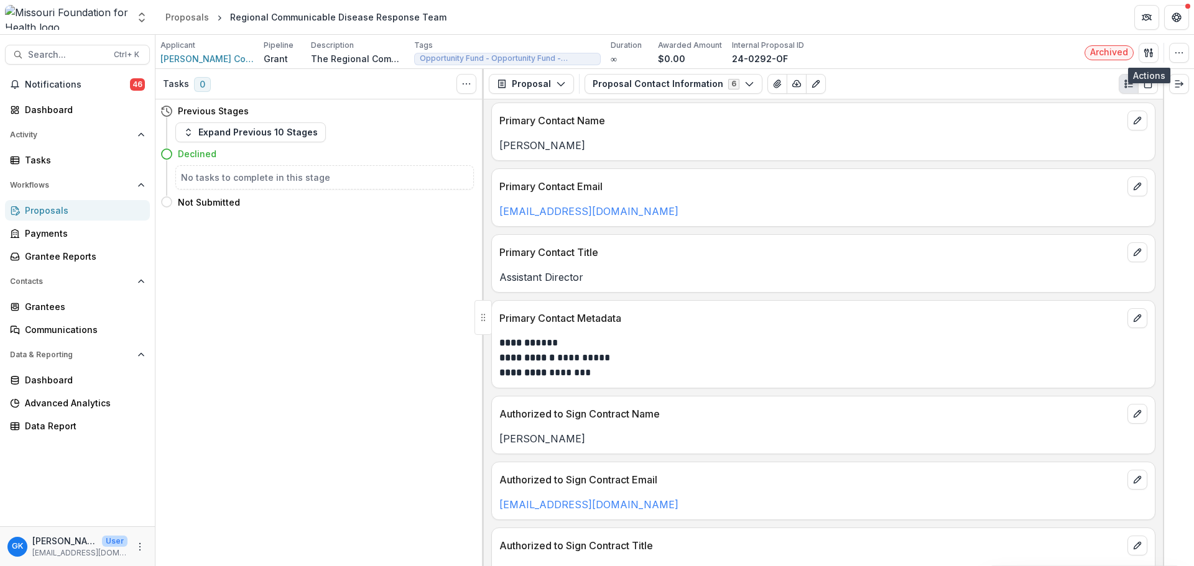
scroll to position [0, 0]
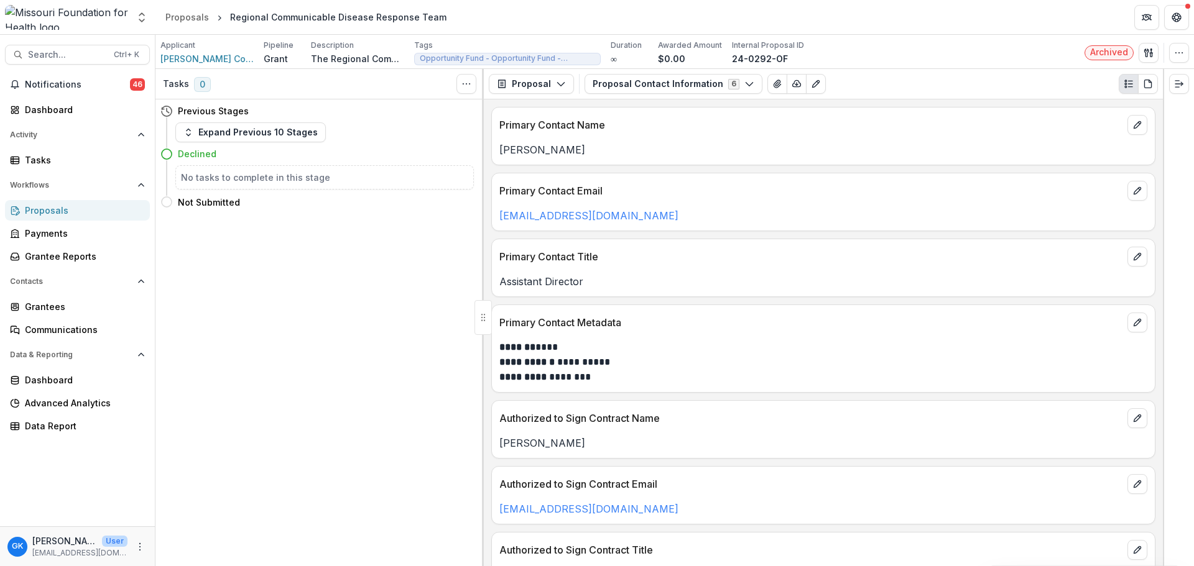
click at [640, 99] on div "**********" at bounding box center [823, 332] width 679 height 467
click at [650, 91] on button "Proposal Contact Information 6" at bounding box center [673, 84] width 178 height 20
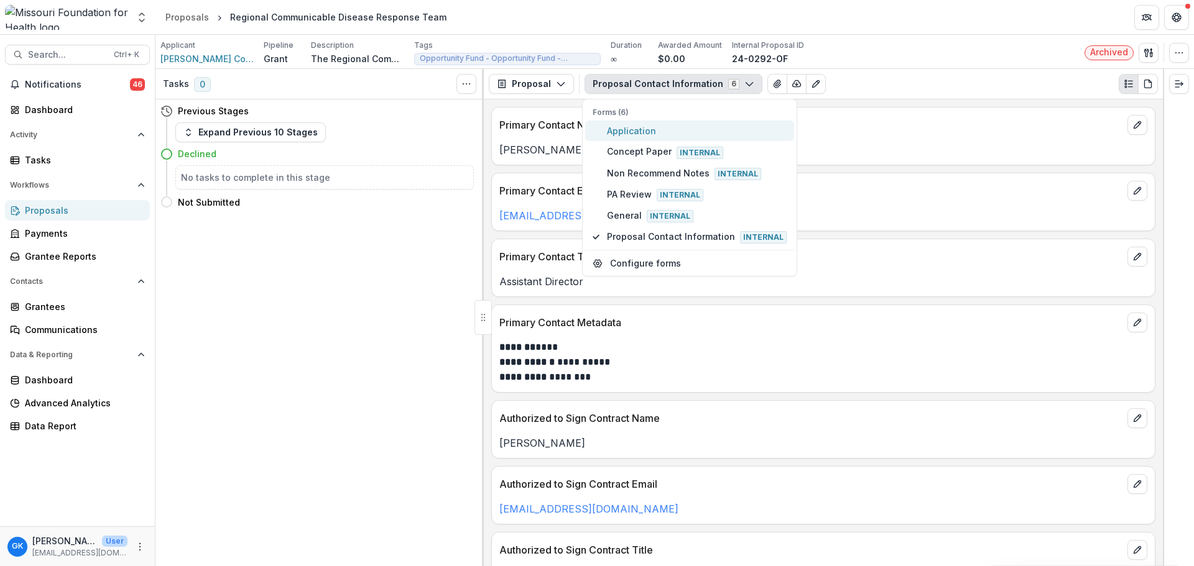
click at [659, 132] on span "Application" at bounding box center [697, 130] width 180 height 13
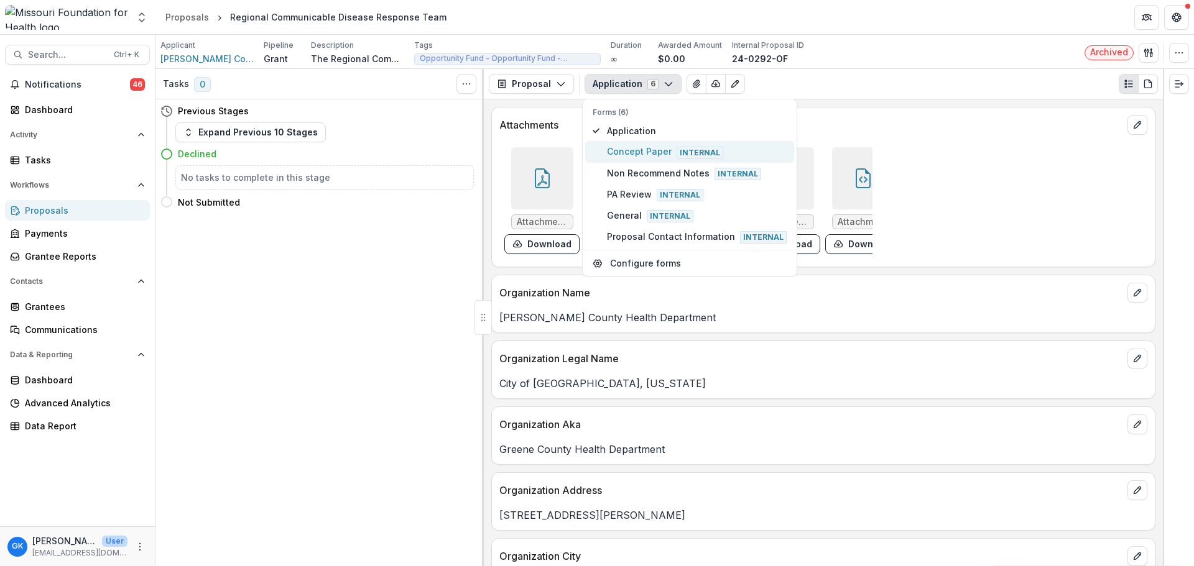
click at [661, 156] on span "Concept Paper Internal" at bounding box center [697, 152] width 180 height 14
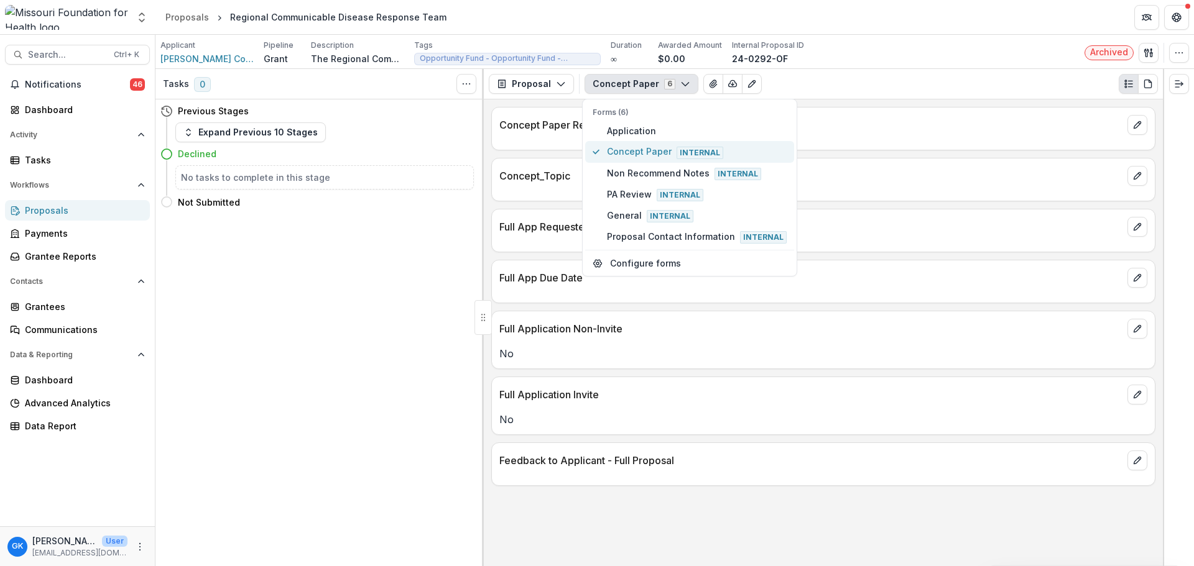
click at [661, 156] on span "Concept Paper Internal" at bounding box center [697, 152] width 180 height 14
click at [1149, 56] on icon "button" at bounding box center [1148, 53] width 10 height 10
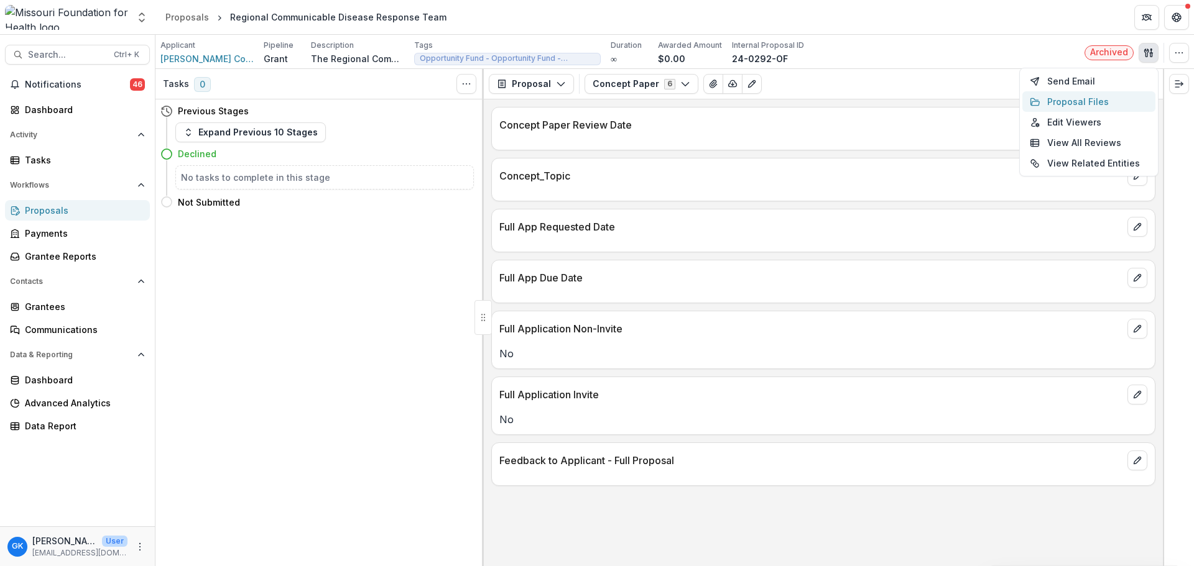
click at [1092, 97] on button "Proposal Files" at bounding box center [1088, 101] width 133 height 21
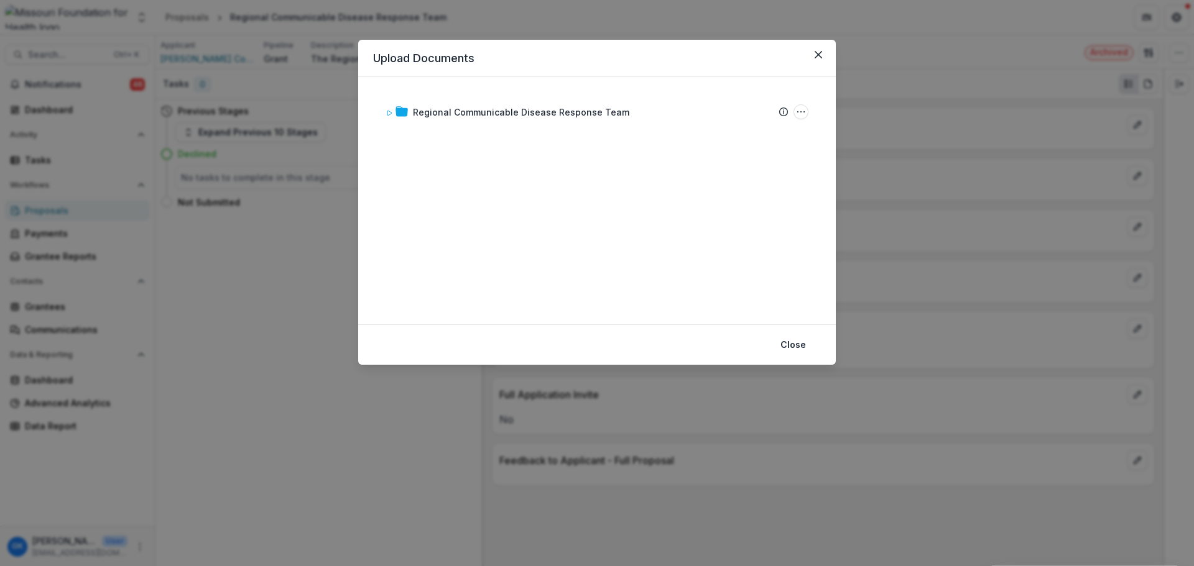
click at [467, 93] on div "Regional Communicable Disease Response Team Submission Temelio Proposal Attache…" at bounding box center [597, 201] width 448 height 218
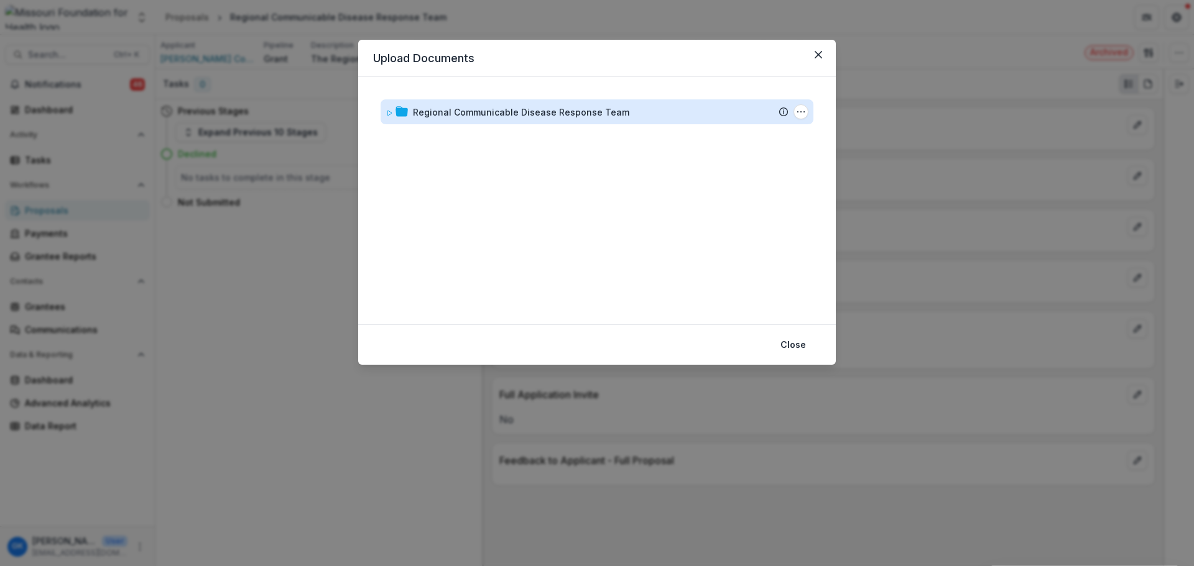
click at [467, 108] on div "Regional Communicable Disease Response Team" at bounding box center [521, 112] width 216 height 13
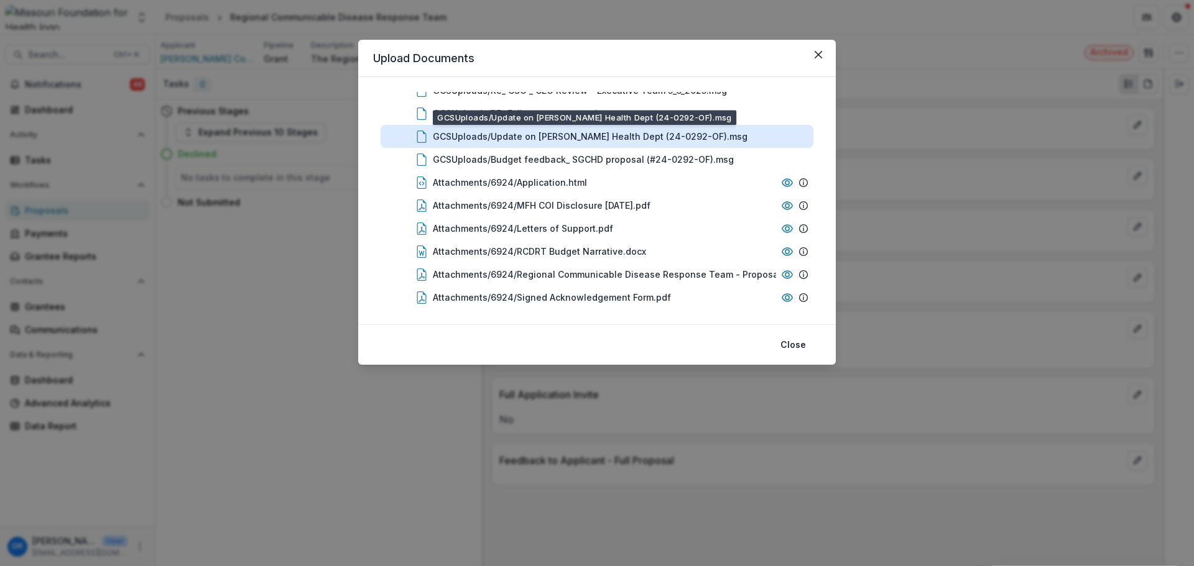
scroll to position [98, 0]
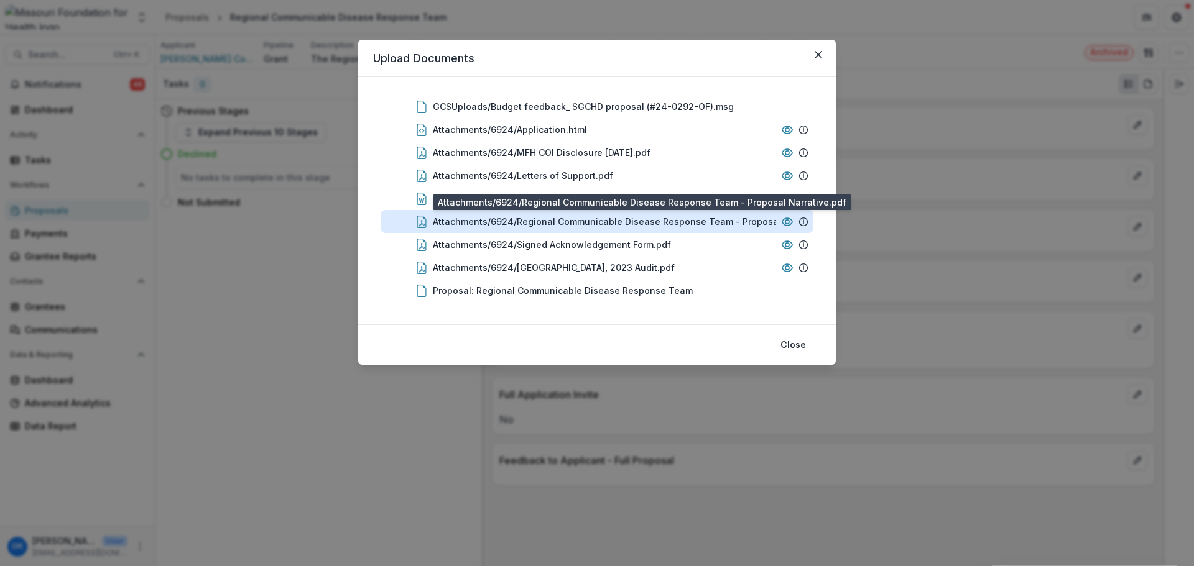
click at [678, 226] on div "Attachments/6924/Regional Communicable Disease Response Team - Proposal Narrati…" at bounding box center [637, 221] width 408 height 13
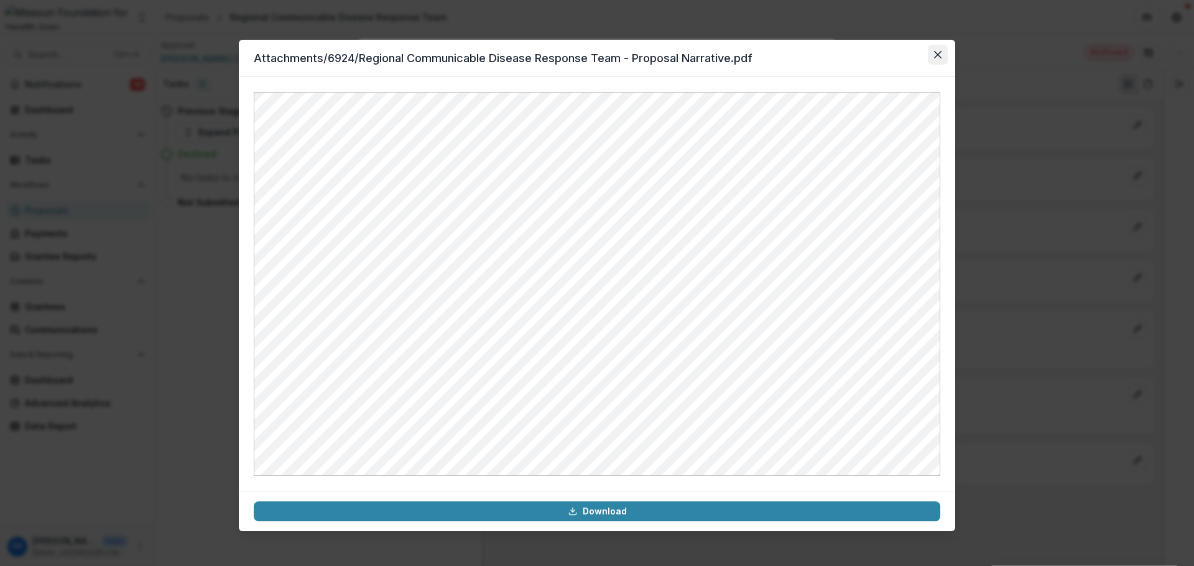
click at [937, 49] on button "Close" at bounding box center [937, 55] width 20 height 20
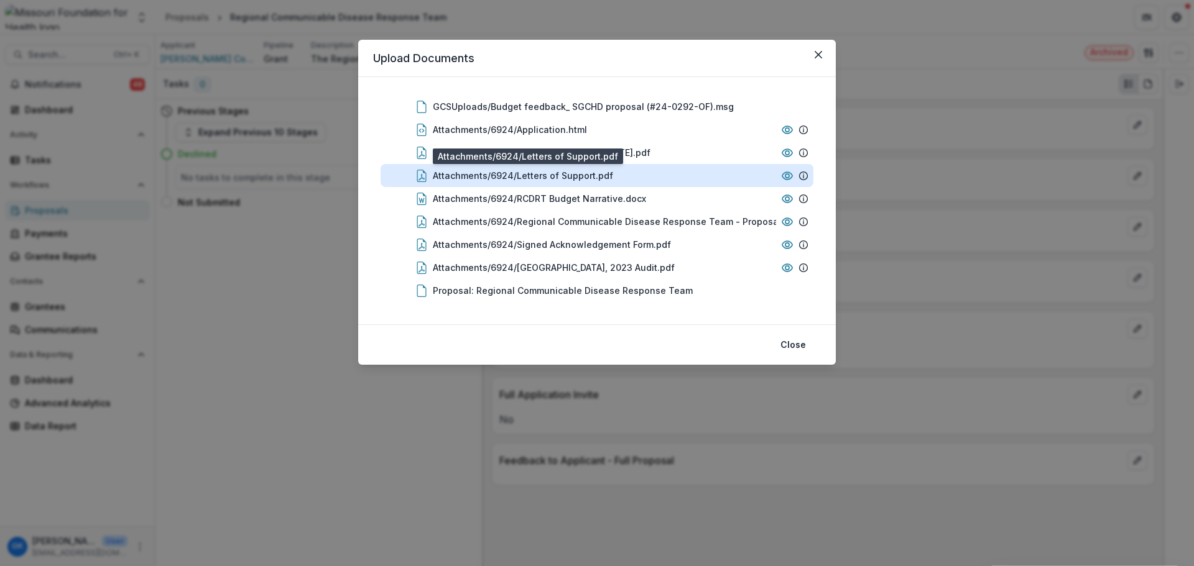
click at [564, 178] on div "Attachments/6924/Letters of Support.pdf" at bounding box center [523, 175] width 180 height 13
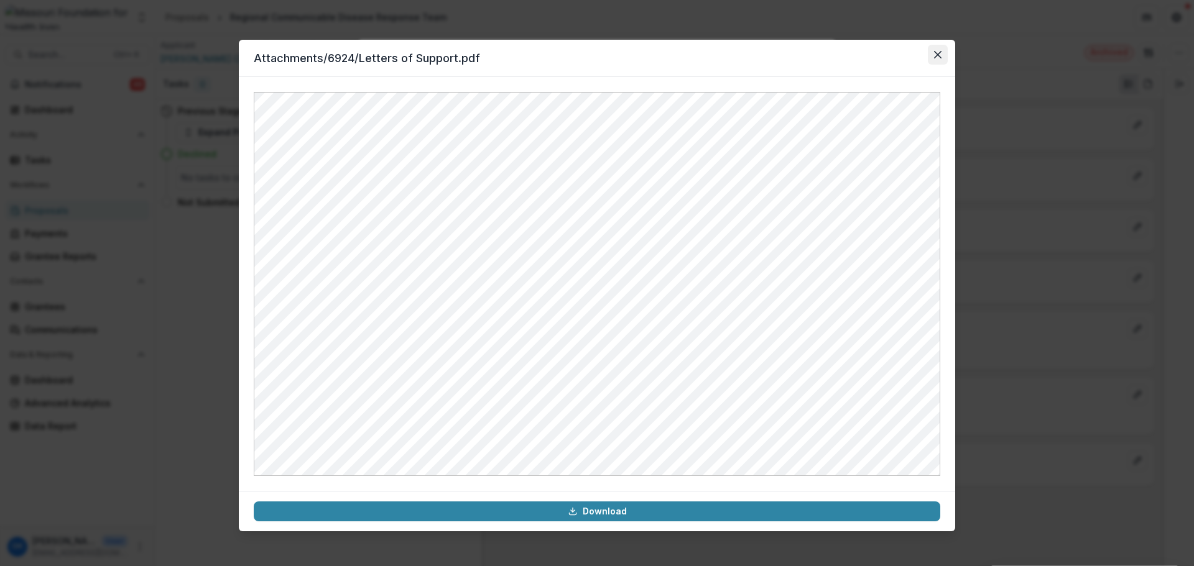
click at [941, 57] on button "Close" at bounding box center [937, 55] width 20 height 20
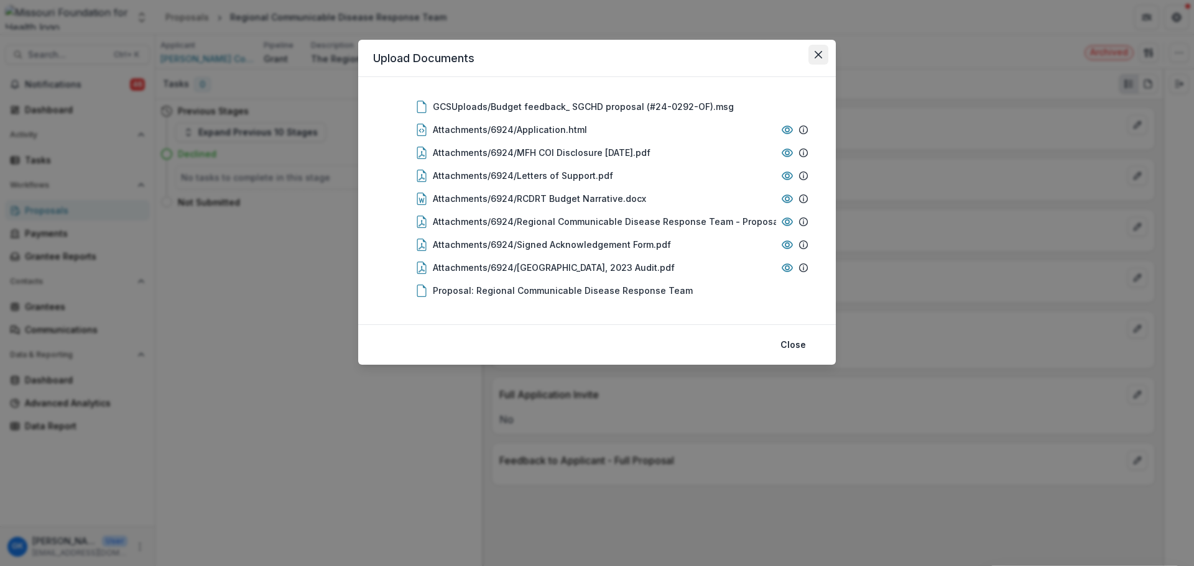
click at [817, 51] on icon "Close" at bounding box center [817, 54] width 7 height 7
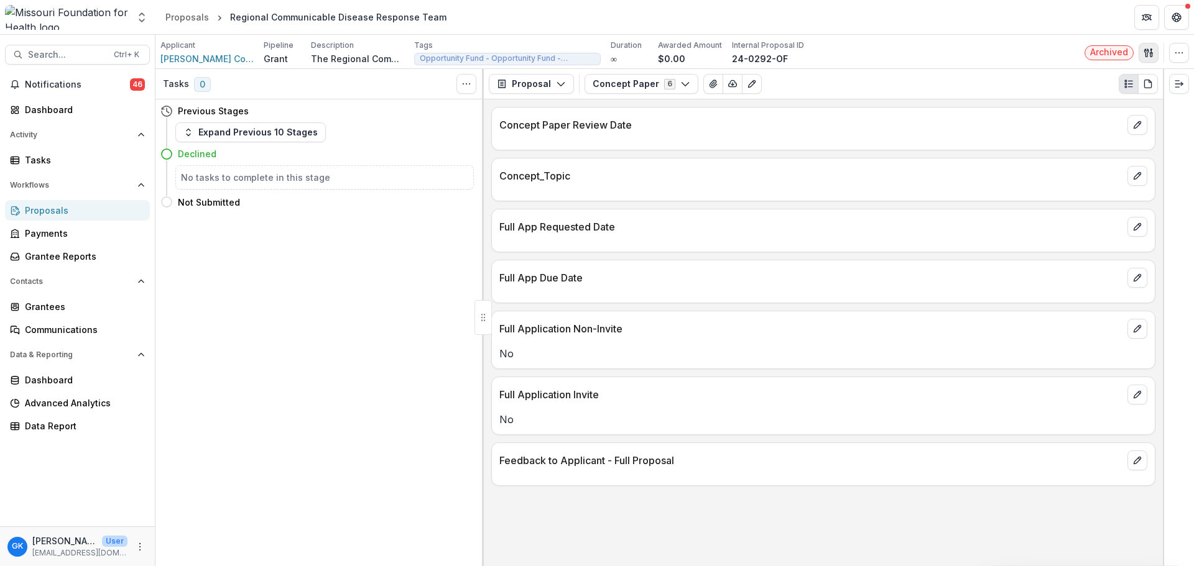
click at [1141, 52] on button "button" at bounding box center [1148, 53] width 20 height 20
click at [1052, 103] on button "Proposal Files" at bounding box center [1088, 101] width 133 height 21
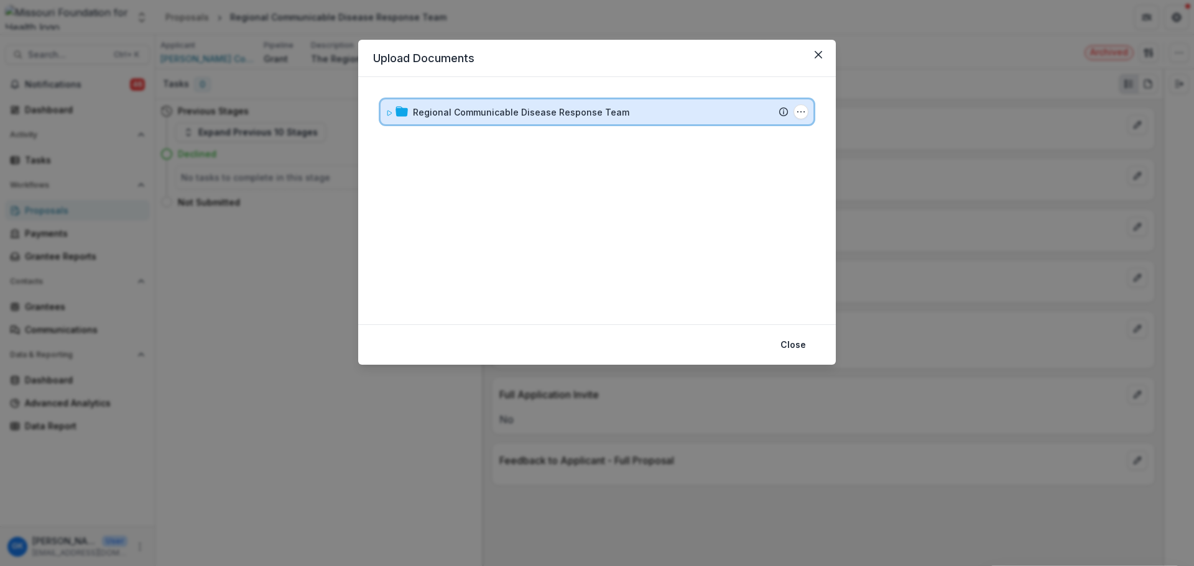
click at [562, 122] on div "Regional Communicable Disease Response Team Submission Temelio Proposal Attache…" at bounding box center [596, 111] width 433 height 25
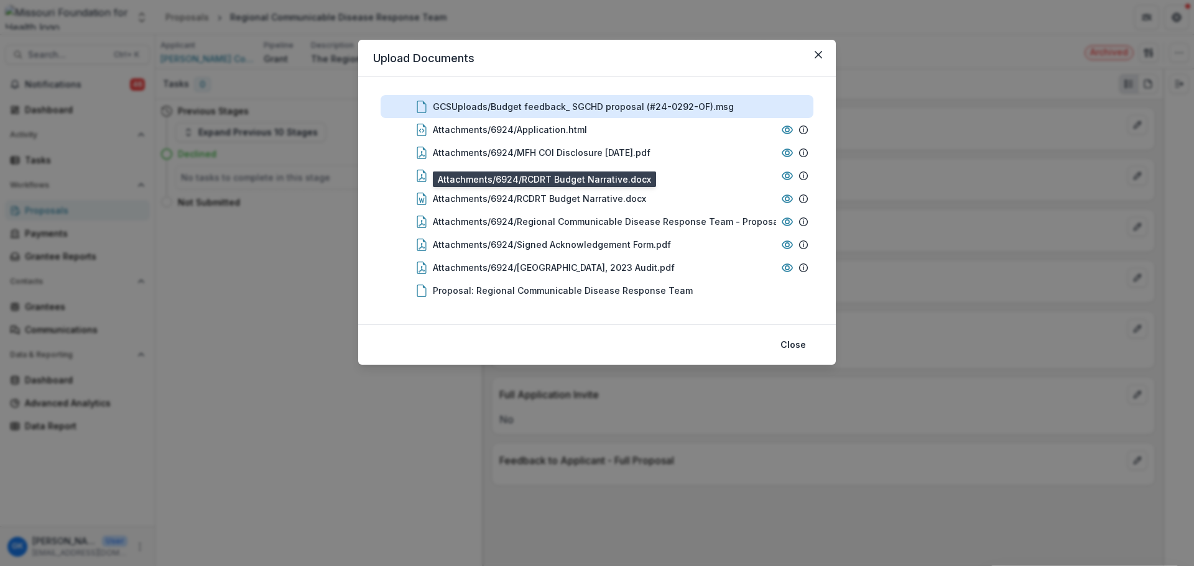
click at [565, 200] on div "Attachments/6924/RCDRT Budget Narrative.docx" at bounding box center [539, 198] width 213 height 13
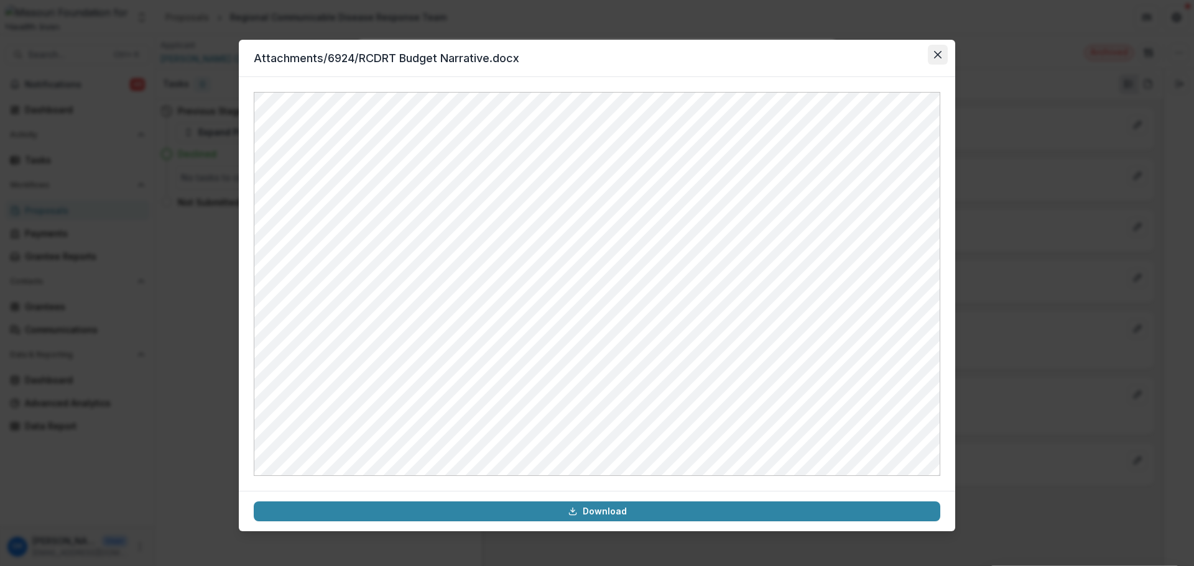
click at [937, 58] on button "Close" at bounding box center [937, 55] width 20 height 20
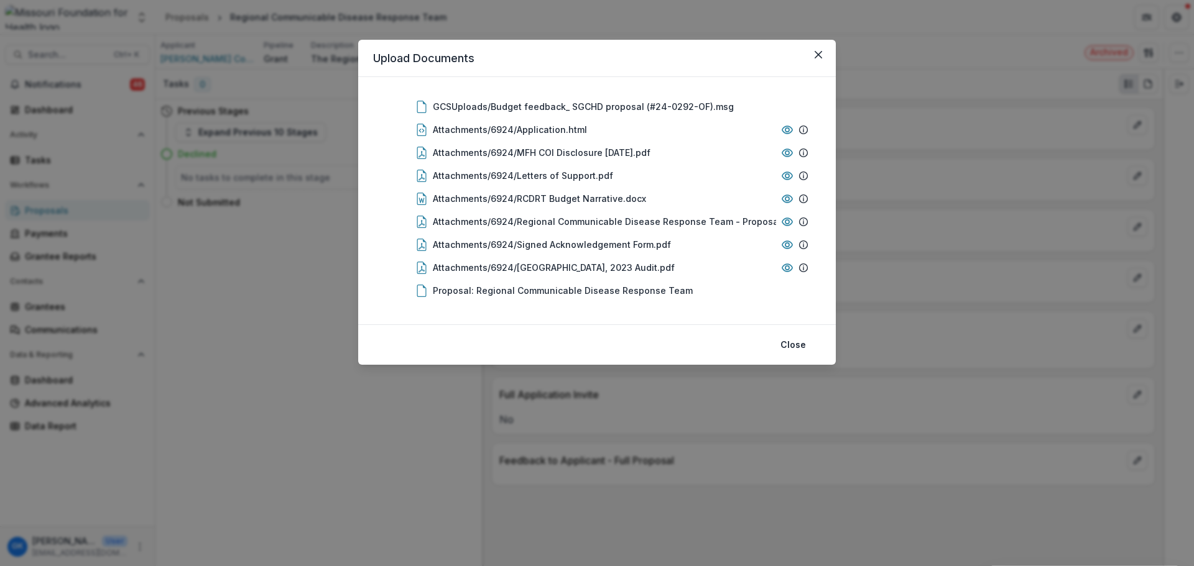
click at [801, 49] on header "Upload Documents" at bounding box center [596, 58] width 477 height 37
click at [821, 52] on icon "Close" at bounding box center [817, 54] width 7 height 7
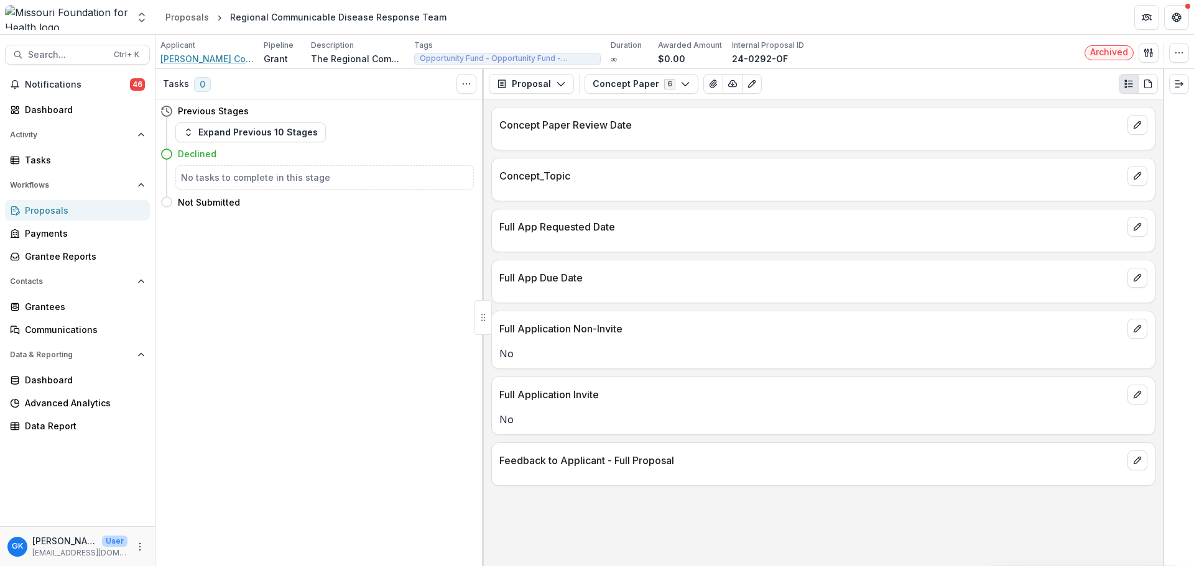
click at [196, 55] on span "[PERSON_NAME] County Health Department" at bounding box center [206, 58] width 93 height 13
